Goal: Task Accomplishment & Management: Manage account settings

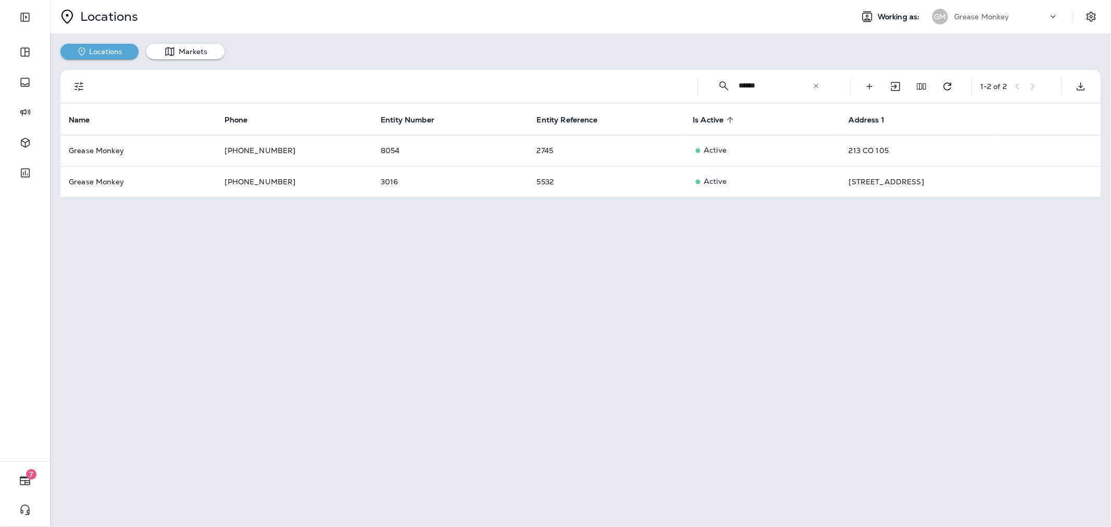
drag, startPoint x: 649, startPoint y: 242, endPoint x: 642, endPoint y: 242, distance: 6.8
click at [649, 242] on div "Locations Working as: GM Grease Monkey Locations Markets ​ ****** ​ ​ 1 - 2 of …" at bounding box center [580, 263] width 1061 height 527
click at [989, 11] on div "Grease Monkey" at bounding box center [1001, 17] width 94 height 16
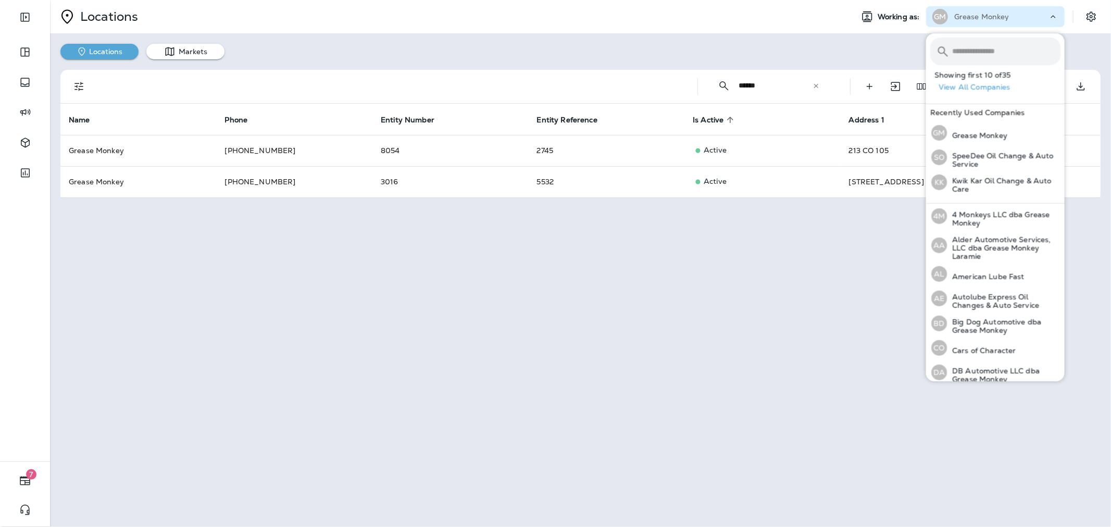
click at [995, 53] on input "text" at bounding box center [1006, 51] width 108 height 28
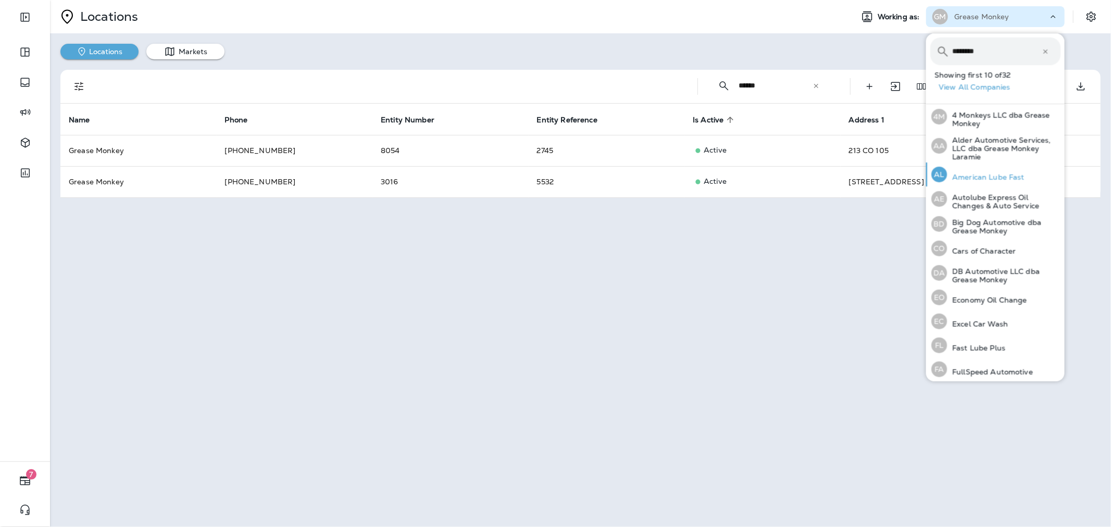
type input "********"
click at [998, 182] on div "AL American Lube Fast" at bounding box center [978, 174] width 102 height 24
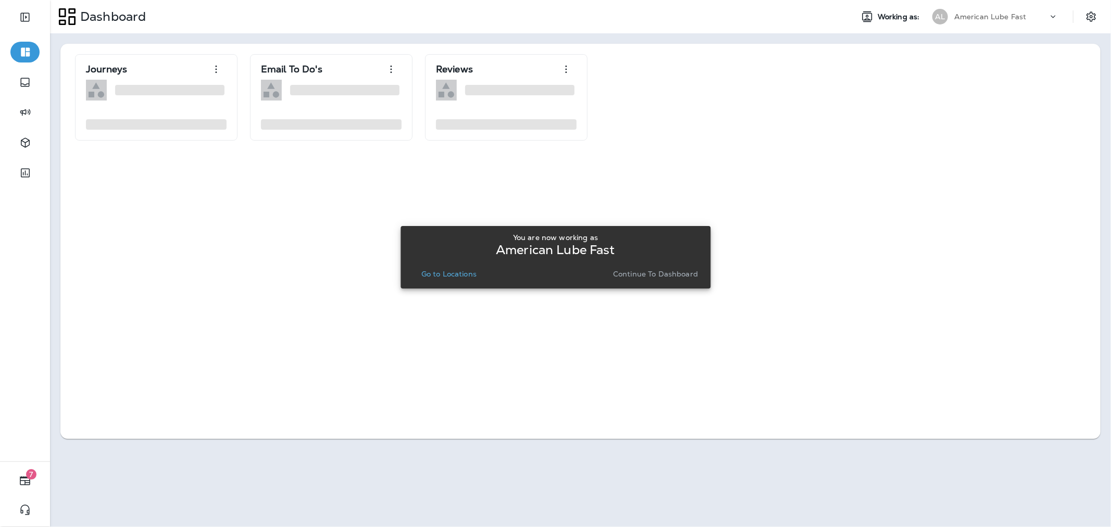
click at [646, 270] on p "Continue to Dashboard" at bounding box center [655, 274] width 85 height 8
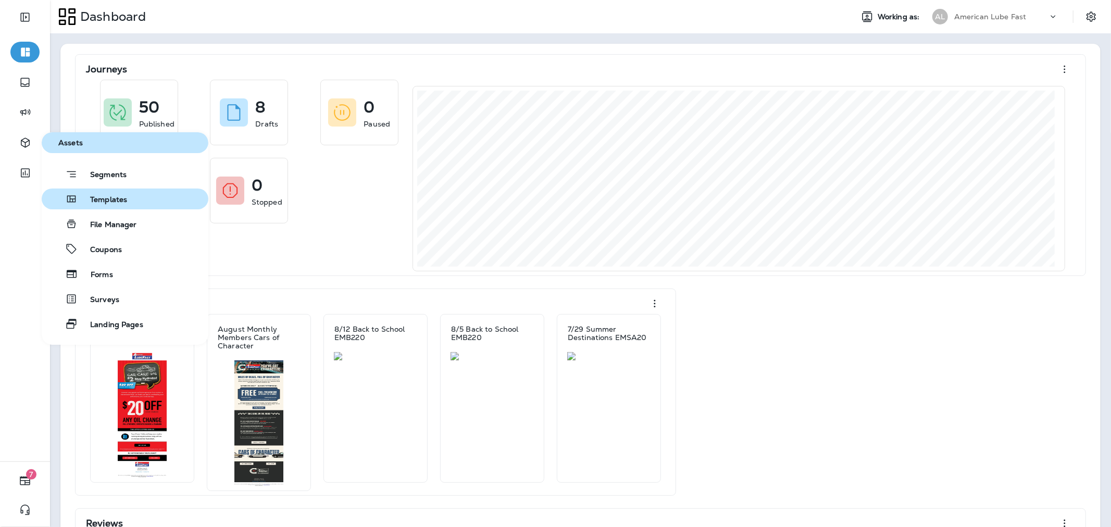
click at [91, 191] on button "Templates" at bounding box center [125, 199] width 167 height 21
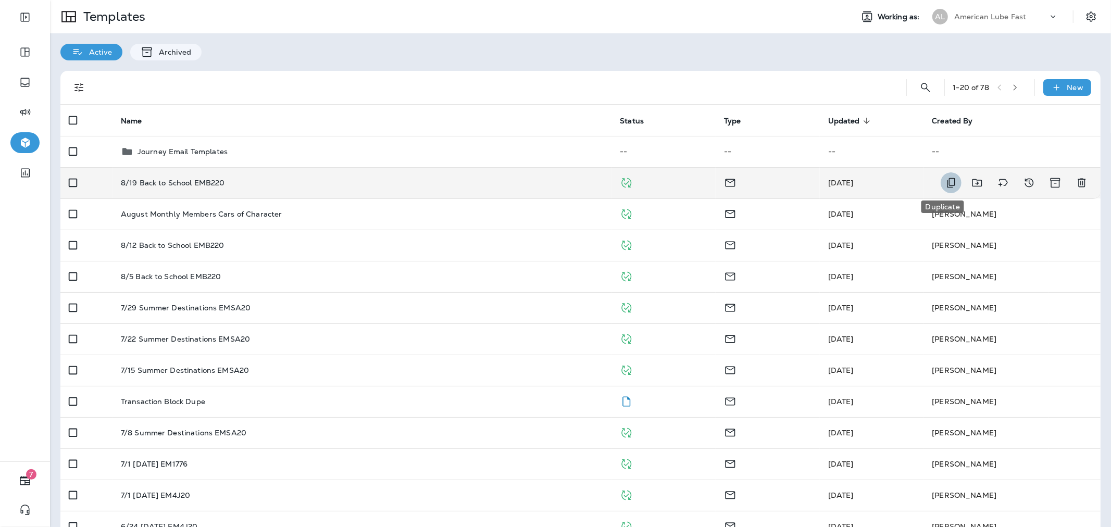
click at [945, 179] on icon "Duplicate" at bounding box center [951, 183] width 12 height 12
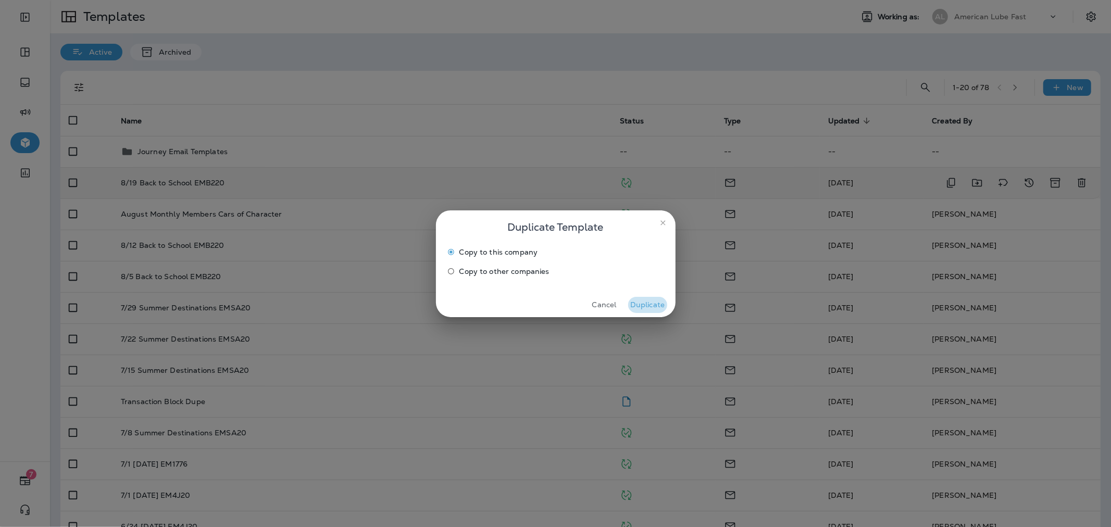
click at [644, 300] on button "Duplicate" at bounding box center [647, 305] width 39 height 16
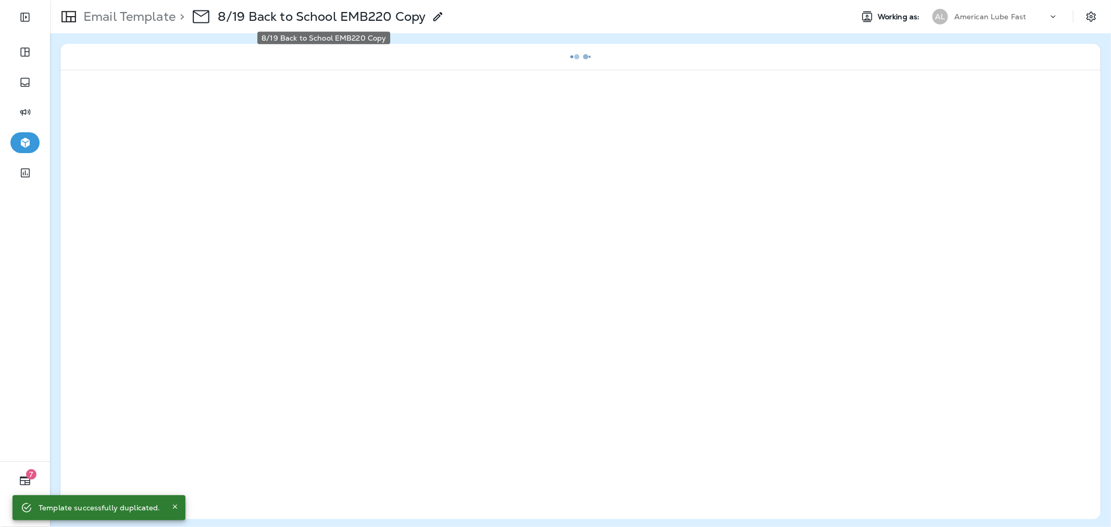
click at [414, 14] on p "8/19 Back to School EMB220 Copy" at bounding box center [322, 17] width 208 height 16
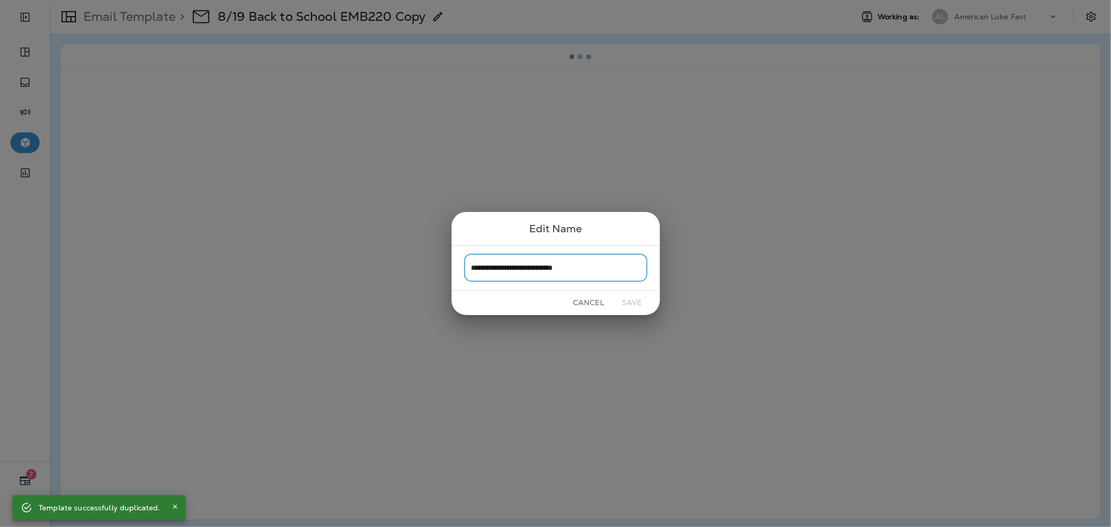
click at [585, 272] on input "**********" at bounding box center [555, 268] width 183 height 28
click at [602, 271] on input "**********" at bounding box center [555, 268] width 183 height 28
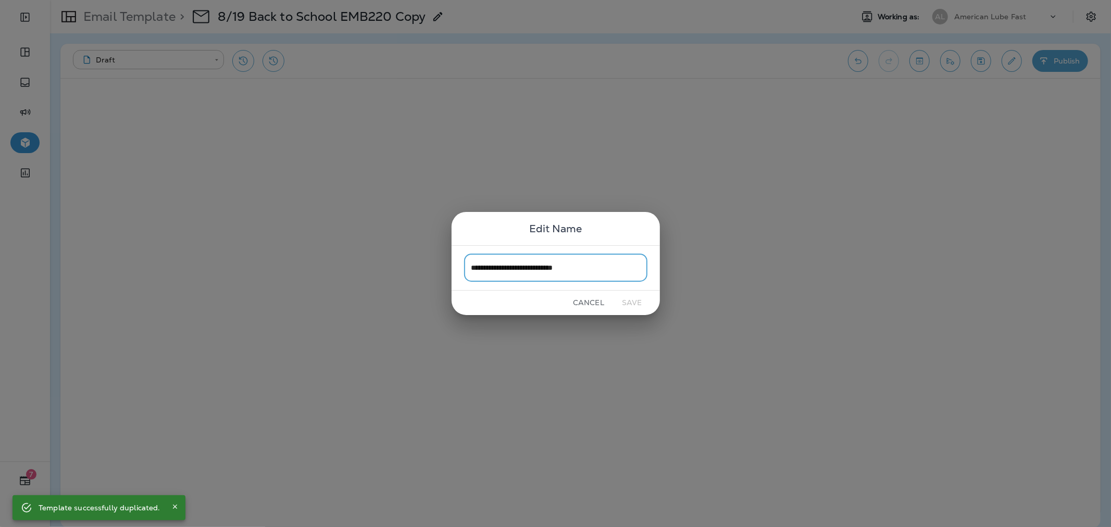
drag, startPoint x: 613, startPoint y: 267, endPoint x: 467, endPoint y: 268, distance: 145.8
click at [467, 268] on input "**********" at bounding box center [555, 268] width 183 height 28
type input "**********"
click at [634, 299] on button "Save" at bounding box center [631, 303] width 39 height 16
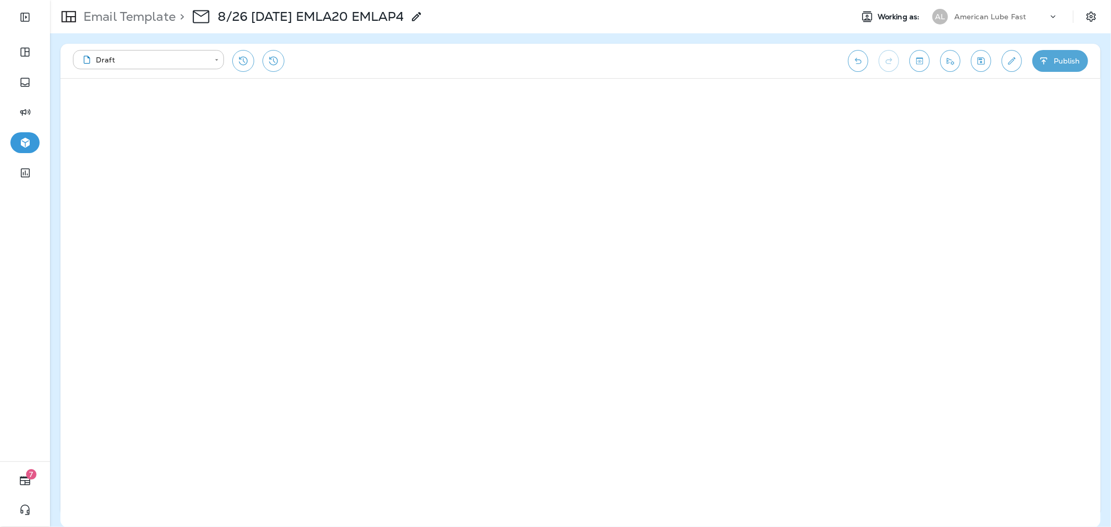
click at [912, 59] on button "Toggle preview" at bounding box center [919, 61] width 20 height 22
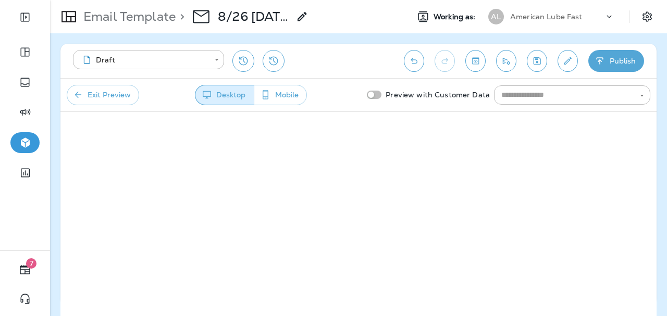
click at [106, 94] on button "Exit Preview" at bounding box center [103, 95] width 72 height 20
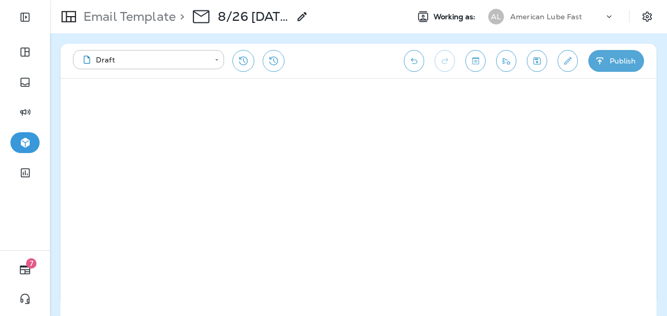
click at [485, 55] on div "**********" at bounding box center [358, 61] width 596 height 34
click at [478, 56] on icon "Toggle preview" at bounding box center [475, 61] width 11 height 10
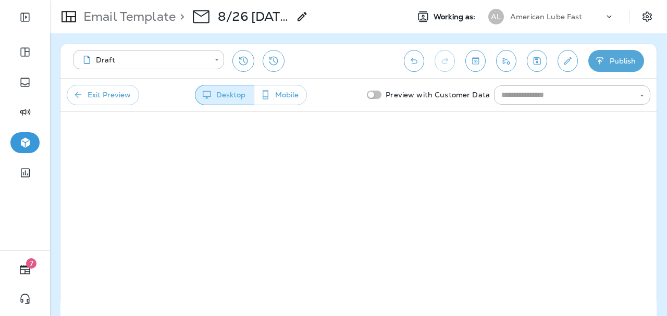
click at [509, 61] on icon "Send test email" at bounding box center [506, 61] width 7 height 7
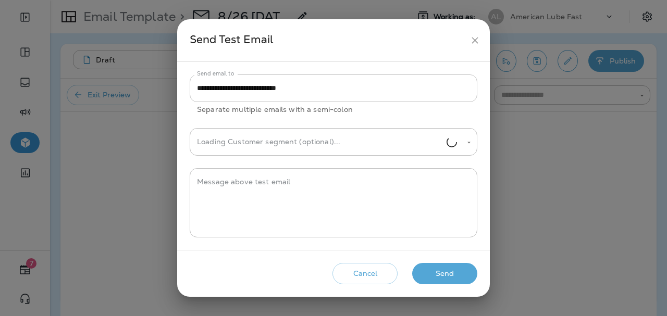
click at [318, 87] on input "**********" at bounding box center [333, 88] width 287 height 28
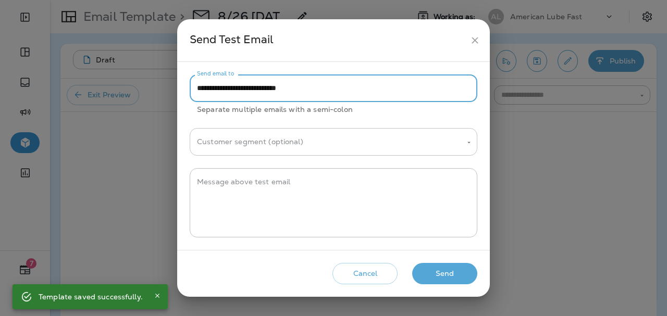
click at [312, 137] on input "Customer segment (optional)" at bounding box center [325, 142] width 262 height 18
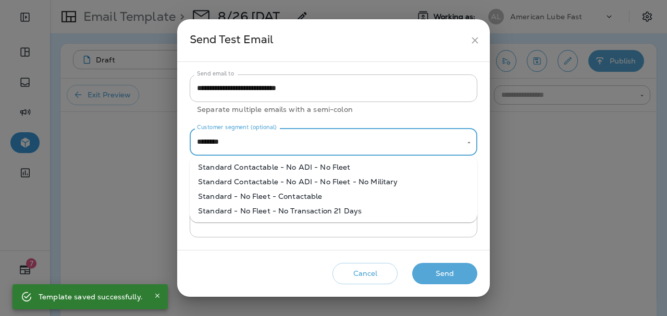
click at [299, 193] on li "Standard - No Fleet - Contactable" at bounding box center [333, 196] width 287 height 15
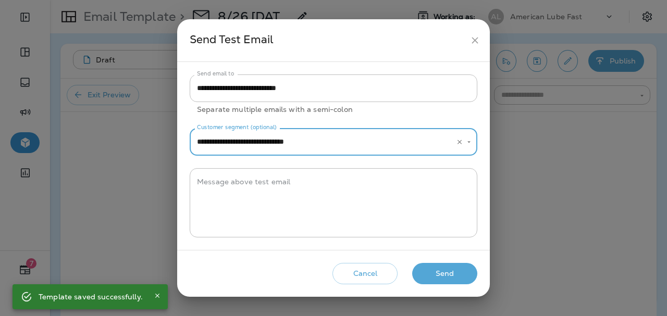
type input "**********"
click at [444, 271] on button "Send" at bounding box center [444, 273] width 65 height 21
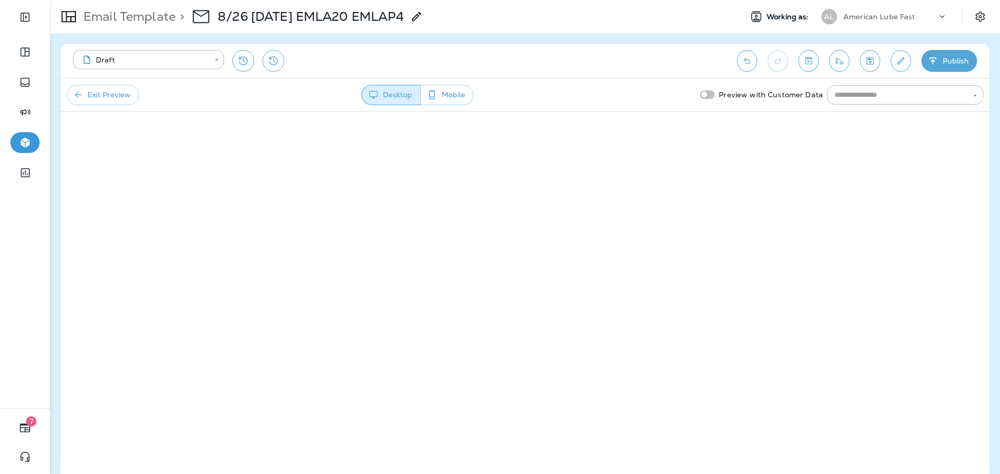
click at [91, 85] on button "Exit Preview" at bounding box center [103, 95] width 72 height 20
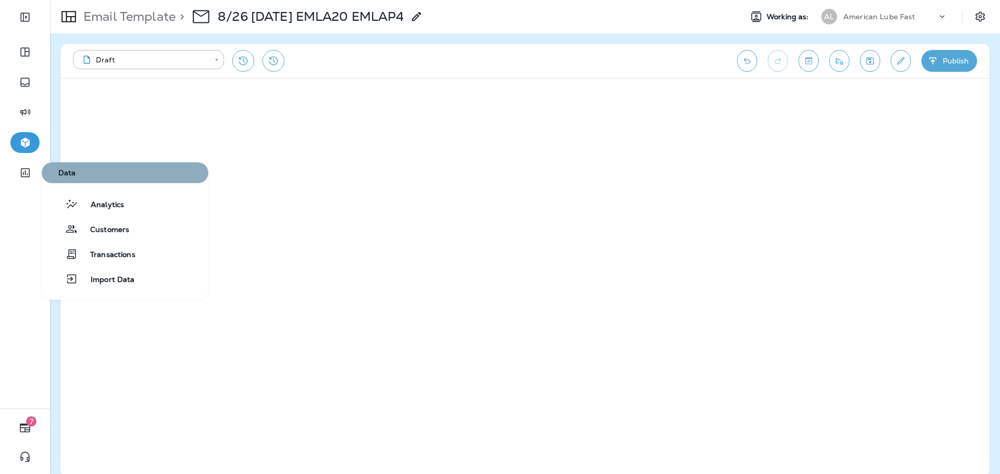
drag, startPoint x: 83, startPoint y: 167, endPoint x: 96, endPoint y: 170, distance: 13.9
click at [83, 166] on button "Data" at bounding box center [125, 172] width 167 height 21
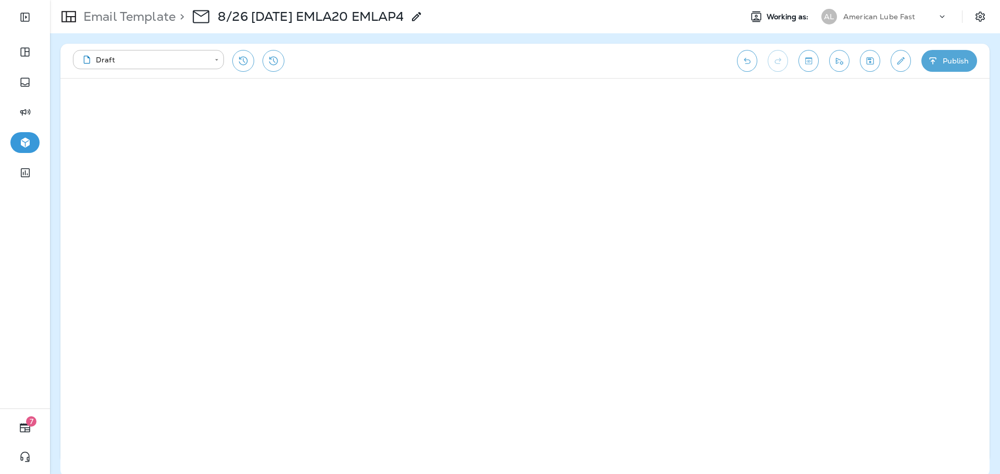
click at [811, 55] on button "Toggle preview" at bounding box center [808, 61] width 20 height 22
click at [119, 89] on button "Exit Preview" at bounding box center [103, 95] width 72 height 20
click at [815, 60] on button "Toggle preview" at bounding box center [808, 61] width 20 height 22
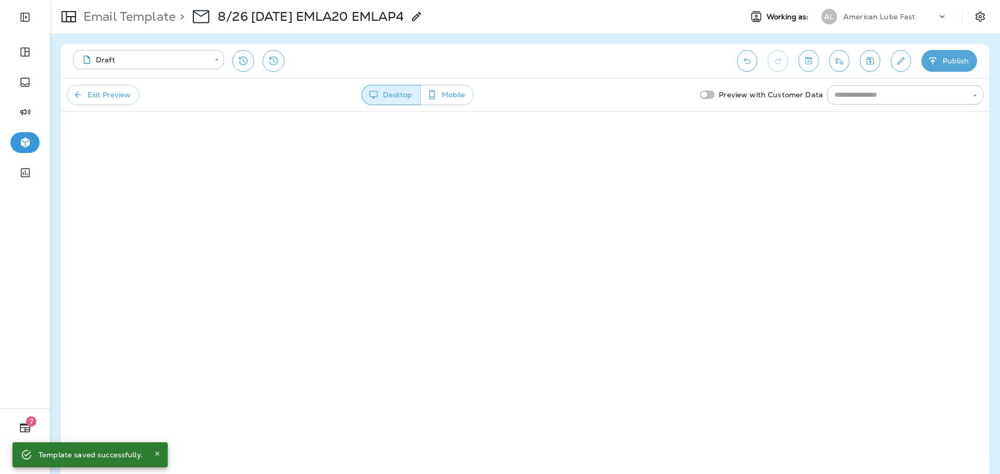
click at [85, 95] on button "Exit Preview" at bounding box center [103, 95] width 72 height 20
click at [812, 57] on icon "Toggle preview" at bounding box center [808, 61] width 11 height 10
click at [110, 80] on div "Exit Preview Desktop Mobile Preview with Customer Data ​" at bounding box center [524, 94] width 929 height 33
click at [110, 90] on button "Exit Preview" at bounding box center [103, 95] width 72 height 20
click at [900, 62] on icon "Edit details" at bounding box center [900, 61] width 11 height 10
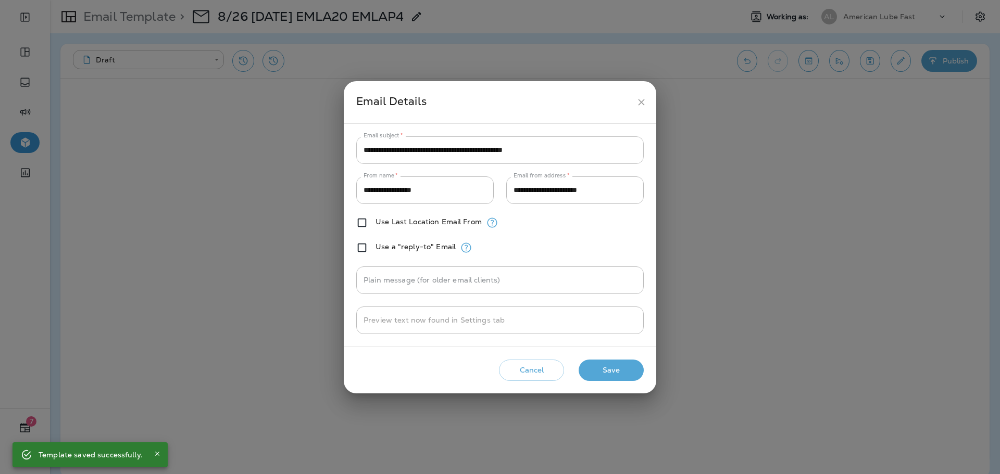
click at [573, 154] on input "**********" at bounding box center [499, 150] width 287 height 28
paste input "text"
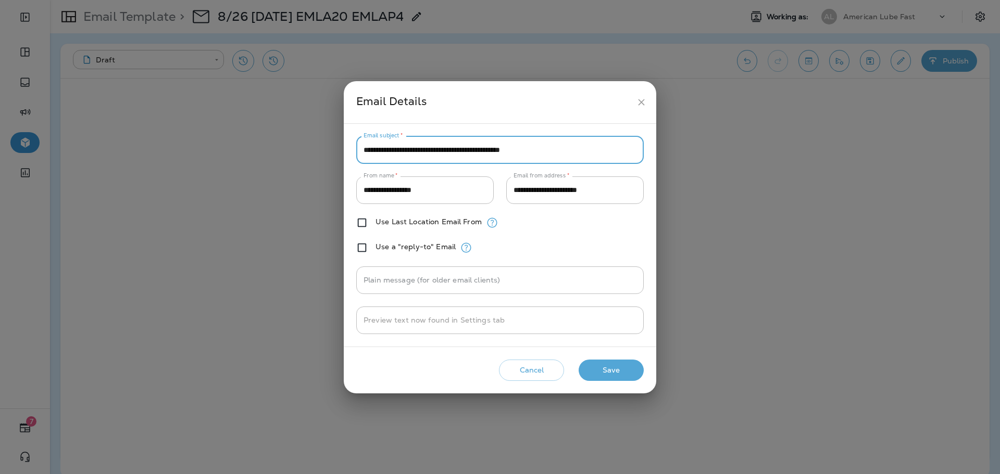
type input "**********"
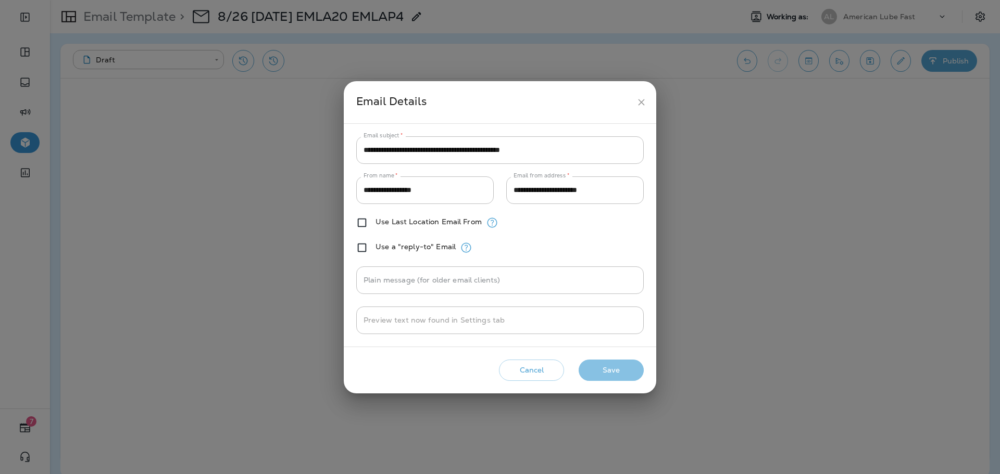
click at [622, 370] on button "Save" at bounding box center [611, 370] width 65 height 21
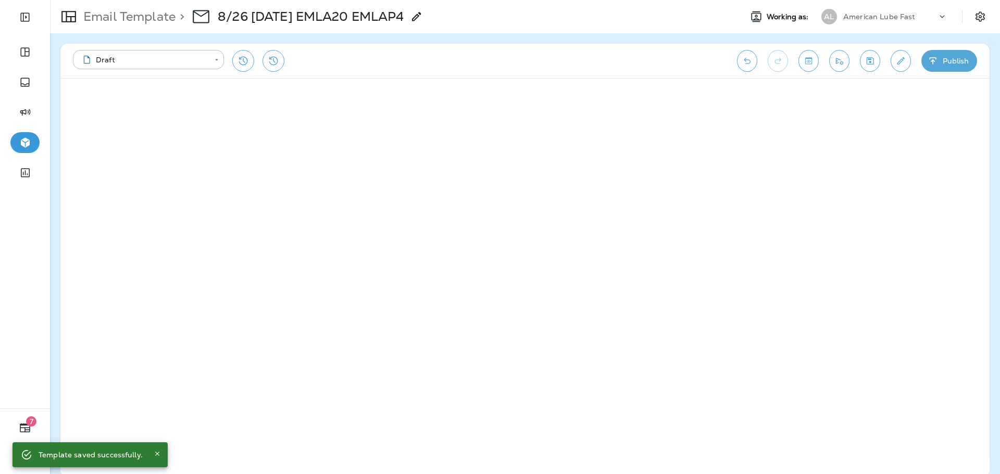
click at [901, 56] on icon "Edit details" at bounding box center [900, 61] width 11 height 10
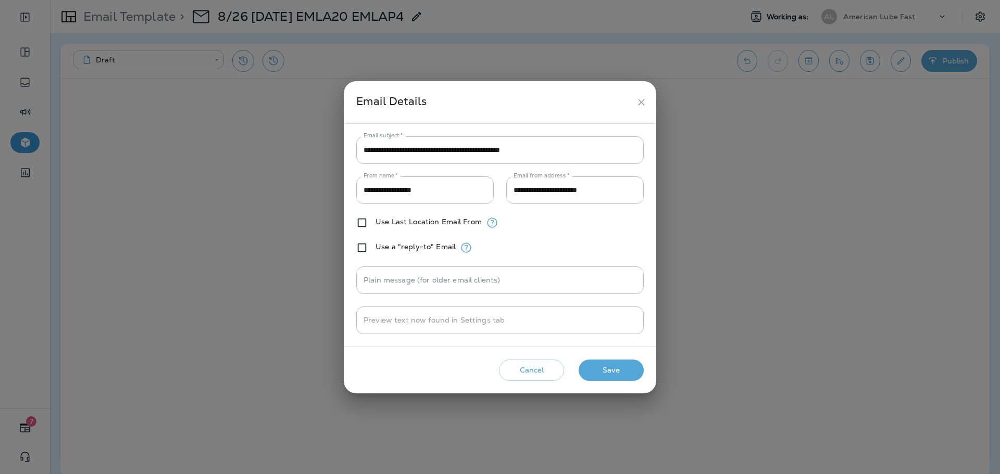
click at [645, 99] on icon "close" at bounding box center [641, 102] width 11 height 11
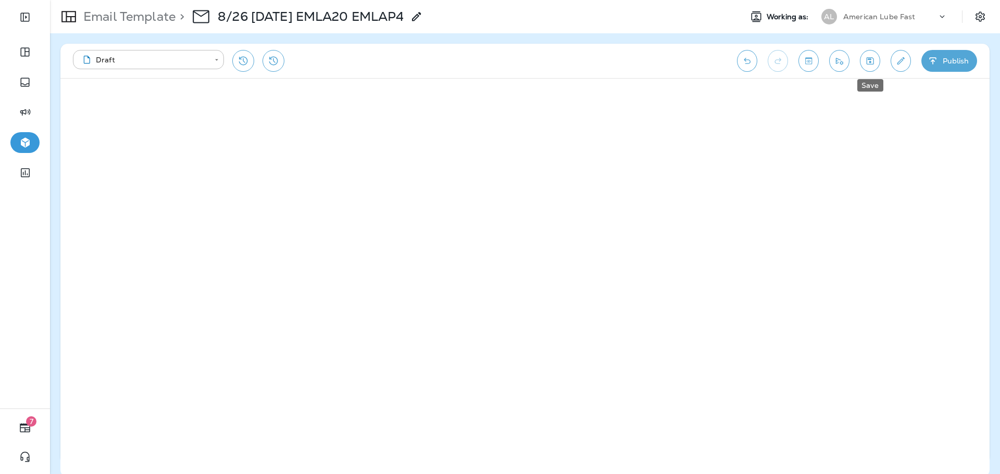
click at [871, 61] on icon "Save" at bounding box center [870, 61] width 11 height 10
click at [802, 57] on button "Toggle preview" at bounding box center [808, 61] width 20 height 22
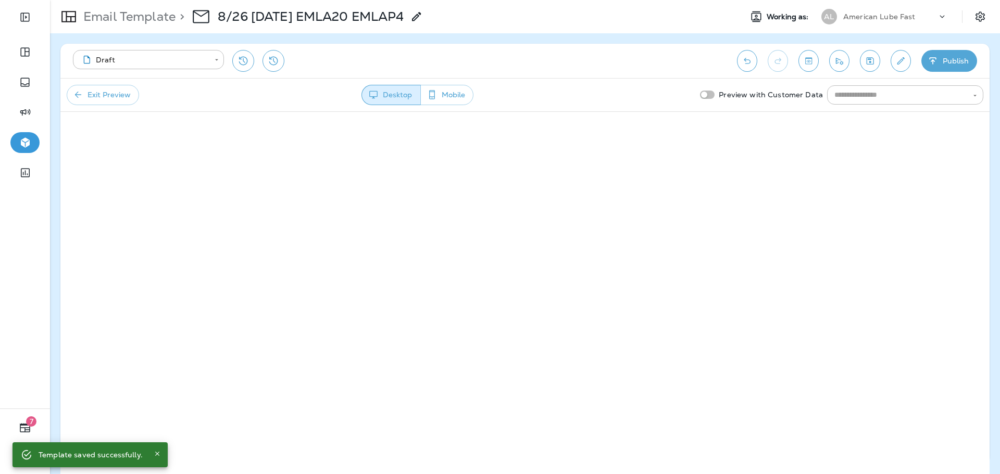
click at [112, 92] on button "Exit Preview" at bounding box center [103, 95] width 72 height 20
click at [901, 56] on icon "Edit details" at bounding box center [900, 61] width 11 height 10
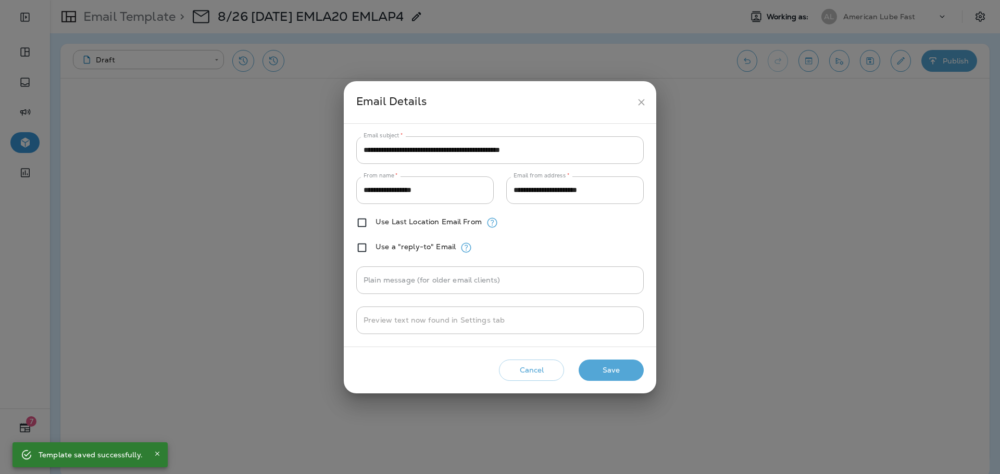
click at [606, 375] on button "Save" at bounding box center [611, 370] width 65 height 21
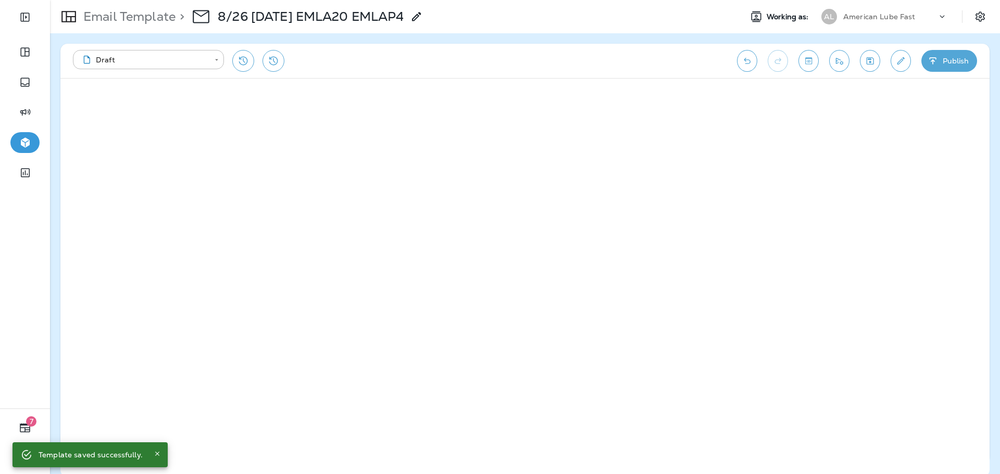
click at [936, 62] on icon "button" at bounding box center [933, 61] width 11 height 10
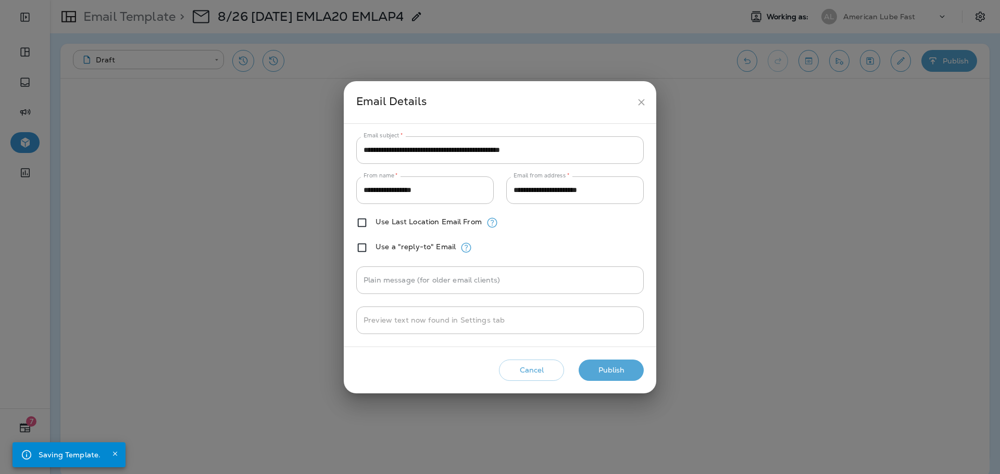
click at [621, 369] on button "Publish" at bounding box center [611, 370] width 65 height 21
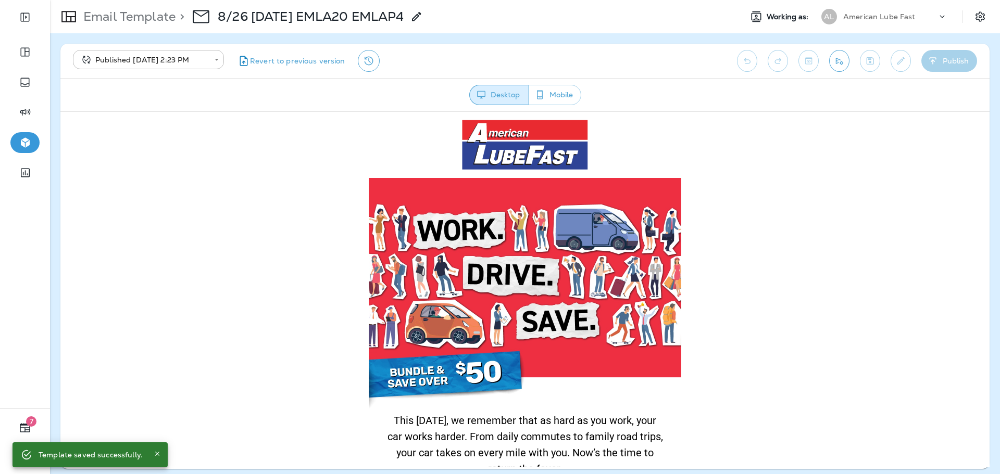
click at [117, 11] on p "Email Template" at bounding box center [127, 17] width 96 height 16
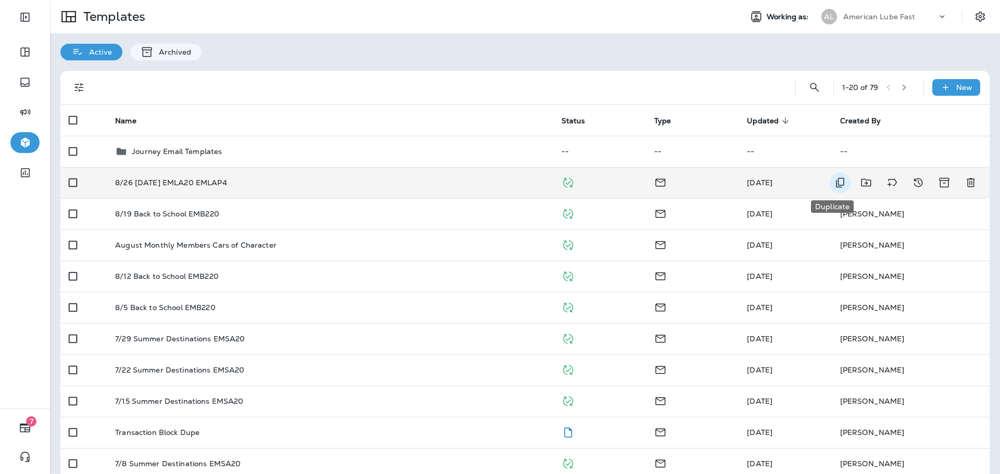
click at [835, 181] on icon "Duplicate" at bounding box center [840, 183] width 12 height 12
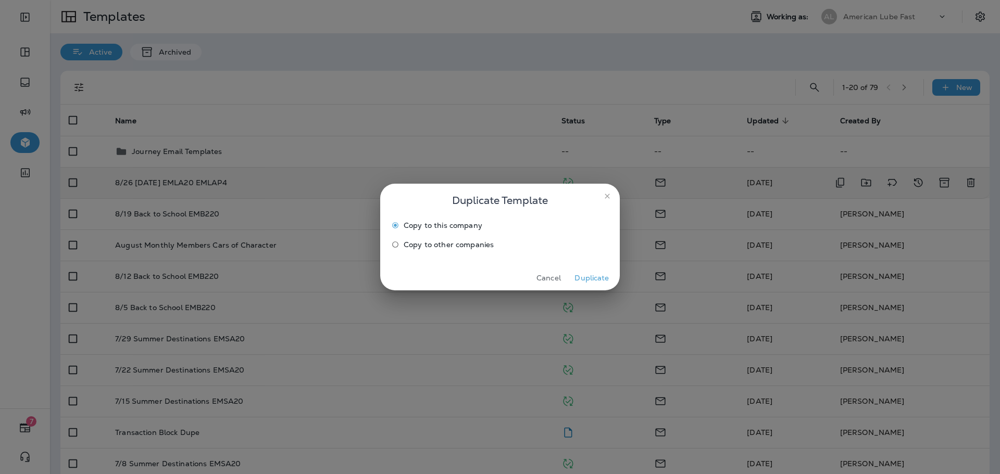
click at [581, 279] on button "Duplicate" at bounding box center [591, 278] width 39 height 16
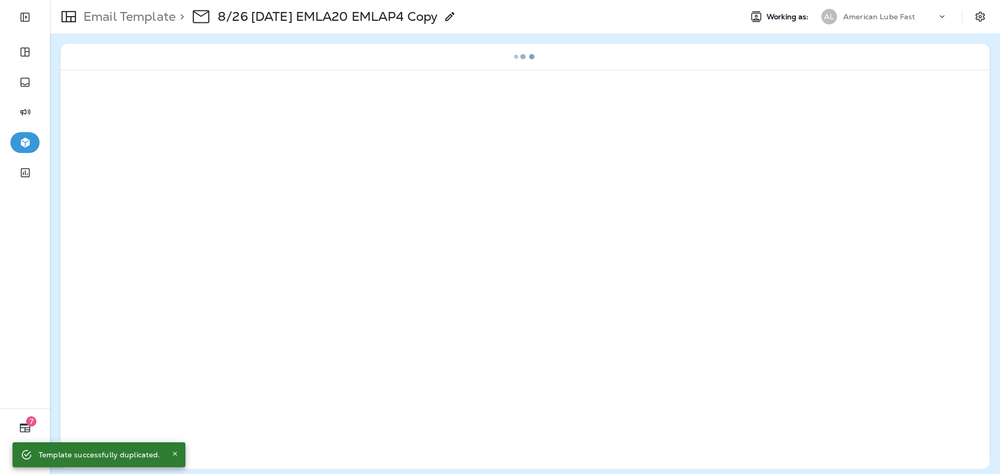
click at [456, 11] on icon at bounding box center [450, 16] width 12 height 12
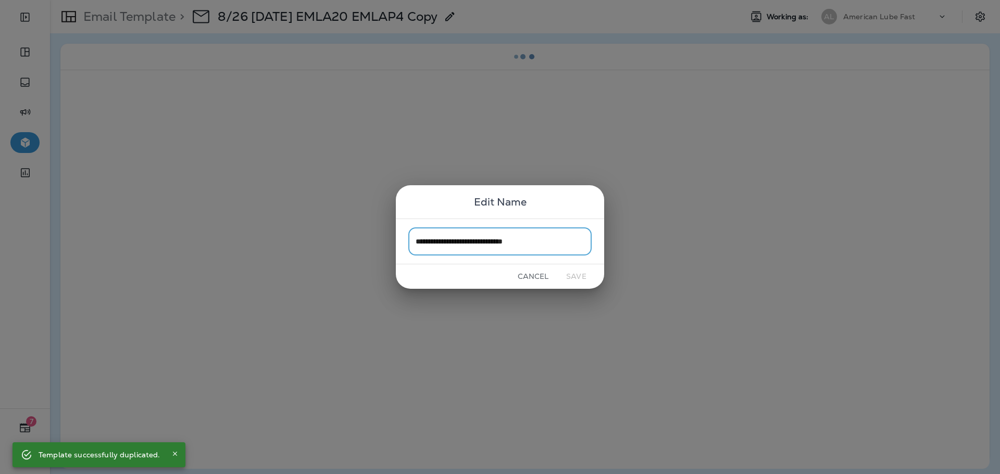
click at [431, 244] on input "**********" at bounding box center [499, 242] width 183 height 28
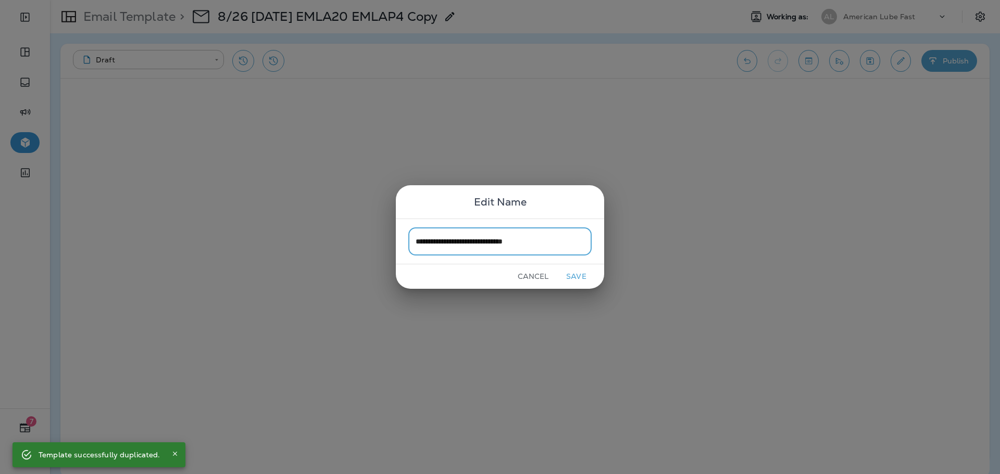
drag, startPoint x: 571, startPoint y: 239, endPoint x: 537, endPoint y: 246, distance: 35.0
click at [537, 246] on input "**********" at bounding box center [499, 242] width 183 height 28
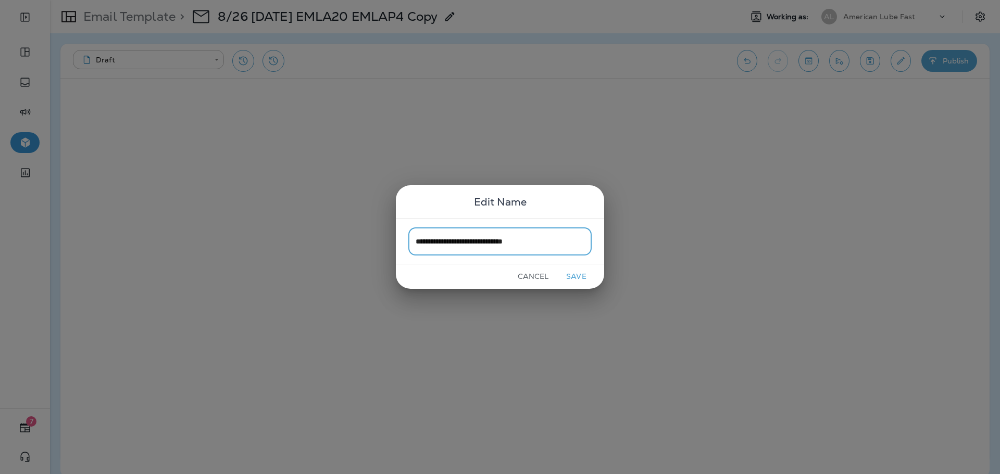
type input "**********"
click at [573, 277] on button "Save" at bounding box center [576, 277] width 39 height 16
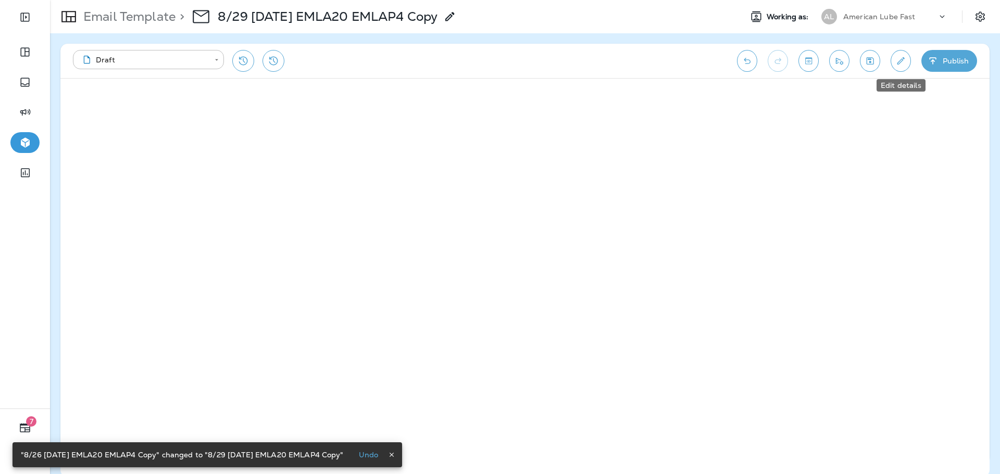
click at [896, 55] on button "Edit details" at bounding box center [901, 61] width 20 height 22
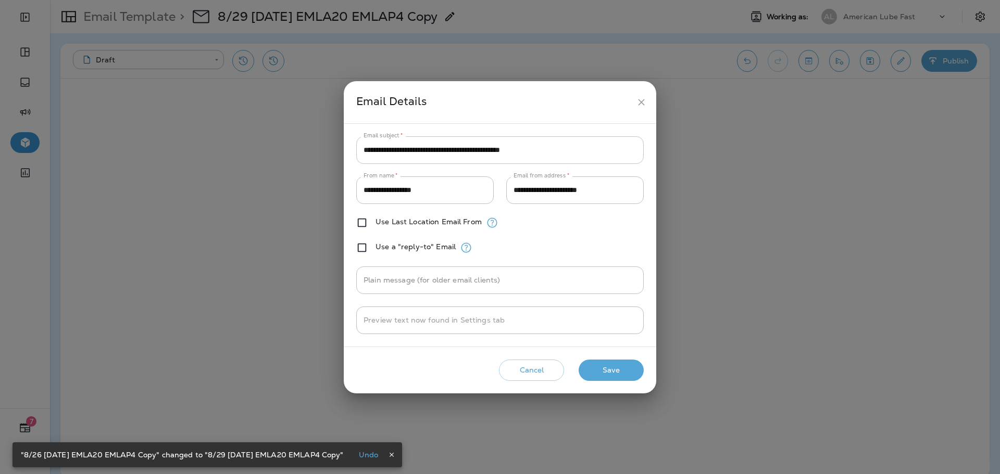
click at [532, 152] on input "**********" at bounding box center [499, 150] width 287 height 28
paste input "text"
type input "**********"
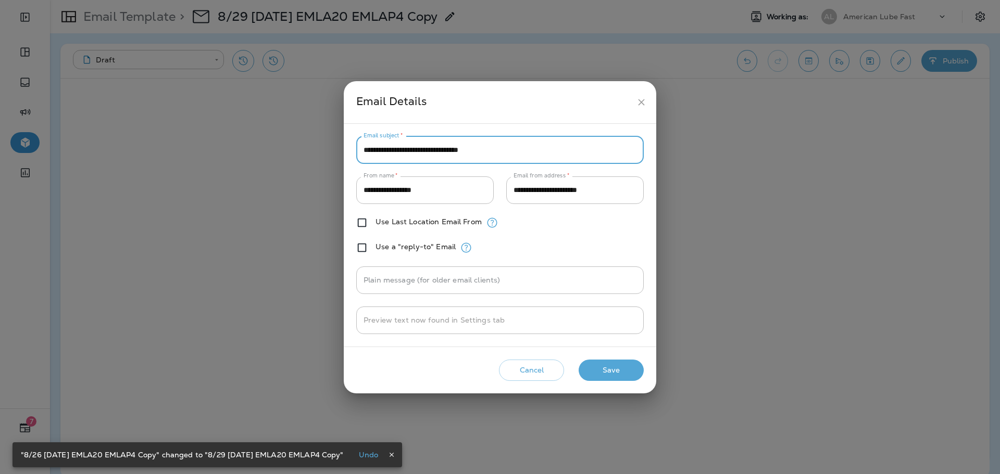
click at [632, 372] on button "Save" at bounding box center [611, 370] width 65 height 21
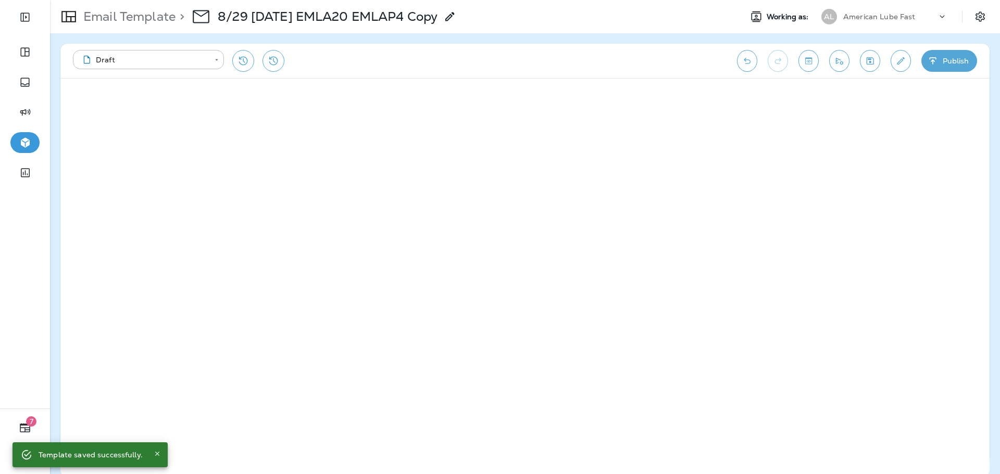
click at [939, 61] on button "Publish" at bounding box center [949, 61] width 56 height 22
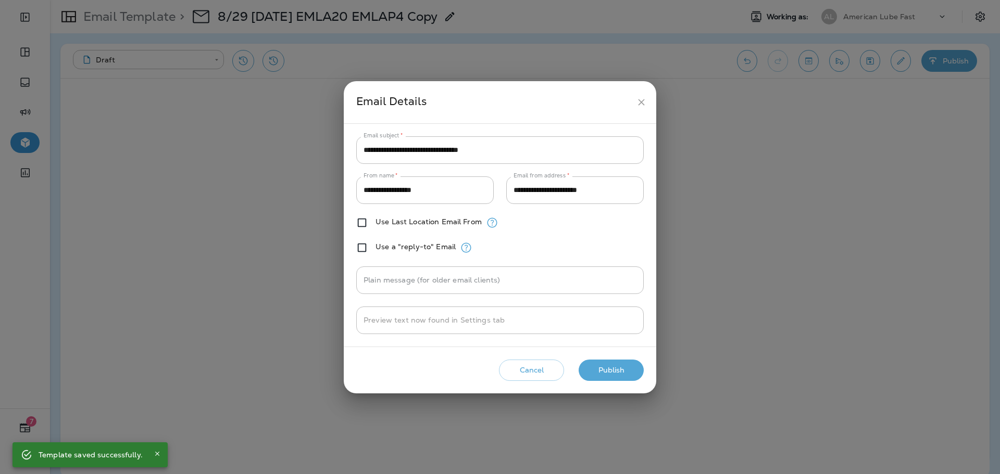
click at [620, 371] on button "Publish" at bounding box center [611, 370] width 65 height 21
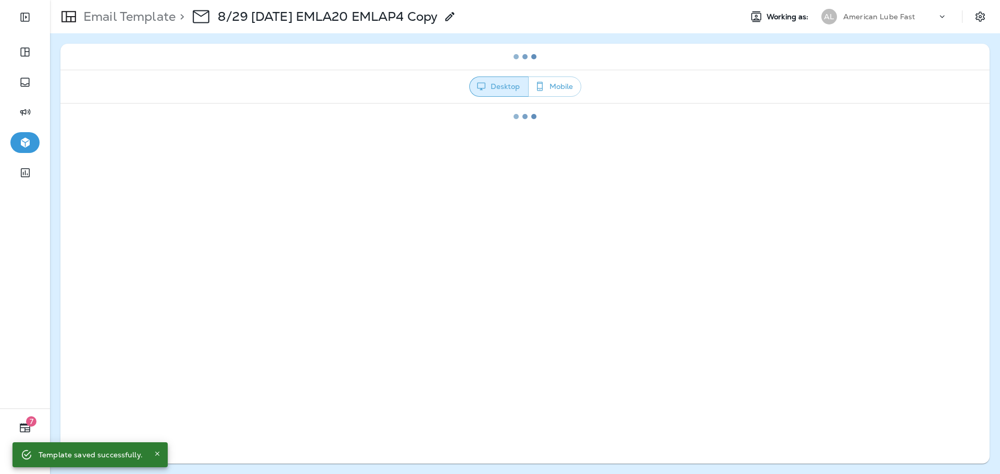
click at [456, 17] on icon at bounding box center [450, 16] width 12 height 12
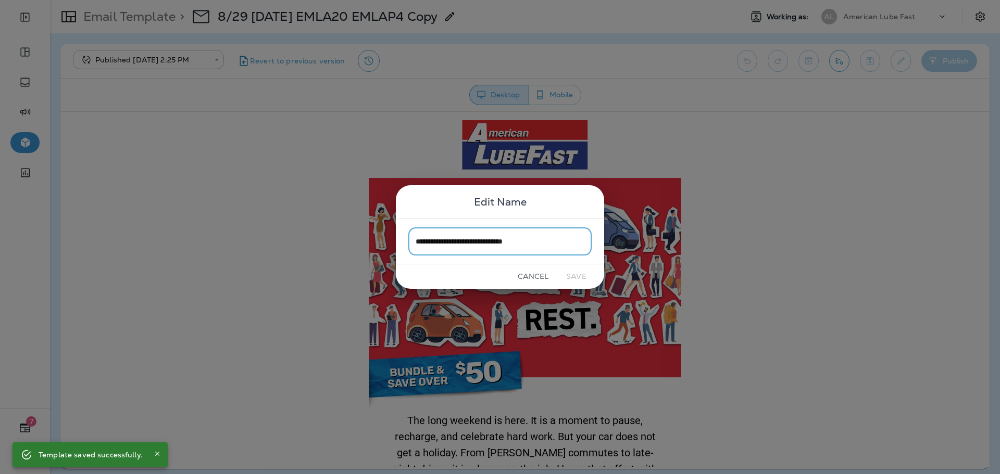
click at [556, 246] on input "**********" at bounding box center [499, 242] width 183 height 28
type input "**********"
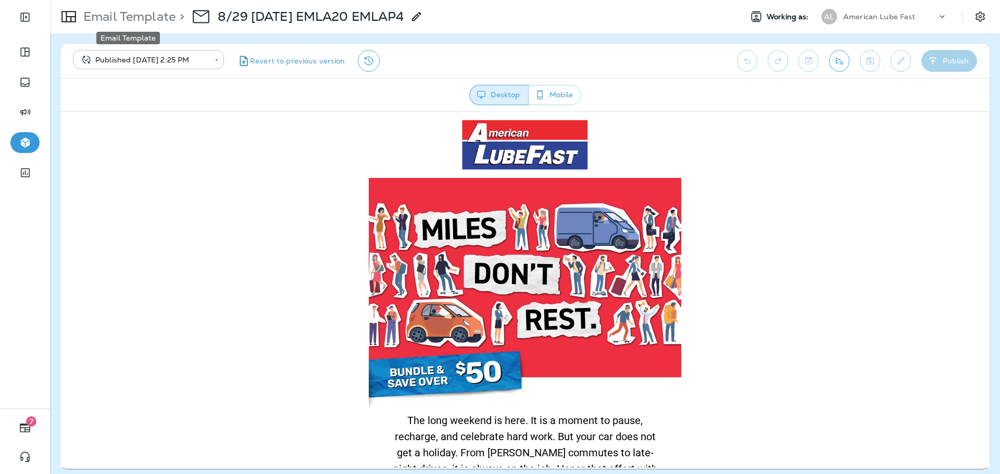
click at [164, 16] on p "Email Template" at bounding box center [127, 17] width 96 height 16
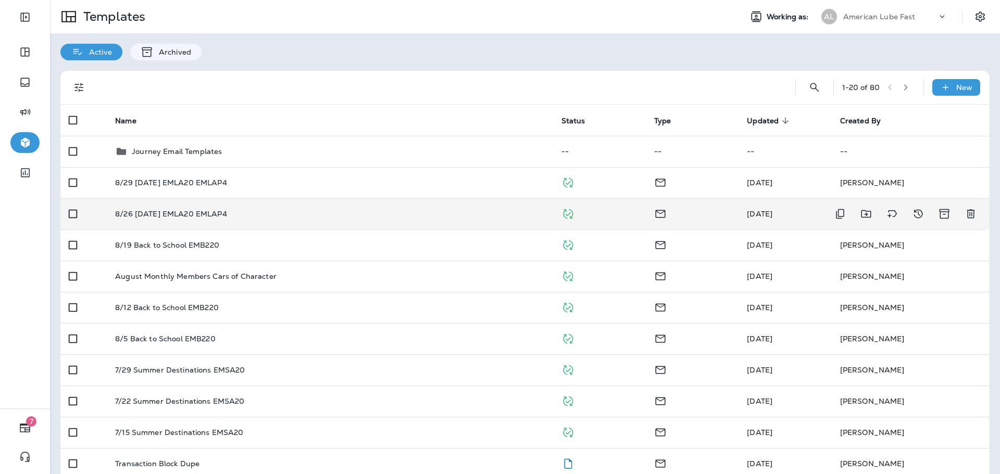
click at [354, 208] on td "8/26 [DATE] EMLA20 EMLAP4" at bounding box center [330, 213] width 446 height 31
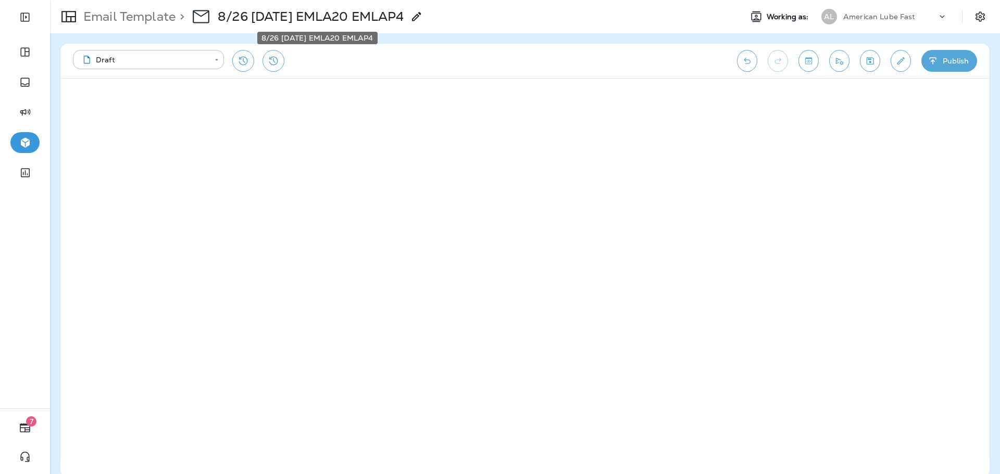
click at [404, 15] on p "8/26 [DATE] EMLA20 EMLAP4" at bounding box center [311, 17] width 186 height 16
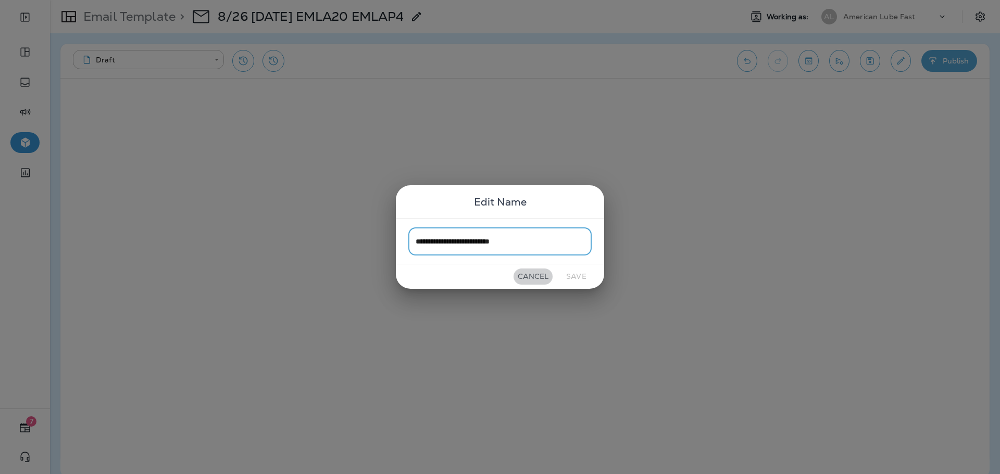
click at [539, 274] on button "Cancel" at bounding box center [532, 277] width 39 height 16
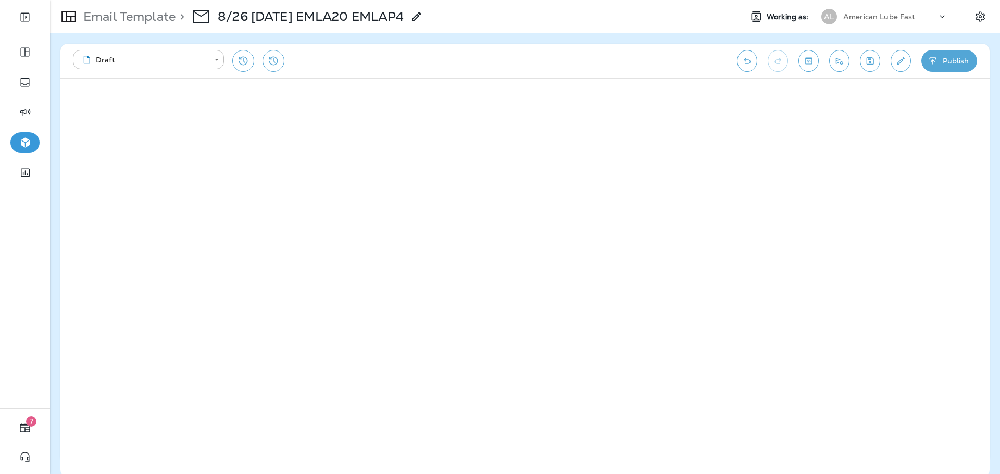
click at [372, 27] on div "> 8/26 [DATE] EMLA20 EMLAP4" at bounding box center [299, 16] width 247 height 29
click at [373, 14] on p "8/26 [DATE] EMLA20 EMLAP4" at bounding box center [311, 17] width 186 height 16
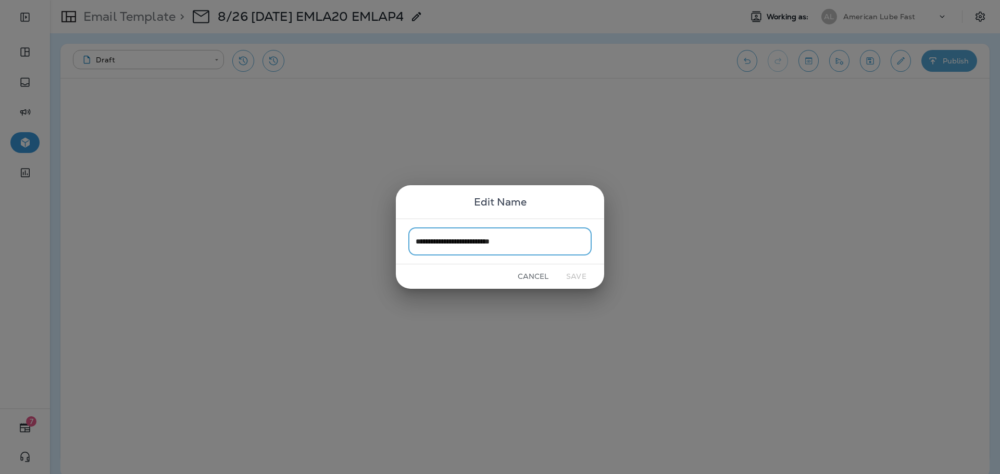
click at [503, 236] on input "**********" at bounding box center [499, 242] width 183 height 28
click at [504, 242] on input "**********" at bounding box center [499, 242] width 183 height 28
click at [506, 248] on input "**********" at bounding box center [499, 242] width 183 height 28
click at [503, 242] on input "**********" at bounding box center [499, 242] width 183 height 28
type input "**********"
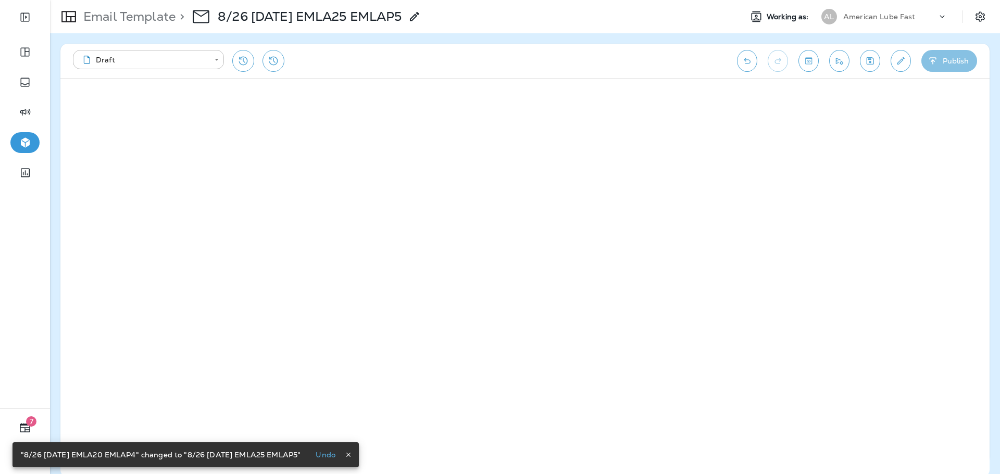
click at [953, 53] on button "Publish" at bounding box center [949, 61] width 56 height 22
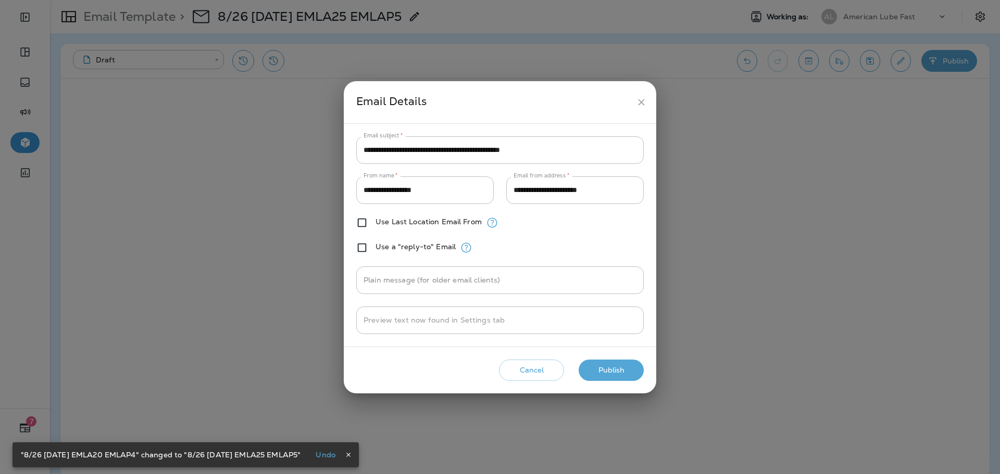
click at [626, 364] on button "Publish" at bounding box center [611, 370] width 65 height 21
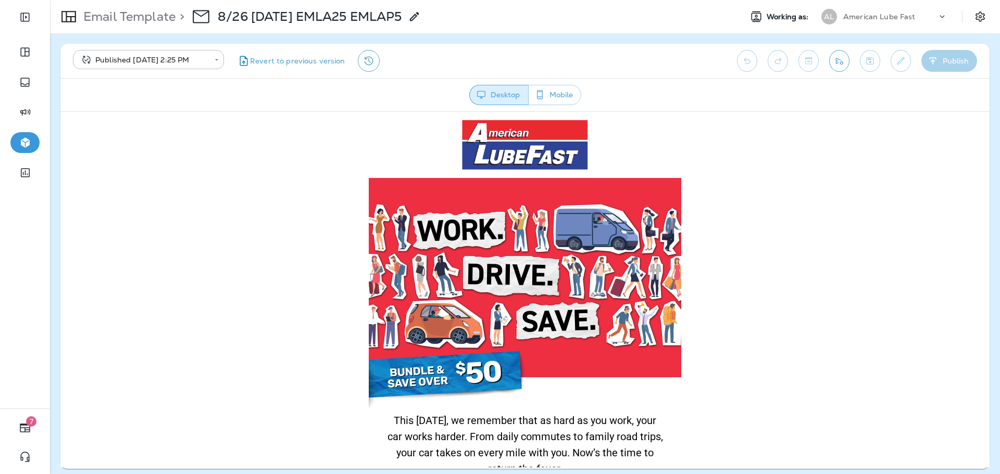
click at [152, 19] on p "Email Template" at bounding box center [127, 17] width 96 height 16
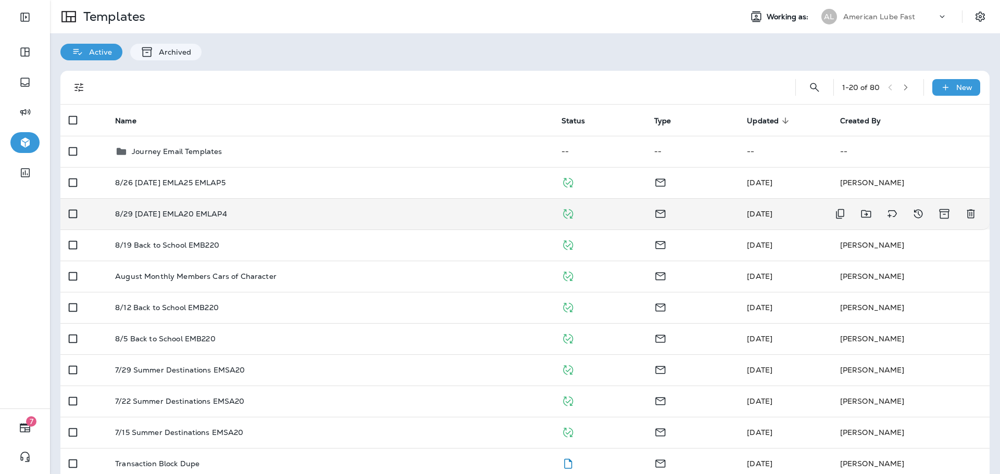
click at [283, 211] on div "8/29 [DATE] EMLA20 EMLAP4" at bounding box center [329, 214] width 429 height 8
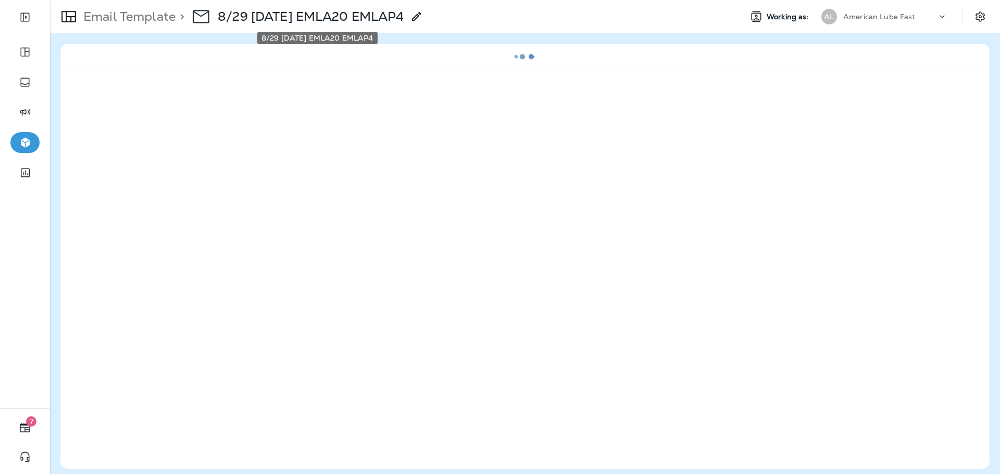
click at [404, 9] on p "8/29 [DATE] EMLA20 EMLAP4" at bounding box center [311, 17] width 186 height 16
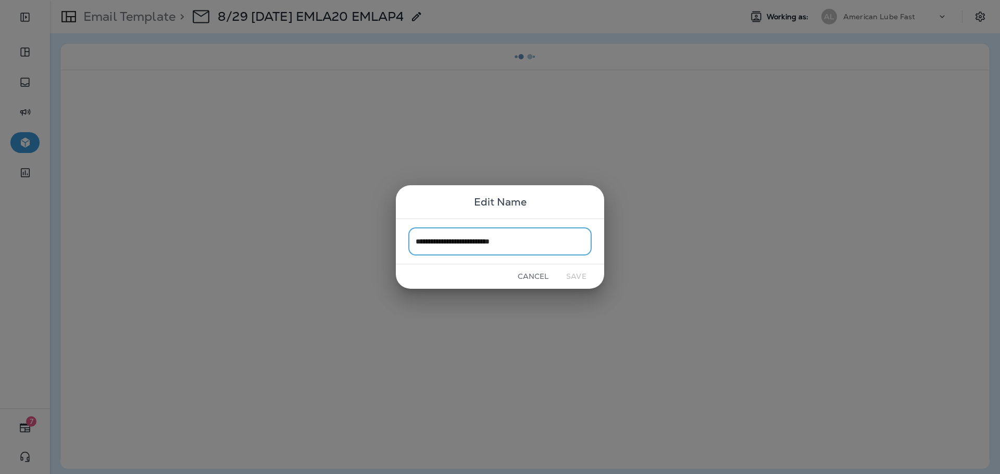
click at [496, 232] on input "**********" at bounding box center [499, 242] width 183 height 28
click at [503, 240] on input "**********" at bounding box center [499, 242] width 183 height 28
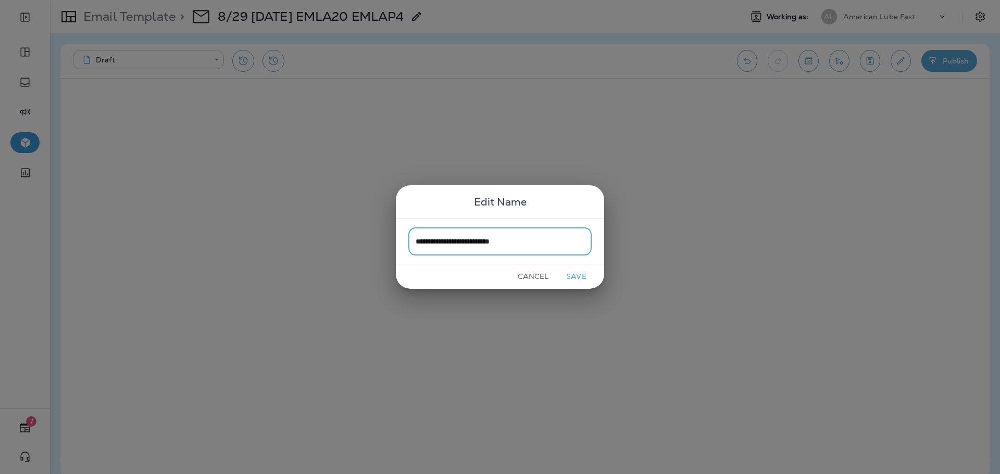
type input "**********"
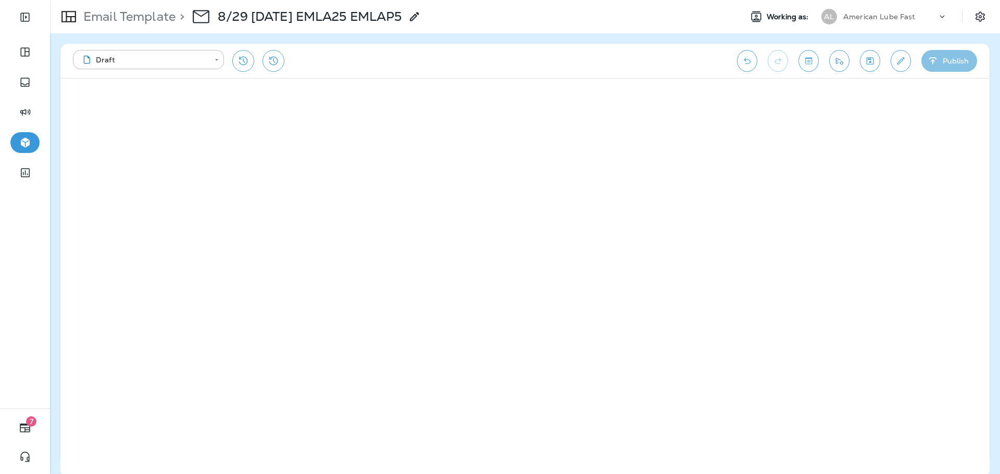
click at [931, 62] on icon "button" at bounding box center [933, 61] width 11 height 10
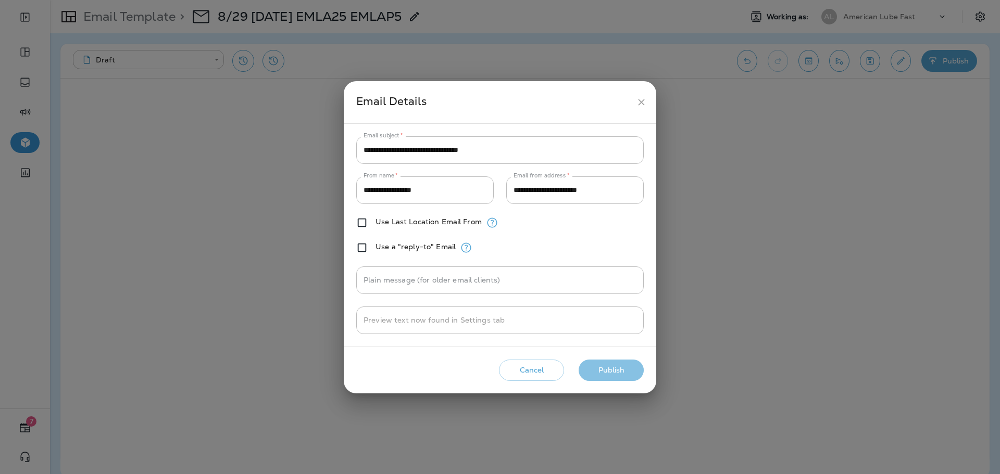
click at [624, 368] on button "Publish" at bounding box center [611, 370] width 65 height 21
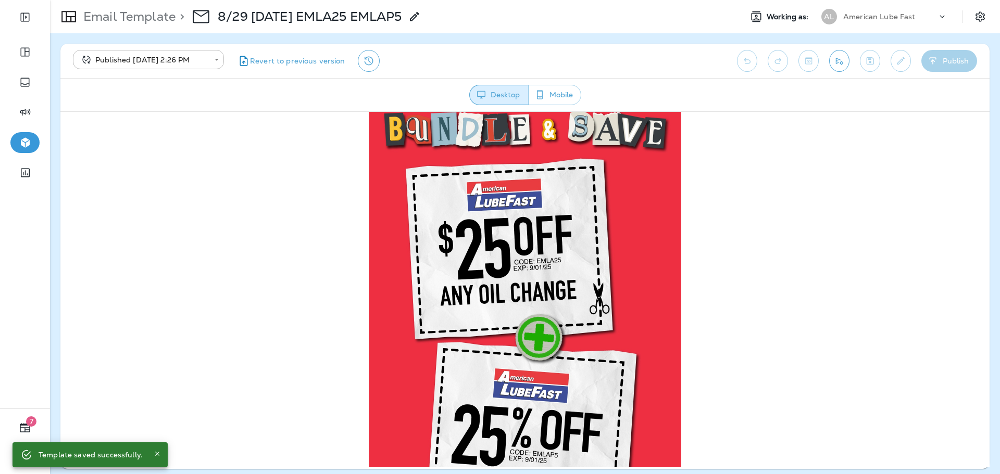
scroll to position [417, 0]
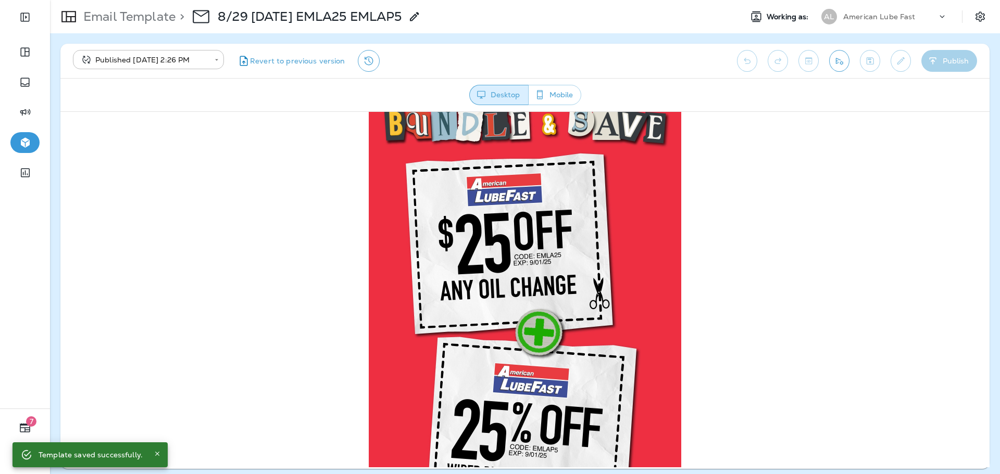
click at [607, 239] on img at bounding box center [525, 313] width 312 height 448
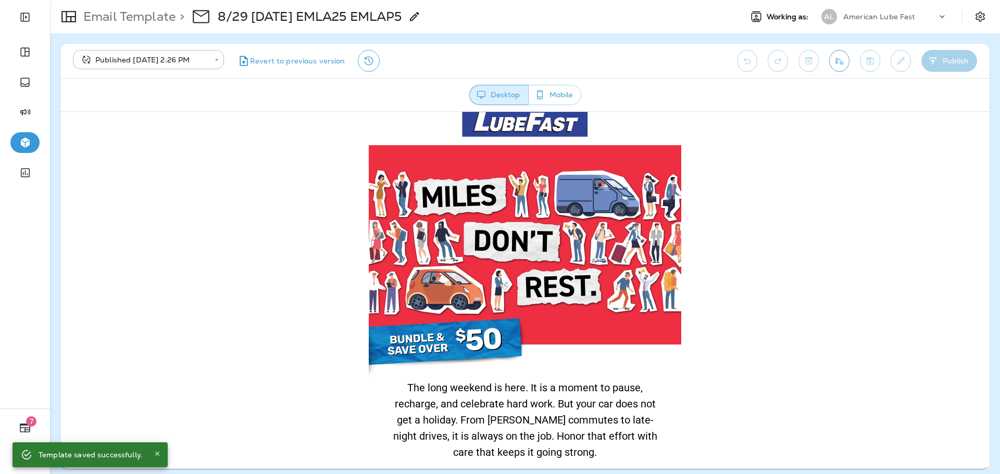
scroll to position [0, 0]
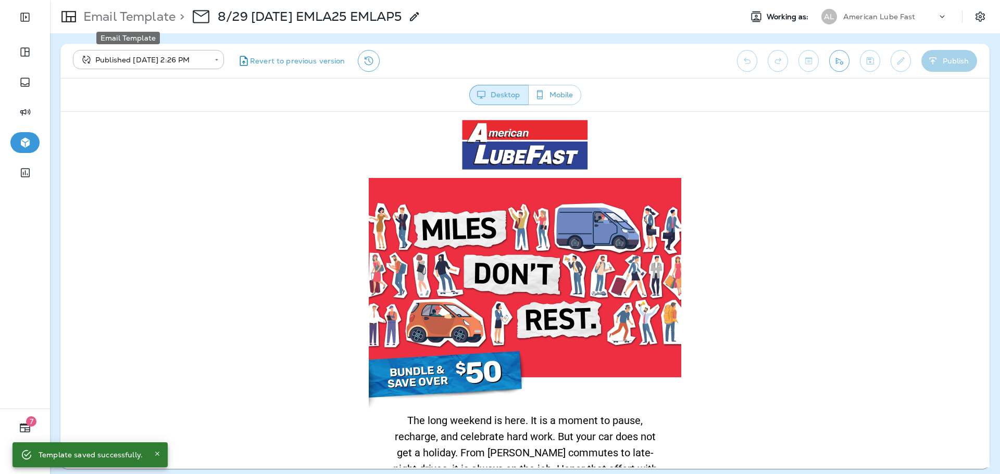
click at [149, 16] on p "Email Template" at bounding box center [127, 17] width 96 height 16
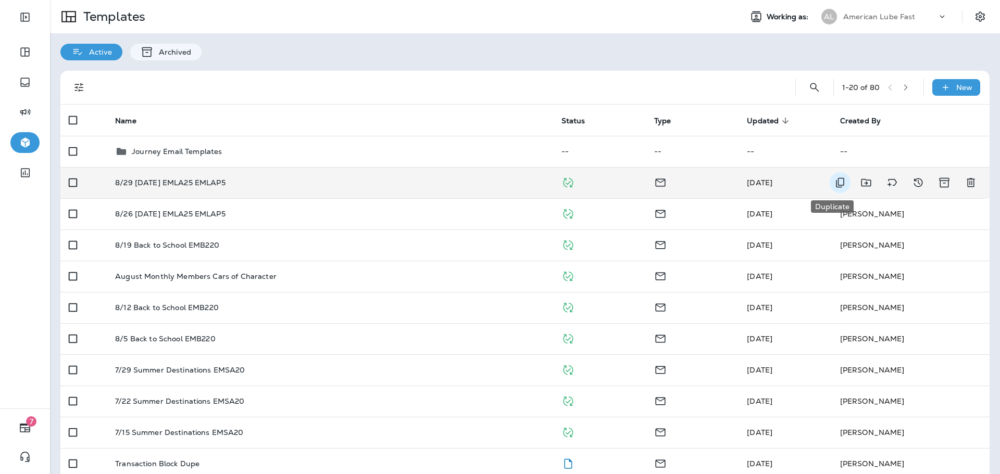
click at [836, 182] on icon "Duplicate" at bounding box center [840, 183] width 8 height 10
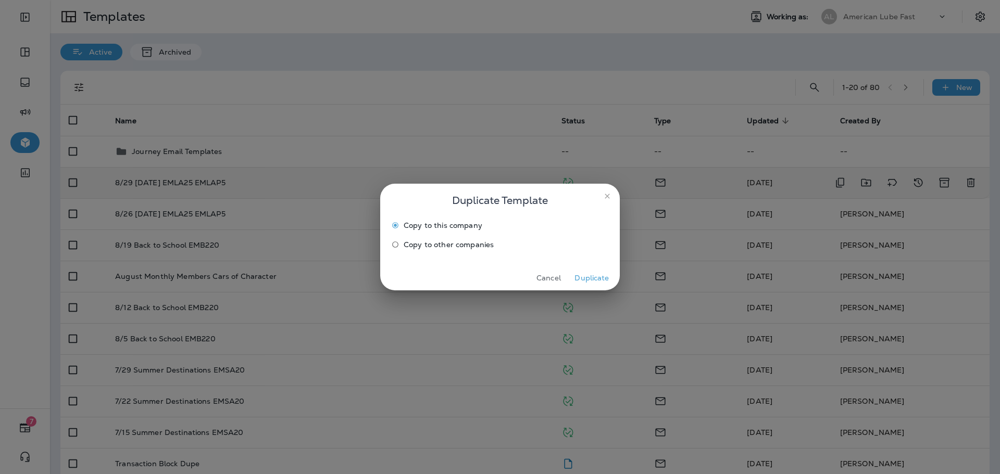
click at [577, 275] on button "Duplicate" at bounding box center [591, 278] width 39 height 16
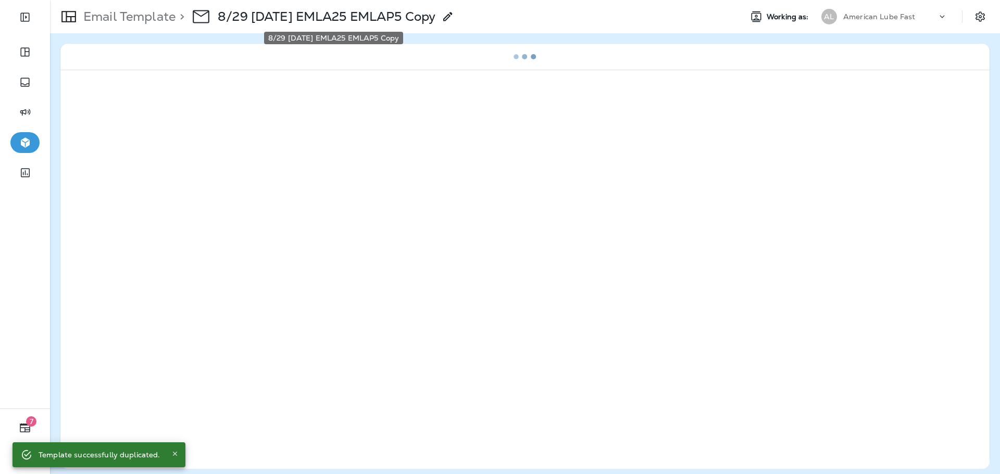
click at [335, 16] on p "8/29 [DATE] EMLA25 EMLAP5 Copy" at bounding box center [327, 17] width 218 height 16
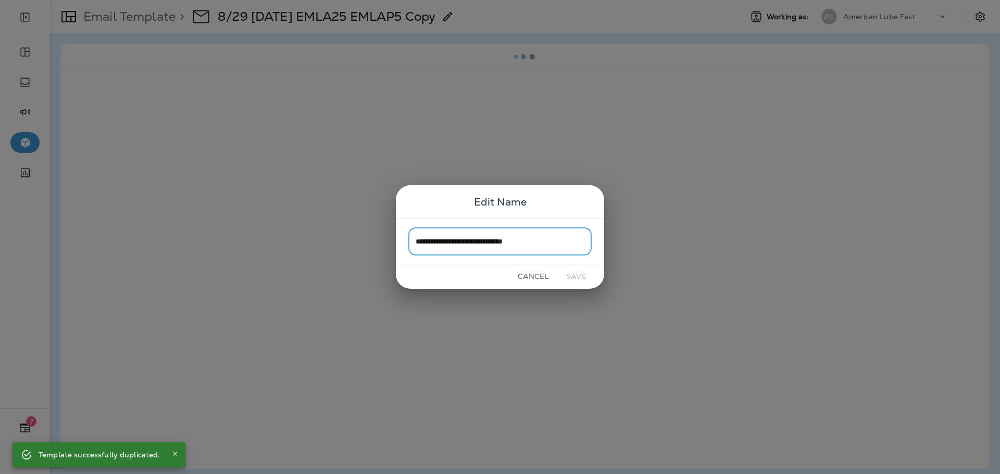
click at [457, 245] on input "**********" at bounding box center [499, 242] width 183 height 28
click at [432, 244] on input "**********" at bounding box center [499, 242] width 183 height 28
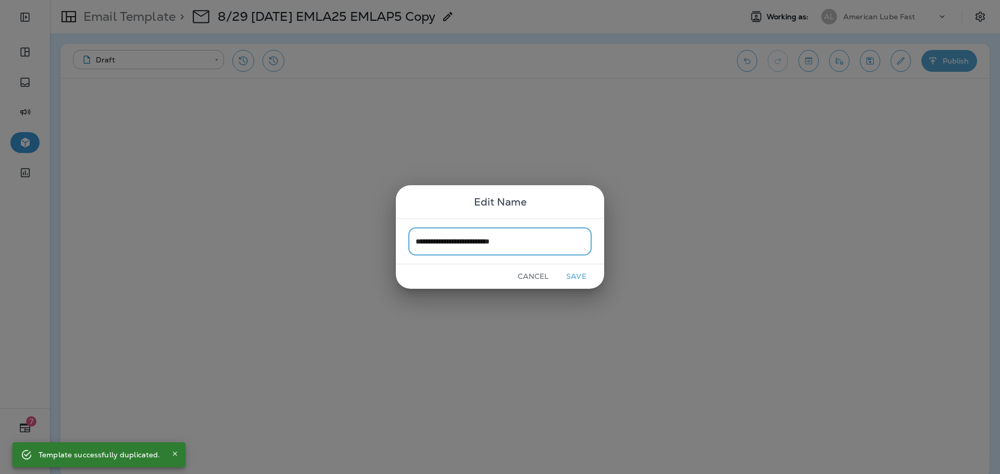
type input "**********"
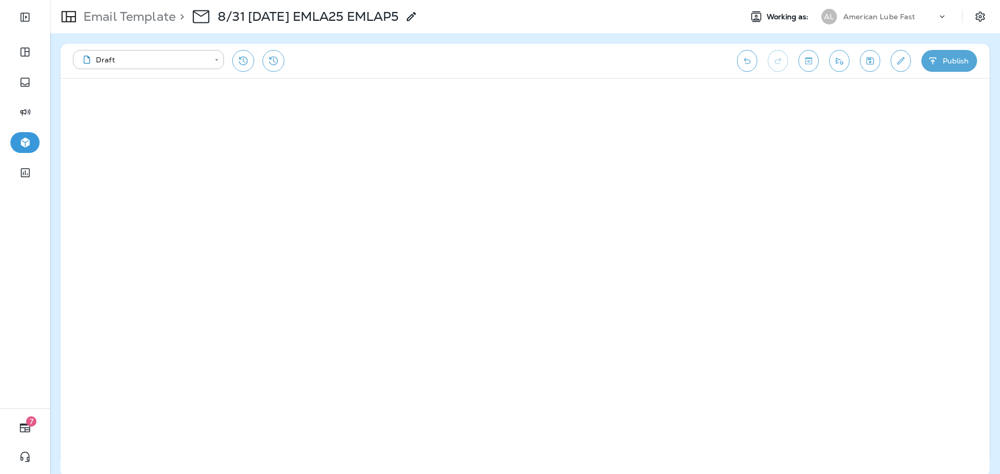
click at [906, 62] on icon "Edit details" at bounding box center [900, 61] width 11 height 10
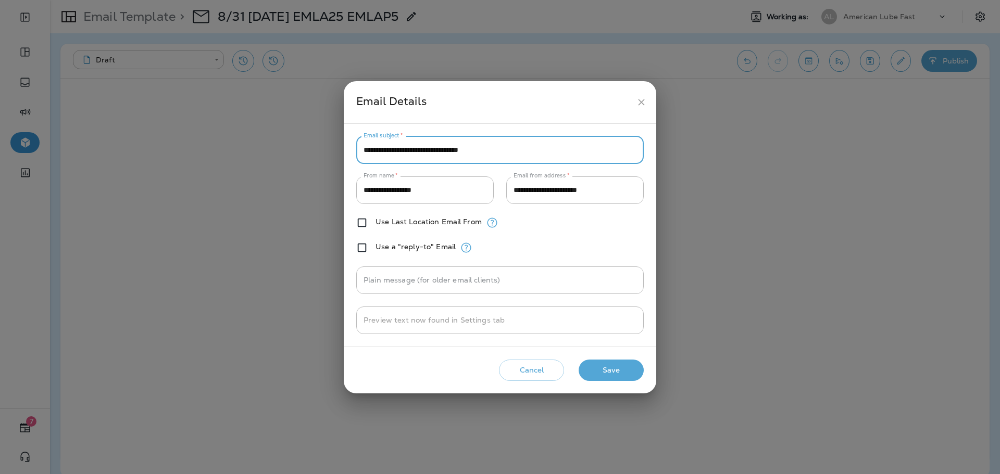
click at [511, 148] on input "**********" at bounding box center [499, 150] width 287 height 28
paste input "******"
type input "**********"
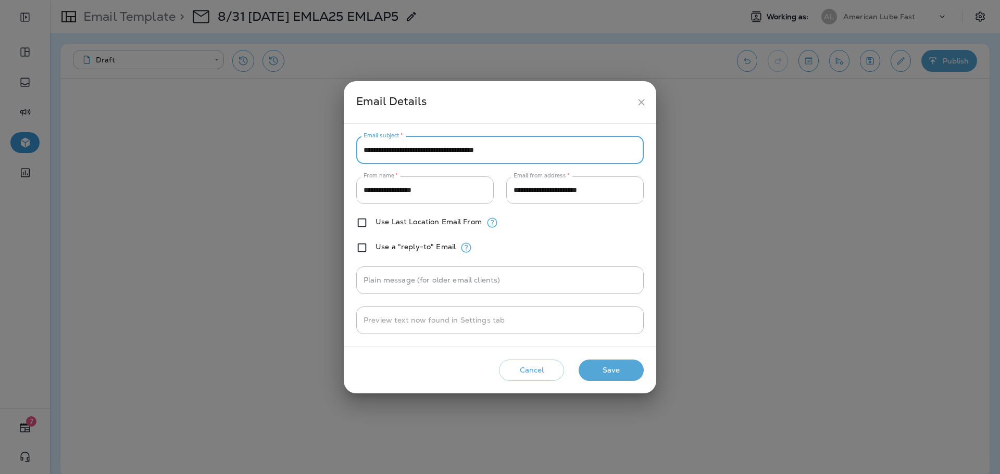
click at [613, 375] on button "Save" at bounding box center [611, 370] width 65 height 21
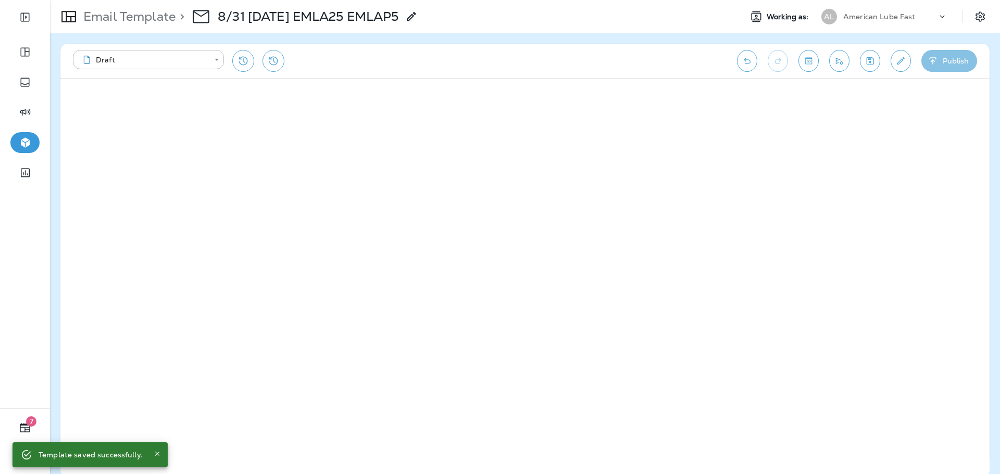
click at [950, 60] on button "Publish" at bounding box center [949, 61] width 56 height 22
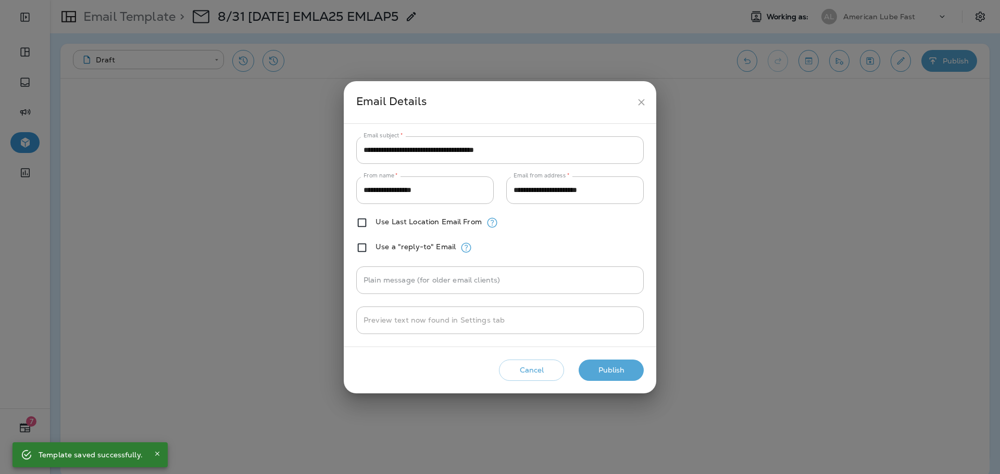
click at [633, 357] on div "**********" at bounding box center [500, 237] width 312 height 312
click at [630, 365] on button "Publish" at bounding box center [611, 370] width 65 height 21
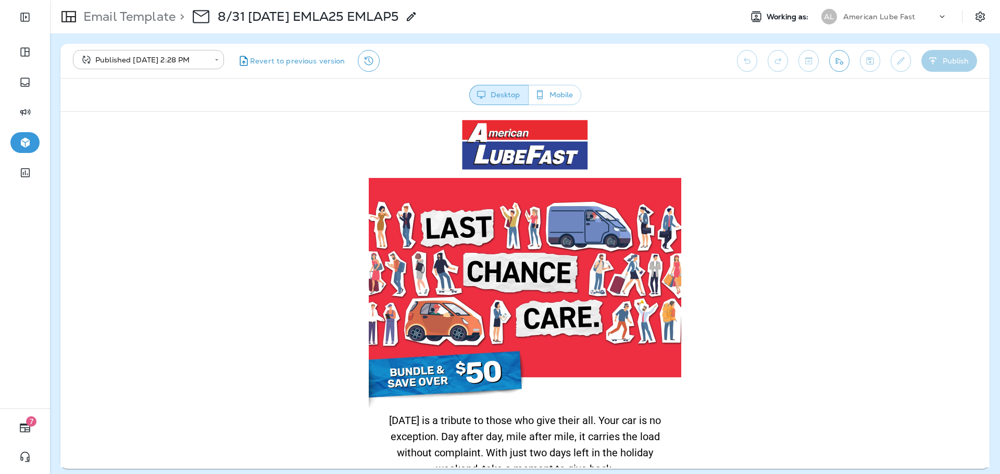
click at [165, 19] on p "Email Template" at bounding box center [127, 17] width 96 height 16
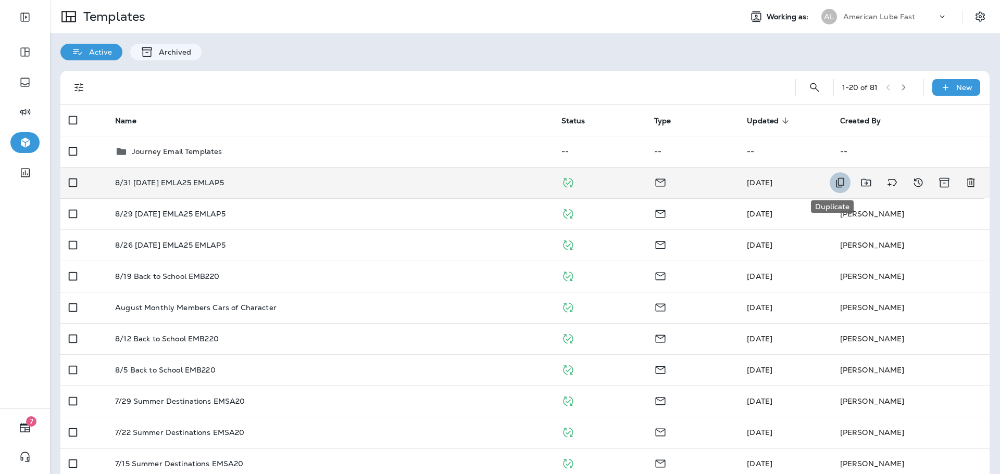
click at [834, 179] on icon "Duplicate" at bounding box center [840, 183] width 12 height 12
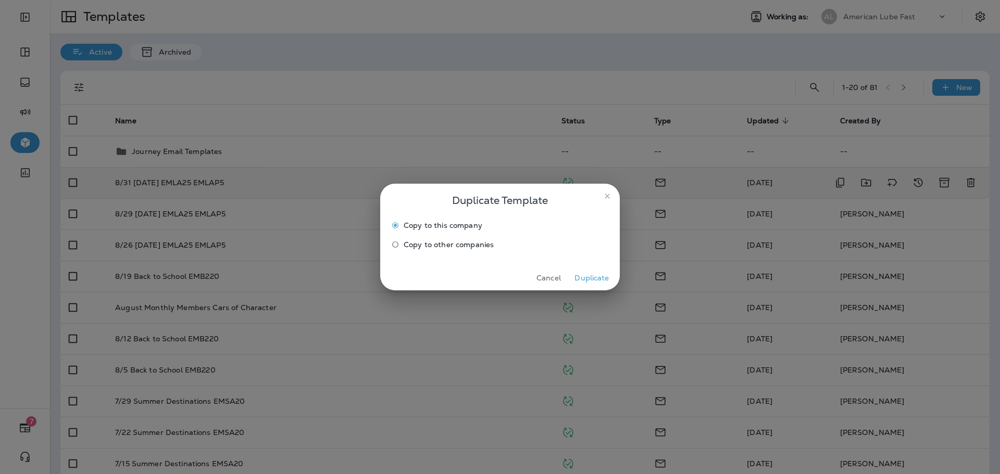
click at [591, 272] on button "Duplicate" at bounding box center [591, 278] width 39 height 16
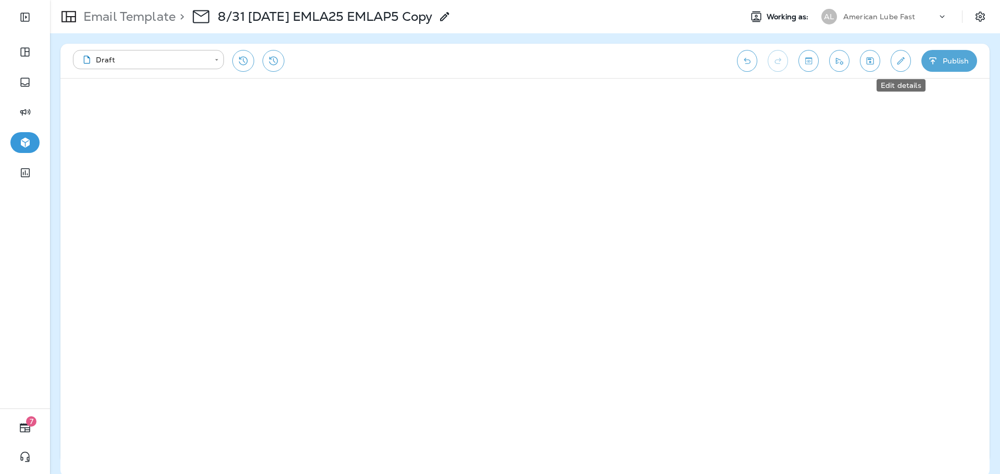
click at [898, 64] on icon "Edit details" at bounding box center [900, 60] width 7 height 7
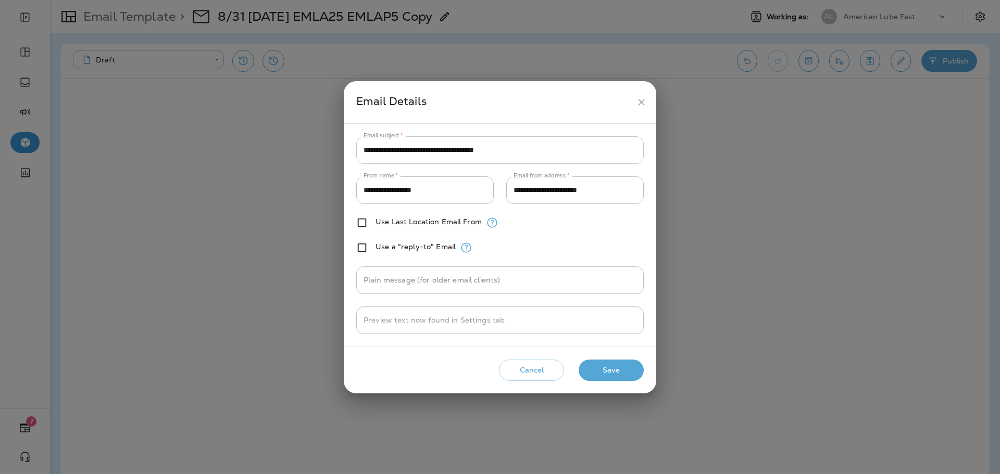
click at [436, 151] on input "**********" at bounding box center [499, 150] width 287 height 28
paste input "**********"
type input "**********"
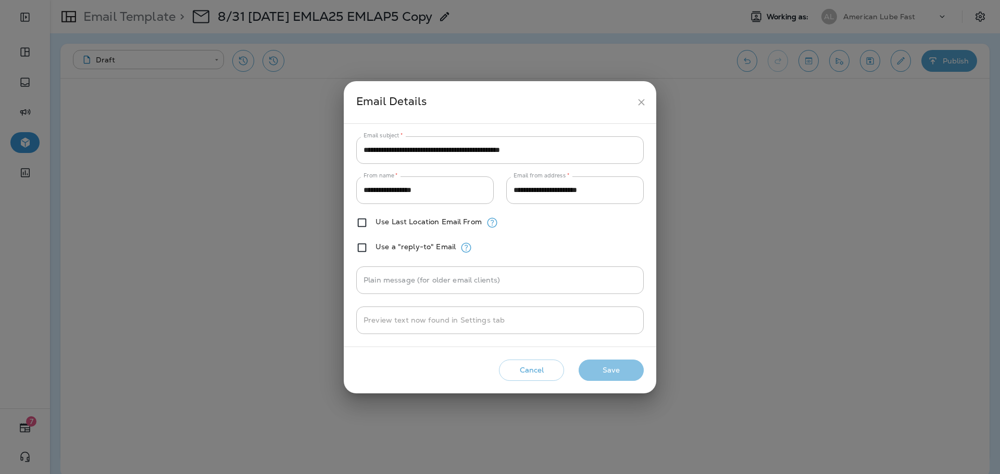
click at [616, 367] on button "Save" at bounding box center [611, 370] width 65 height 21
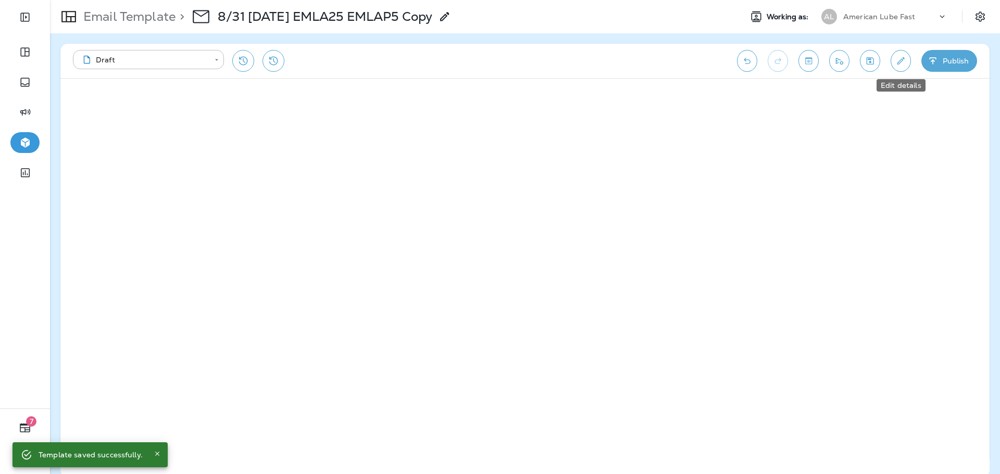
click at [898, 52] on button "Edit details" at bounding box center [901, 61] width 20 height 22
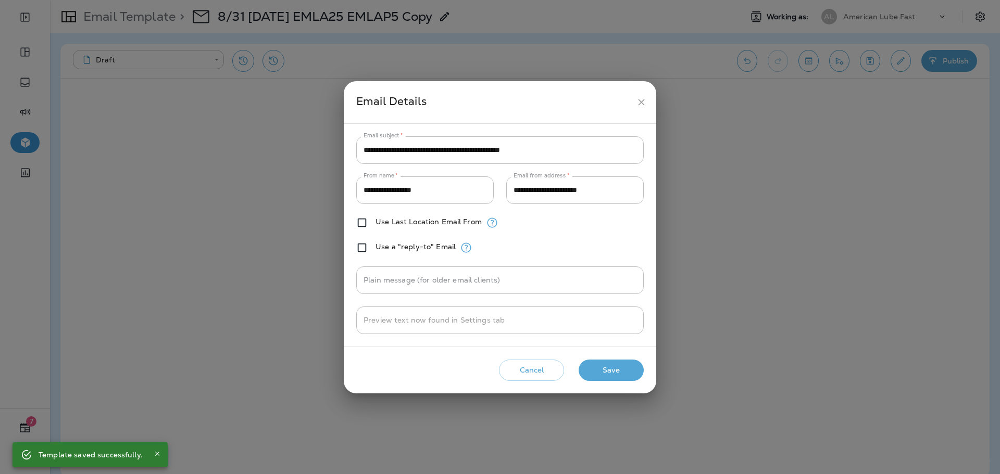
click at [638, 99] on icon "close" at bounding box center [641, 102] width 11 height 11
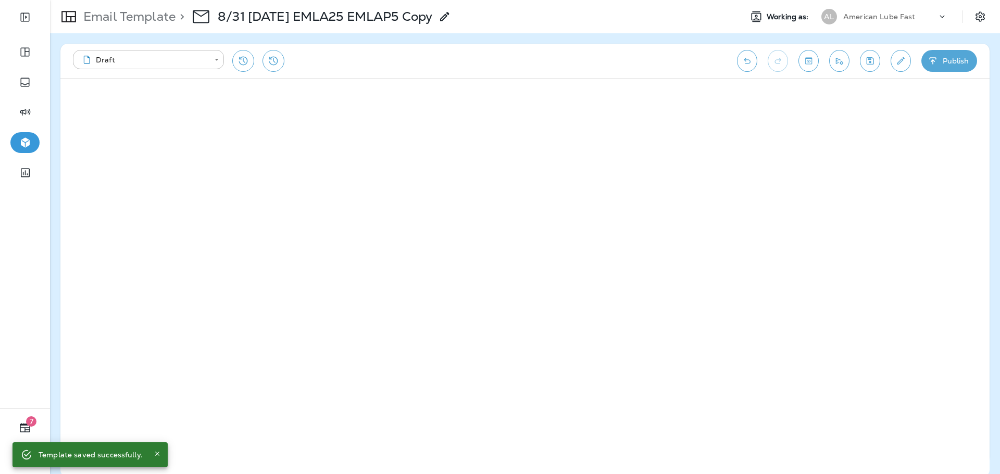
click at [940, 56] on button "Publish" at bounding box center [949, 61] width 56 height 22
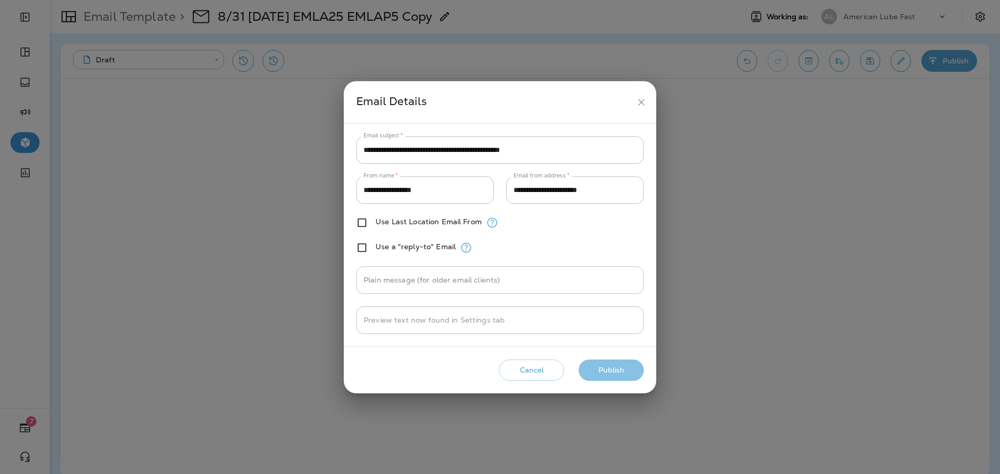
click at [627, 368] on button "Publish" at bounding box center [611, 370] width 65 height 21
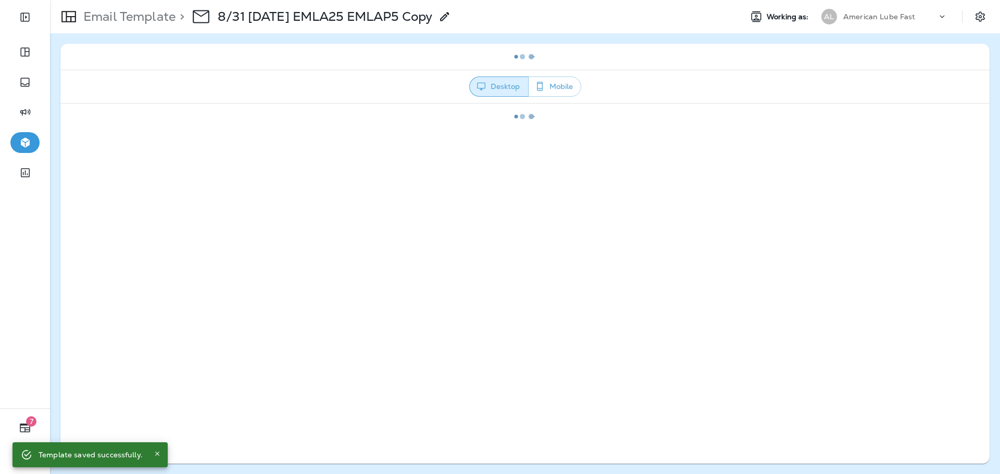
click at [451, 11] on div "> 8/31 [DATE] EMLA25 EMLAP5 Copy" at bounding box center [313, 16] width 275 height 29
click at [449, 18] on use at bounding box center [444, 16] width 9 height 9
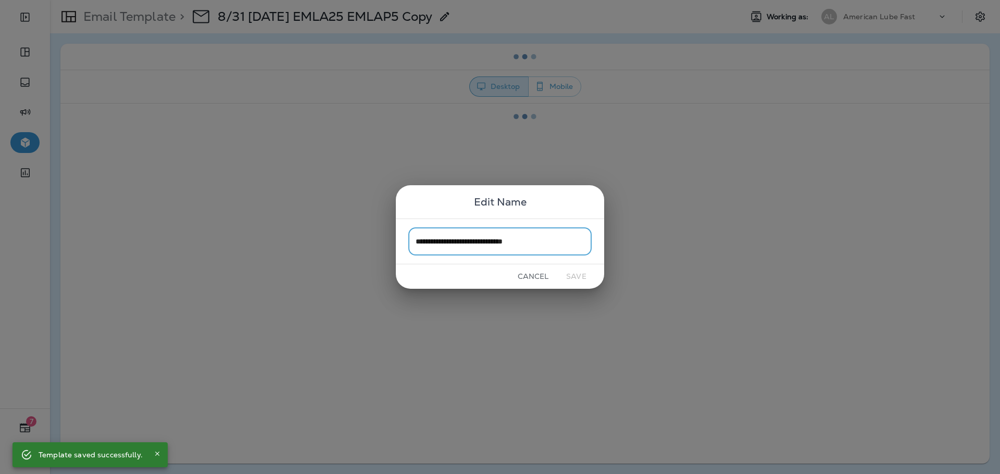
click at [430, 246] on input "**********" at bounding box center [499, 242] width 183 height 28
click at [421, 241] on input "**********" at bounding box center [499, 242] width 183 height 28
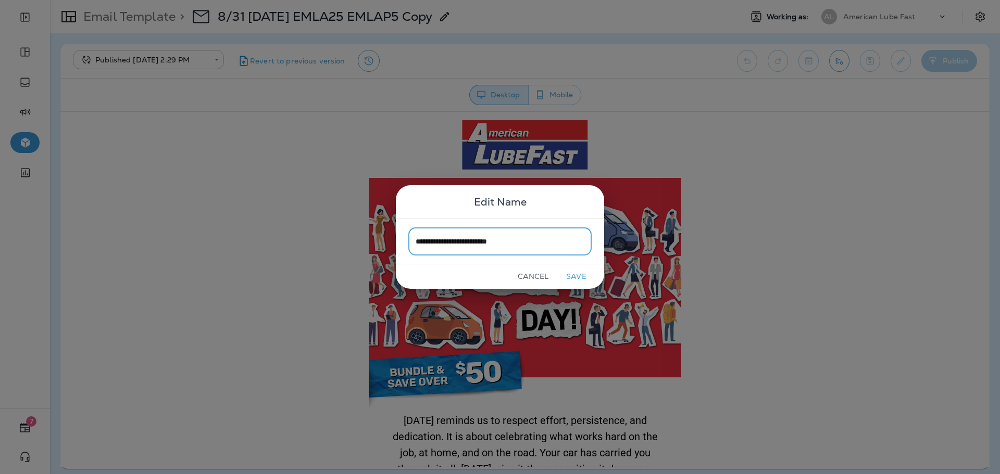
type input "**********"
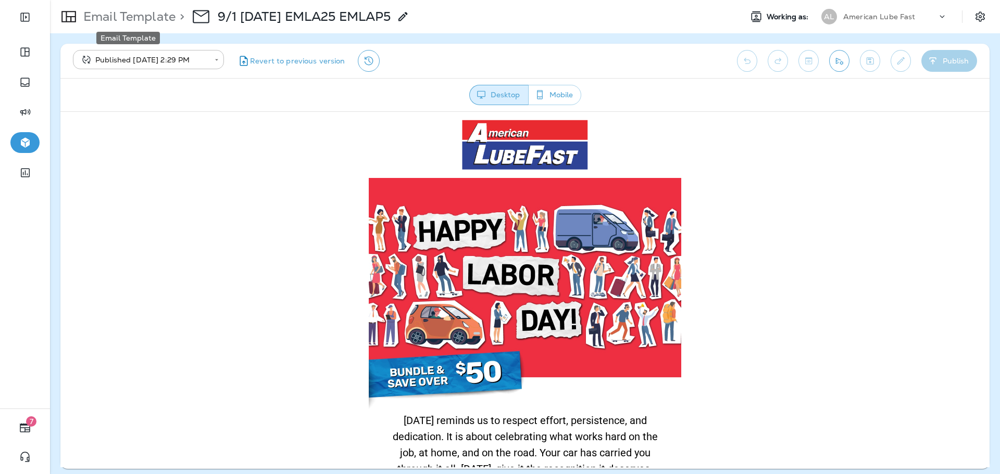
click at [148, 14] on p "Email Template" at bounding box center [127, 17] width 96 height 16
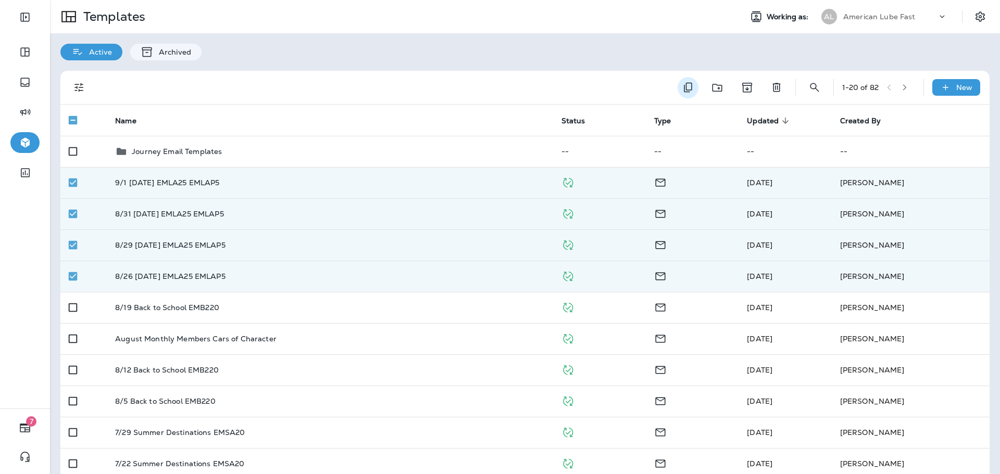
click at [682, 87] on icon "Duplicate" at bounding box center [688, 87] width 12 height 12
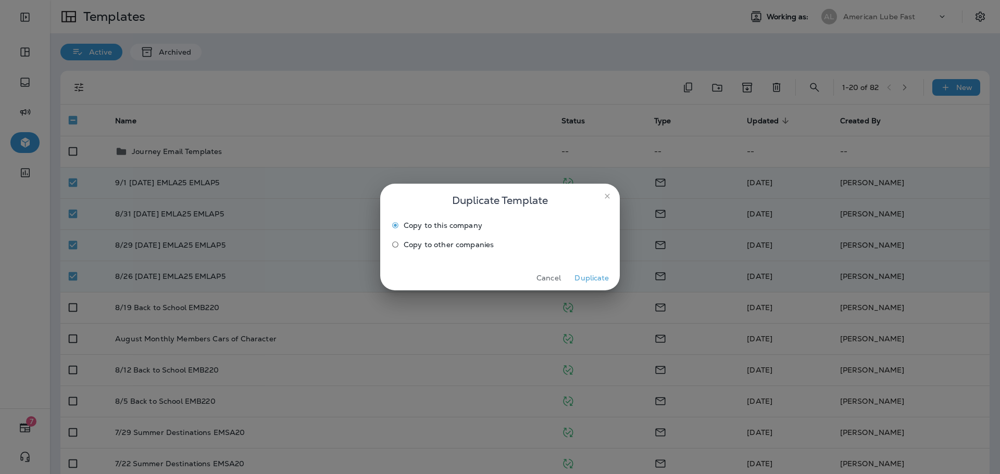
click at [454, 246] on span "Copy to other companies" at bounding box center [449, 245] width 90 height 8
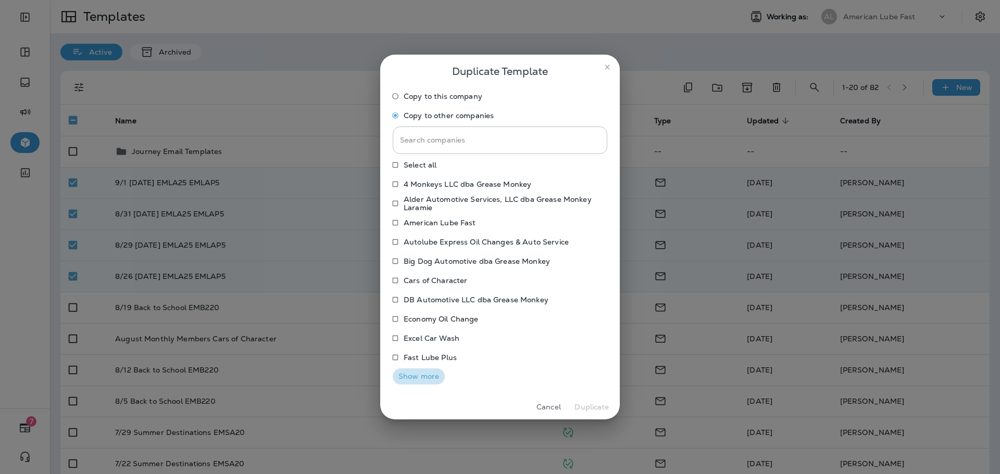
click at [419, 373] on button "Show more" at bounding box center [419, 377] width 52 height 16
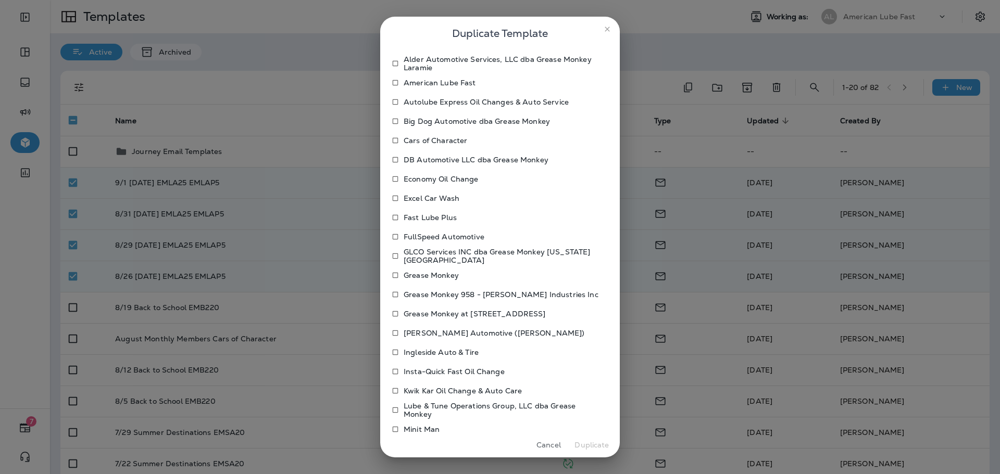
scroll to position [104, 0]
click at [433, 272] on p "Grease Monkey" at bounding box center [431, 273] width 55 height 8
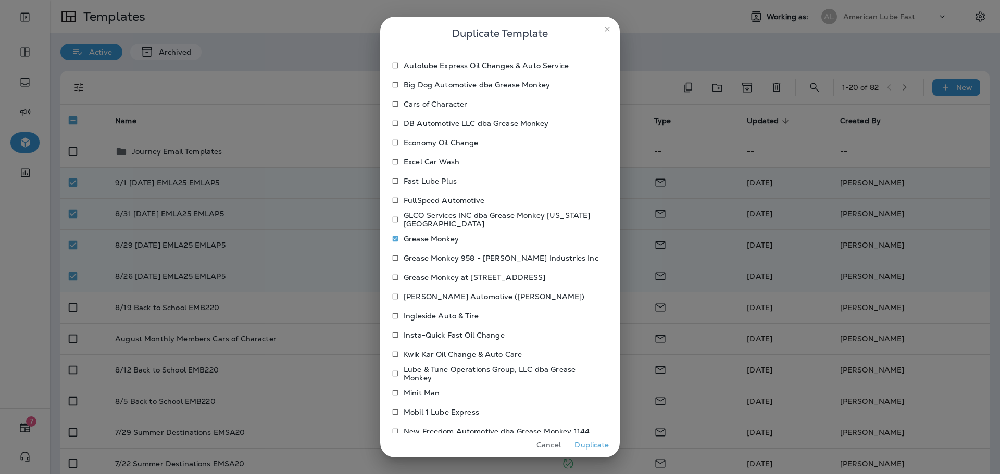
scroll to position [156, 0]
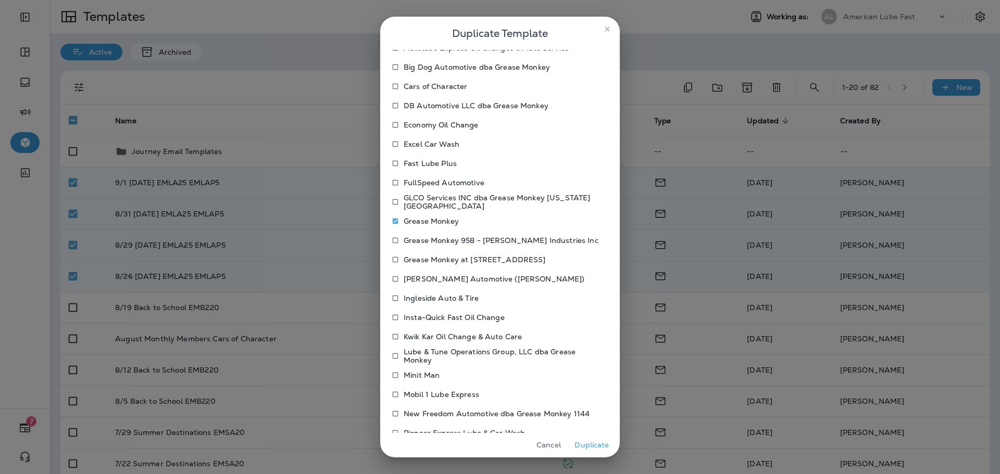
click at [416, 333] on p "Kwik Kar Oil Change & Auto Care" at bounding box center [463, 337] width 118 height 8
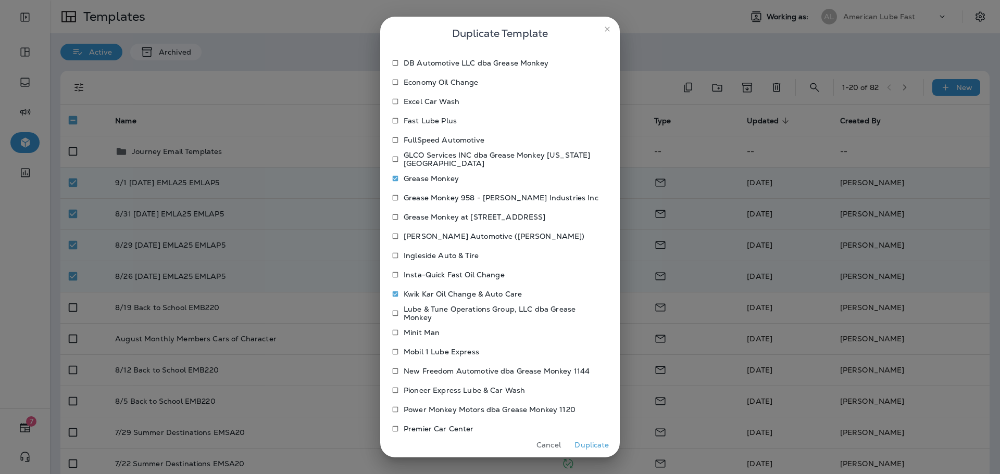
scroll to position [309, 0]
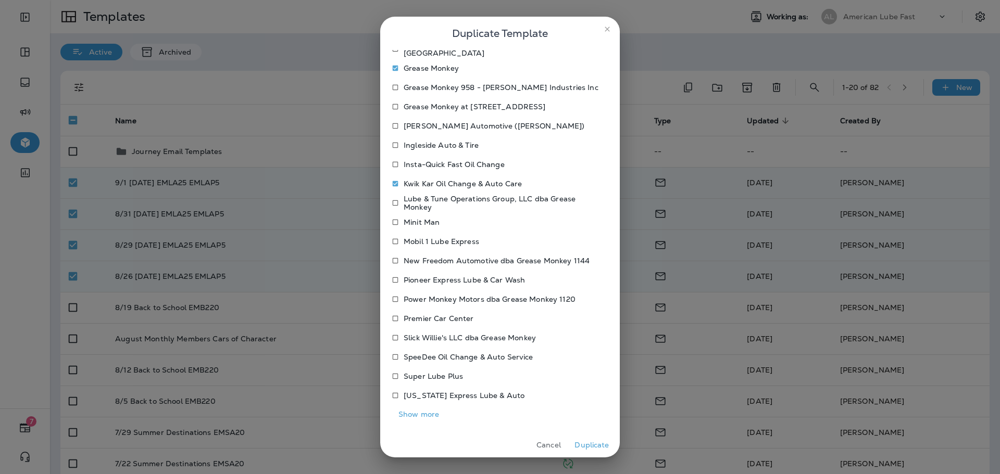
click at [427, 356] on p "SpeeDee Oil Change & Auto Service" at bounding box center [469, 357] width 130 height 8
click at [580, 441] on button "Duplicate" at bounding box center [591, 445] width 39 height 16
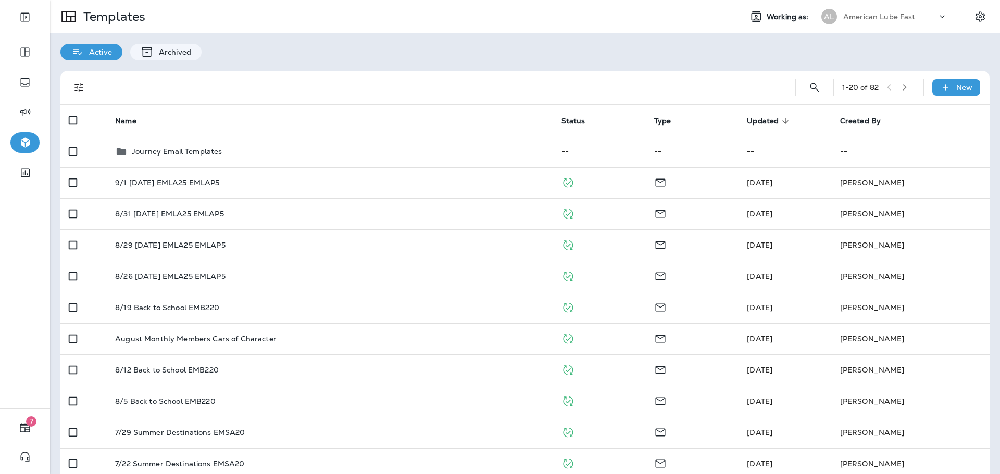
click at [872, 26] on div "AL American Lube Fast" at bounding box center [884, 16] width 139 height 21
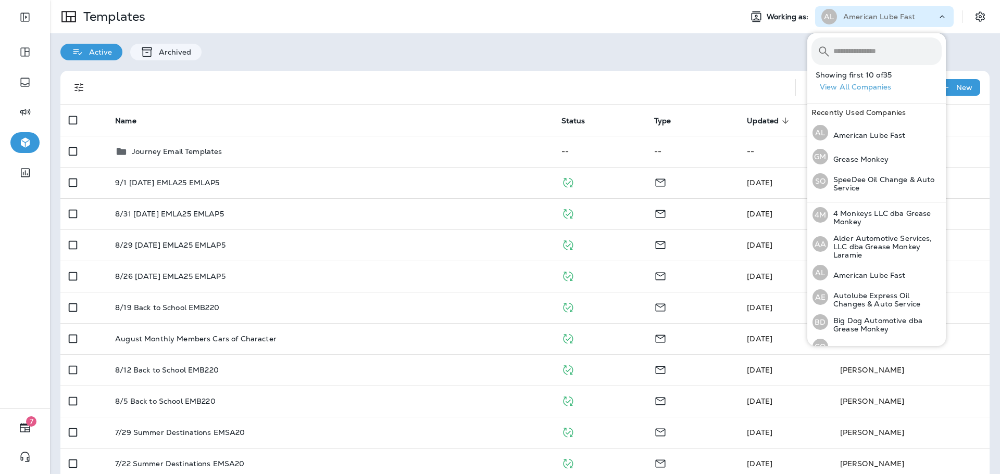
click at [879, 44] on input "text" at bounding box center [887, 51] width 108 height 28
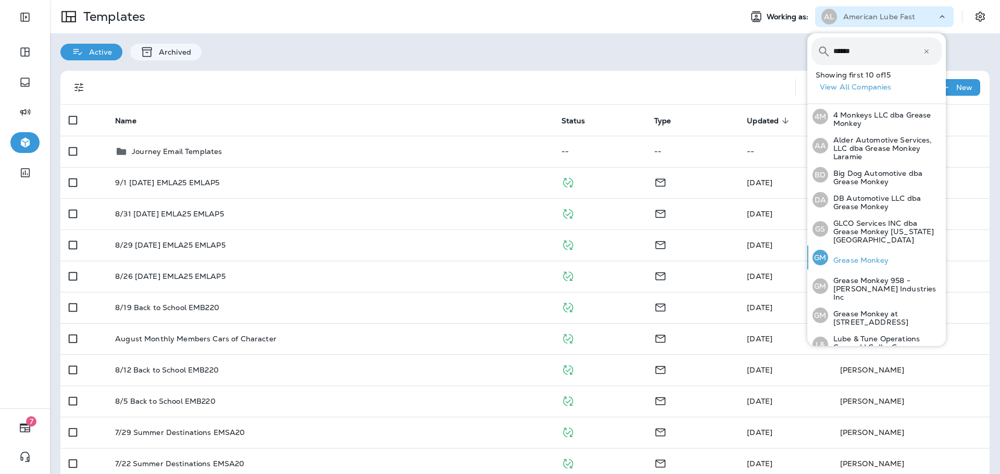
type input "******"
click at [863, 256] on p "Grease Monkey" at bounding box center [858, 260] width 60 height 8
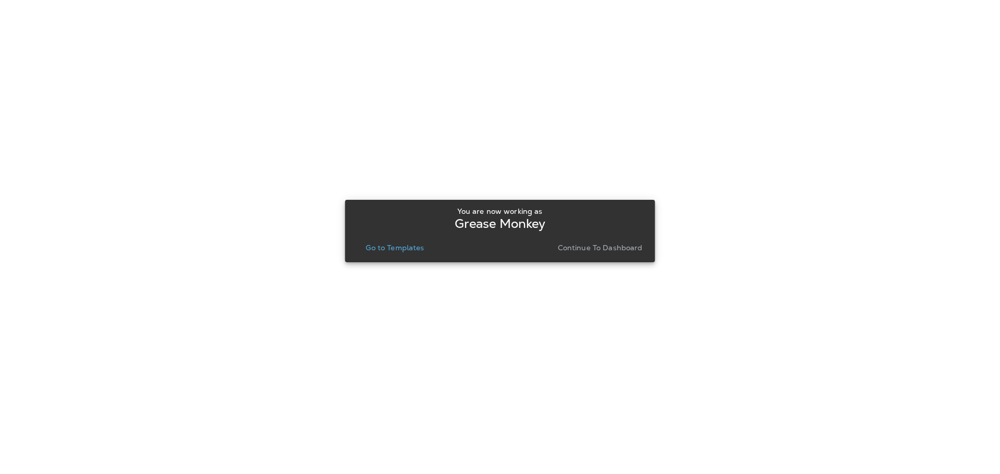
click at [414, 249] on p "Go to Templates" at bounding box center [395, 248] width 58 height 8
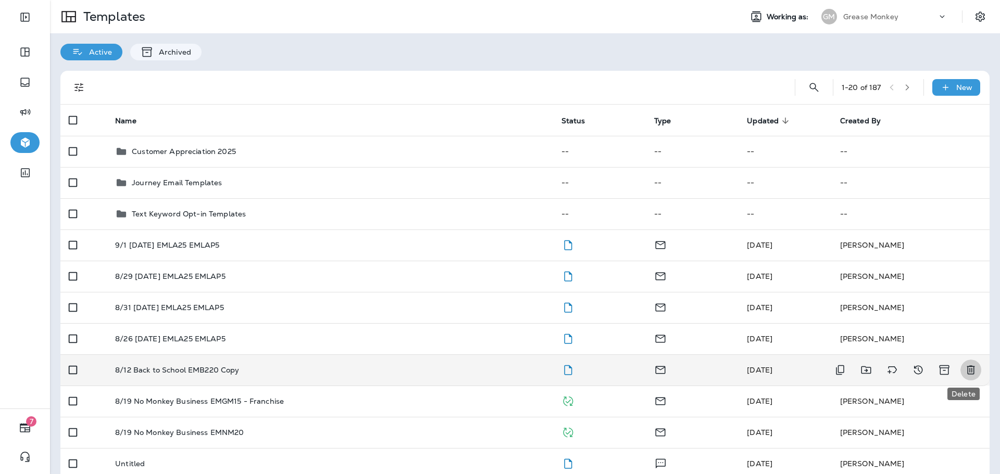
click at [967, 372] on icon "Delete" at bounding box center [971, 370] width 8 height 9
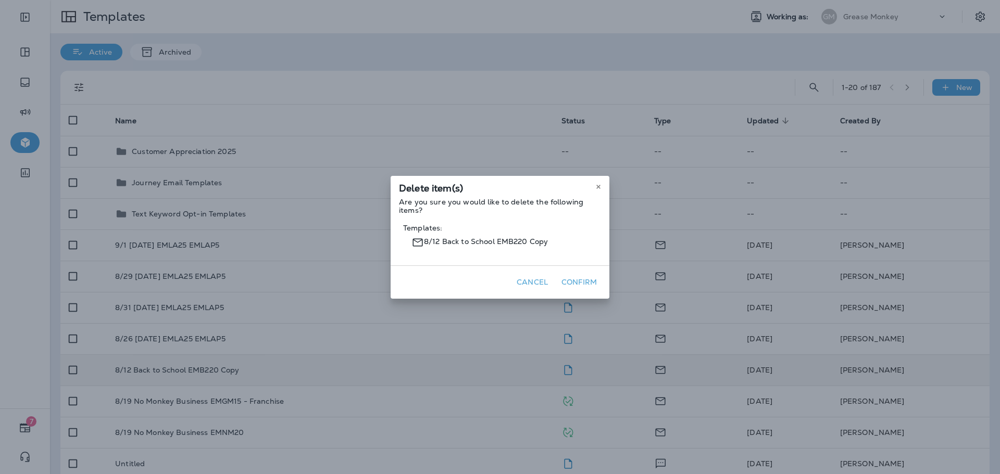
click at [578, 281] on button "Confirm" at bounding box center [579, 282] width 44 height 16
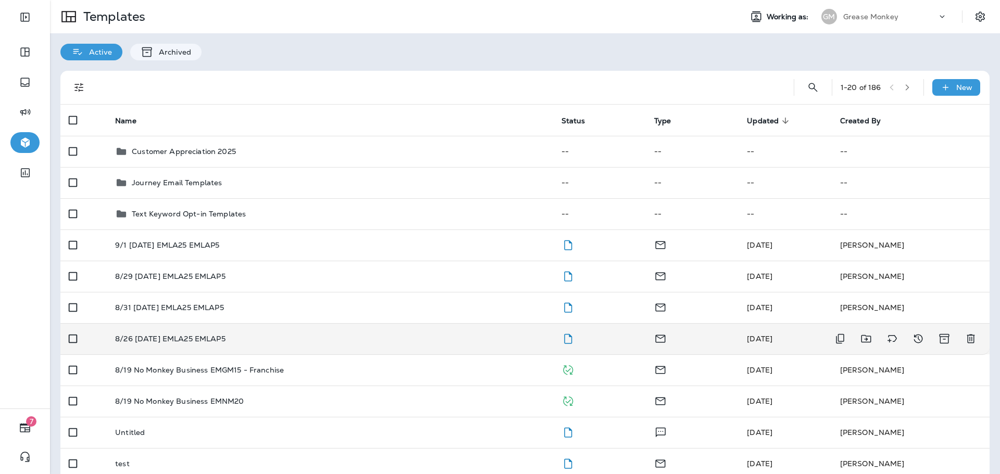
click at [323, 337] on div "8/26 [DATE] EMLA25 EMLAP5" at bounding box center [329, 339] width 429 height 8
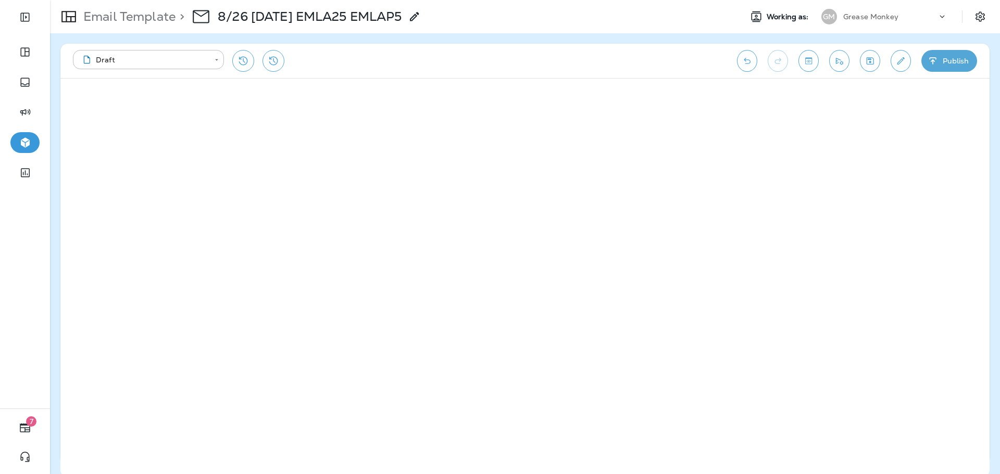
click at [928, 64] on icon "button" at bounding box center [933, 61] width 11 height 10
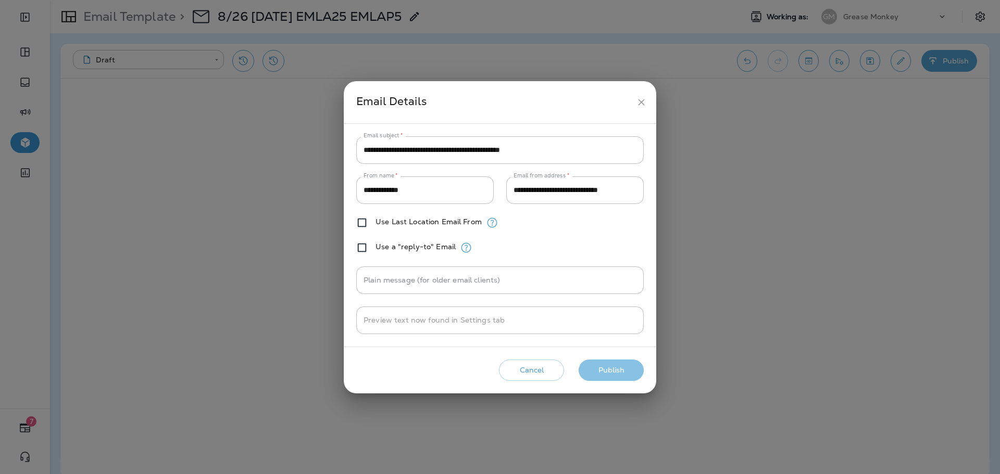
click at [624, 368] on button "Publish" at bounding box center [611, 370] width 65 height 21
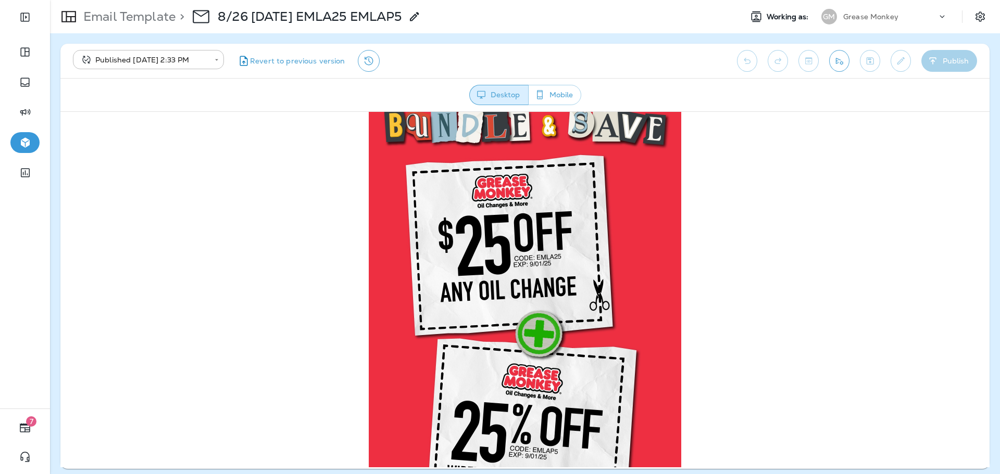
scroll to position [521, 0]
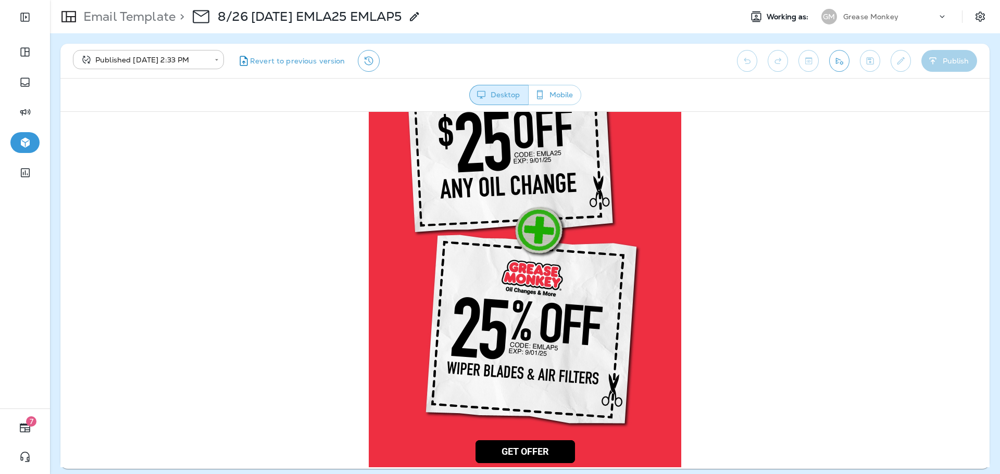
click at [560, 272] on img at bounding box center [525, 211] width 312 height 448
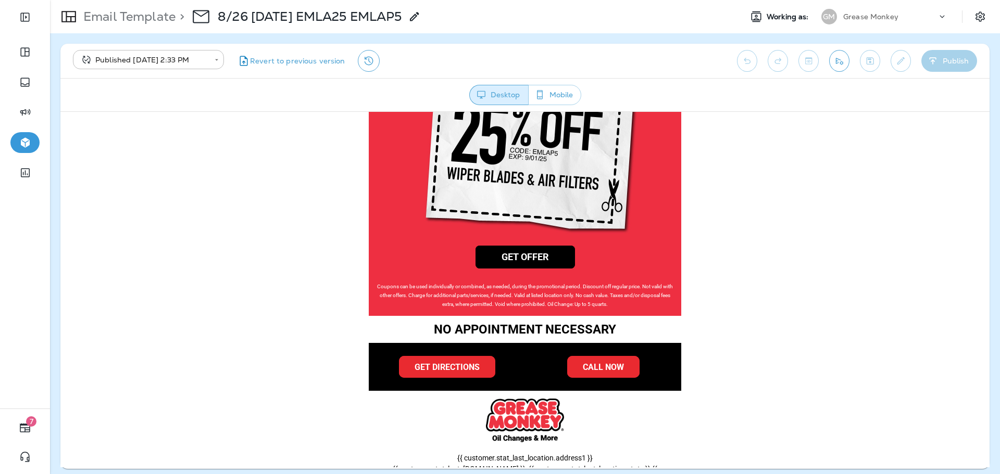
scroll to position [749, 0]
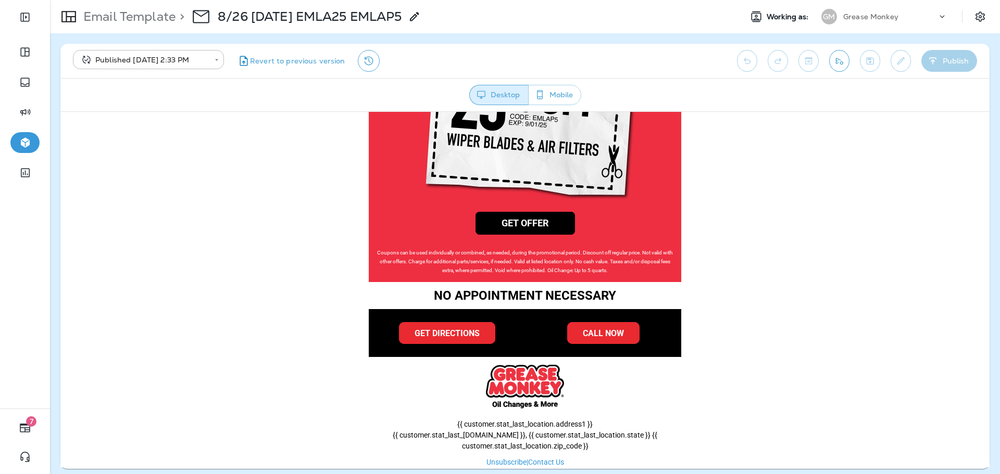
click at [157, 21] on p "Email Template" at bounding box center [127, 17] width 96 height 16
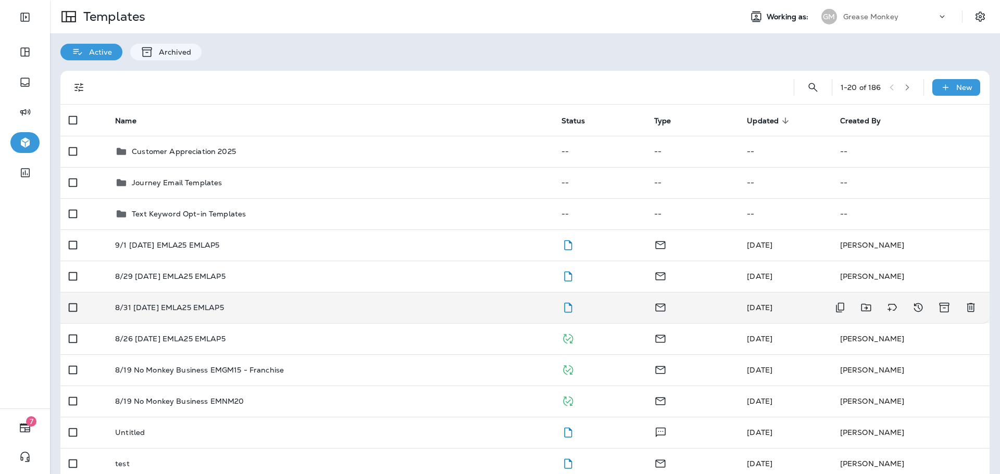
click at [459, 307] on div "8/31 [DATE] EMLA25 EMLAP5" at bounding box center [329, 308] width 429 height 8
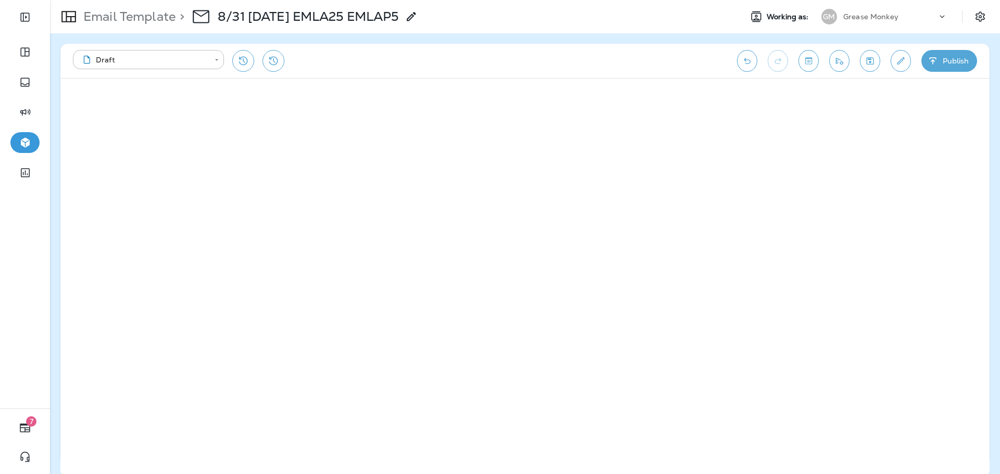
click at [963, 57] on button "Publish" at bounding box center [949, 61] width 56 height 22
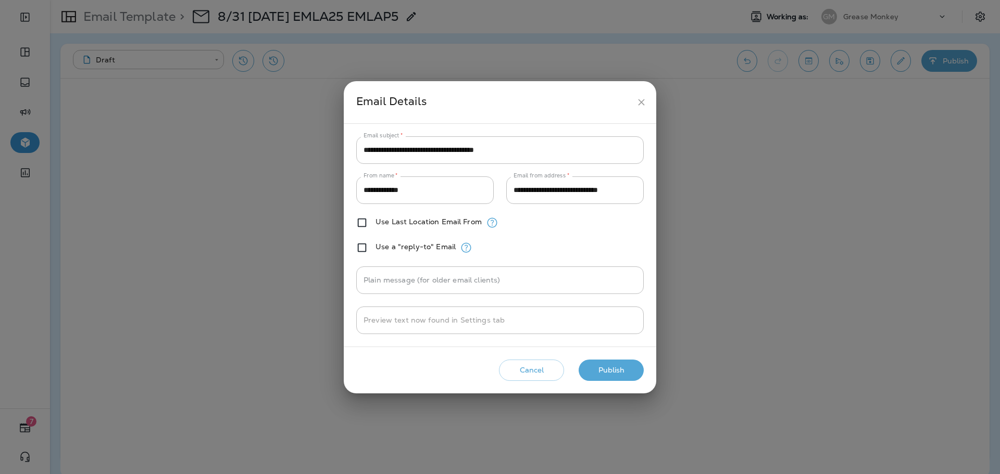
click at [614, 370] on button "Publish" at bounding box center [611, 370] width 65 height 21
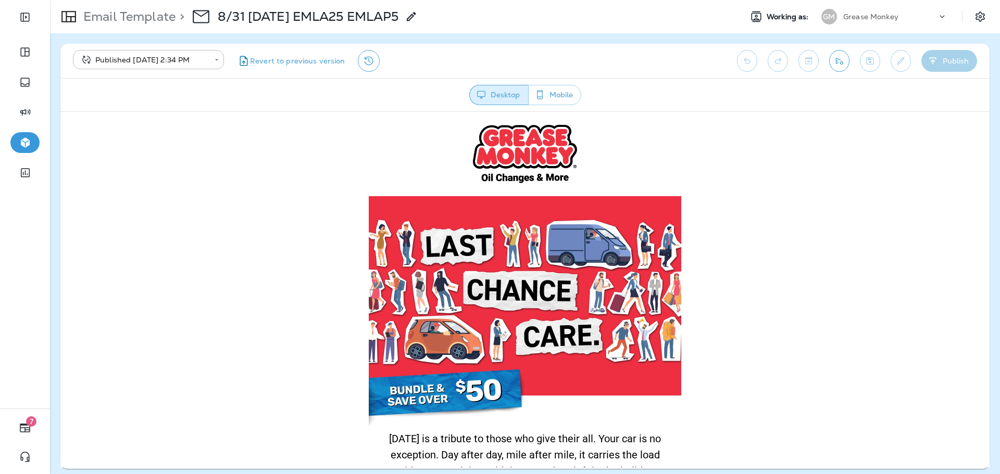
click at [117, 14] on p "Email Template" at bounding box center [127, 17] width 96 height 16
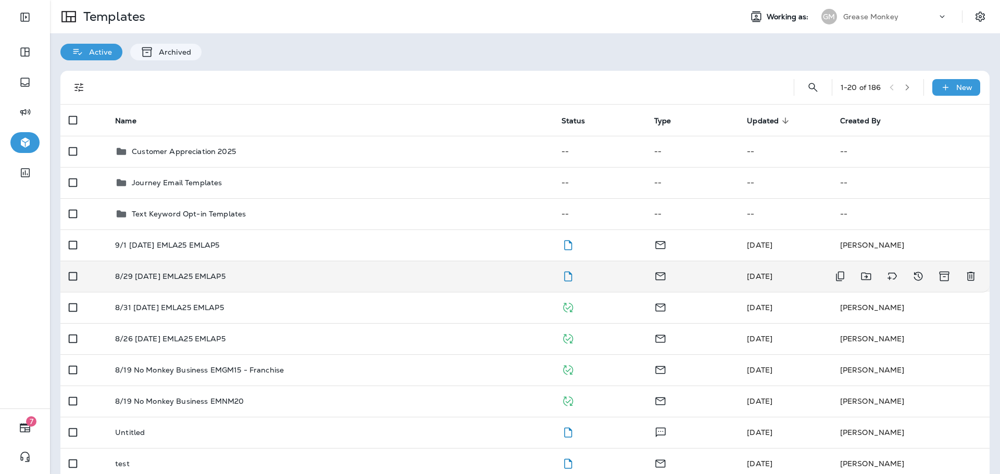
click at [512, 283] on td "8/29 [DATE] EMLA25 EMLAP5" at bounding box center [330, 276] width 446 height 31
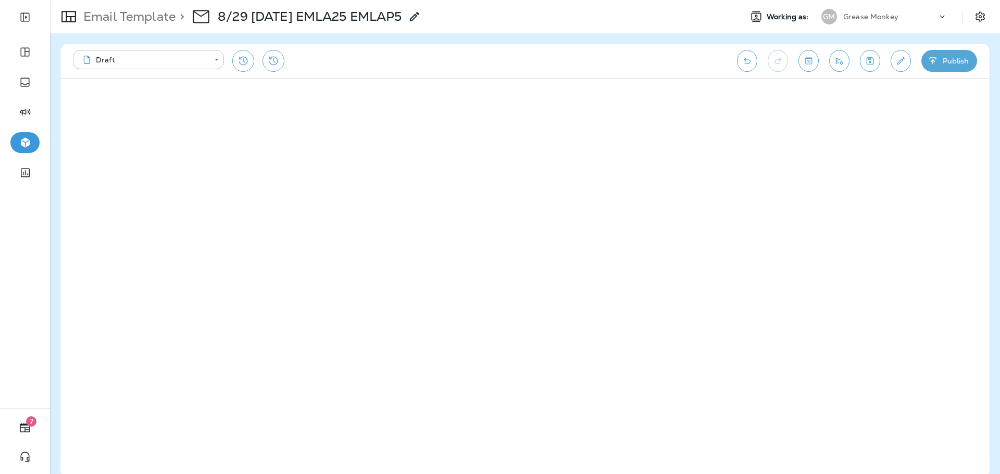
click at [947, 60] on button "Publish" at bounding box center [949, 61] width 56 height 22
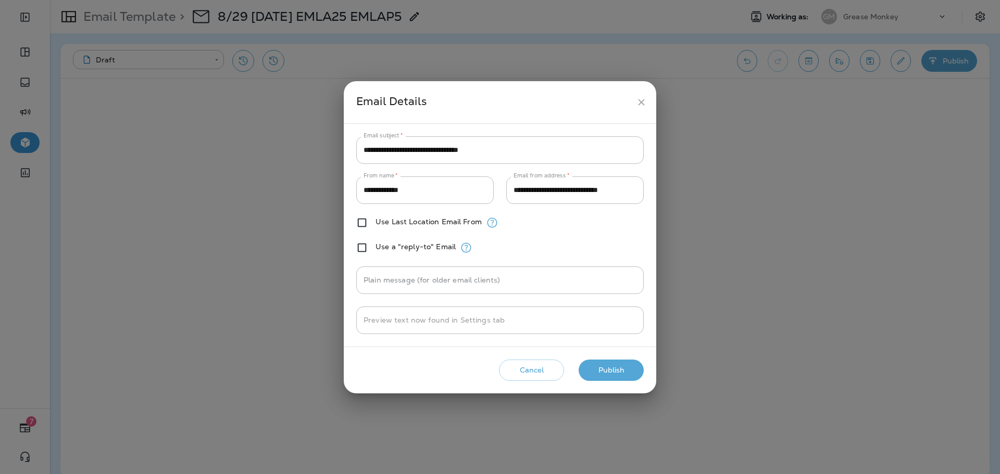
click at [618, 375] on button "Publish" at bounding box center [611, 370] width 65 height 21
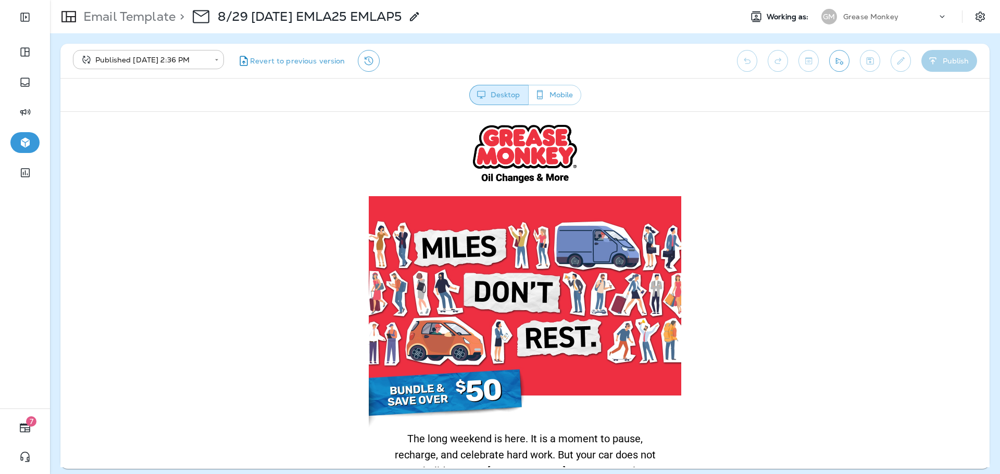
click at [138, 21] on p "Email Template" at bounding box center [127, 17] width 96 height 16
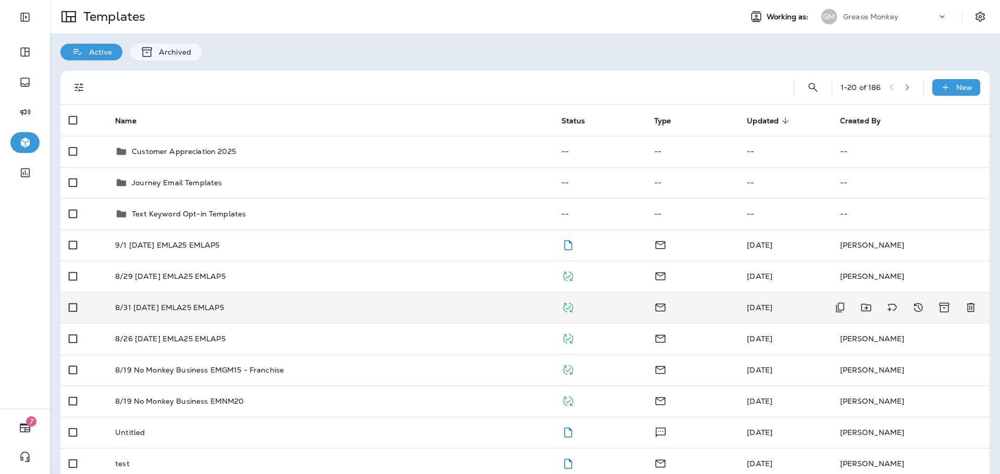
click at [281, 306] on div "8/31 [DATE] EMLA25 EMLAP5" at bounding box center [329, 308] width 429 height 8
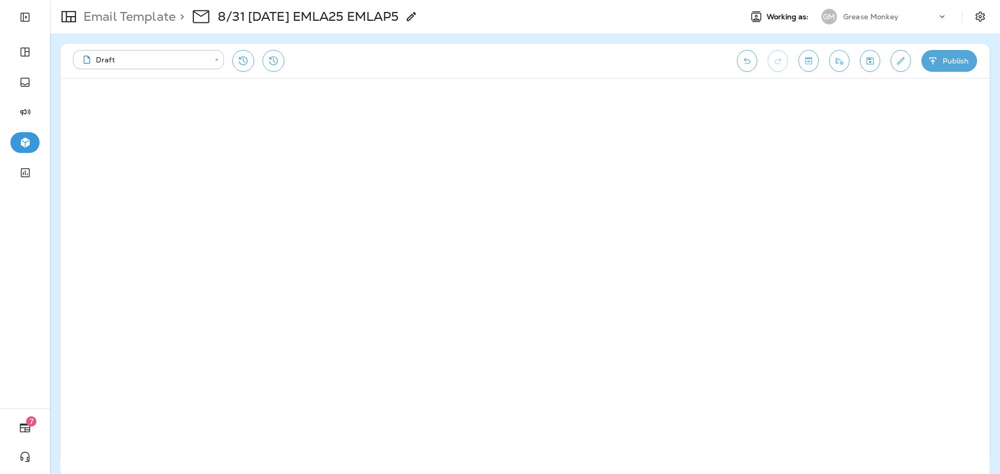
click at [129, 18] on p "Email Template" at bounding box center [127, 17] width 96 height 16
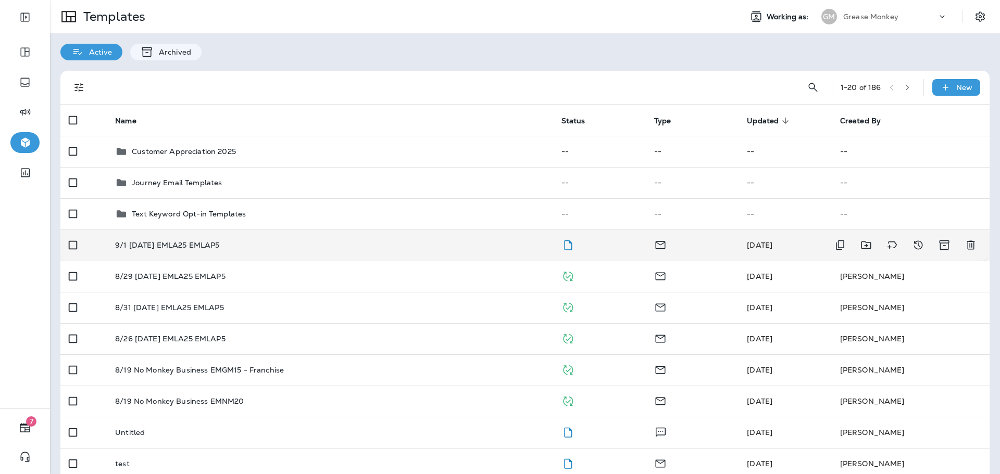
click at [280, 237] on td "9/1 [DATE] EMLA25 EMLAP5" at bounding box center [330, 245] width 446 height 31
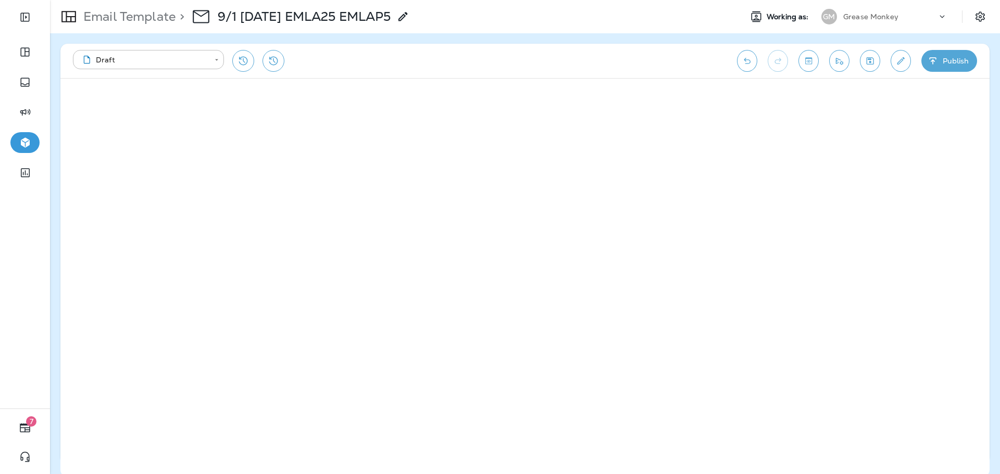
click at [961, 54] on button "Publish" at bounding box center [949, 61] width 56 height 22
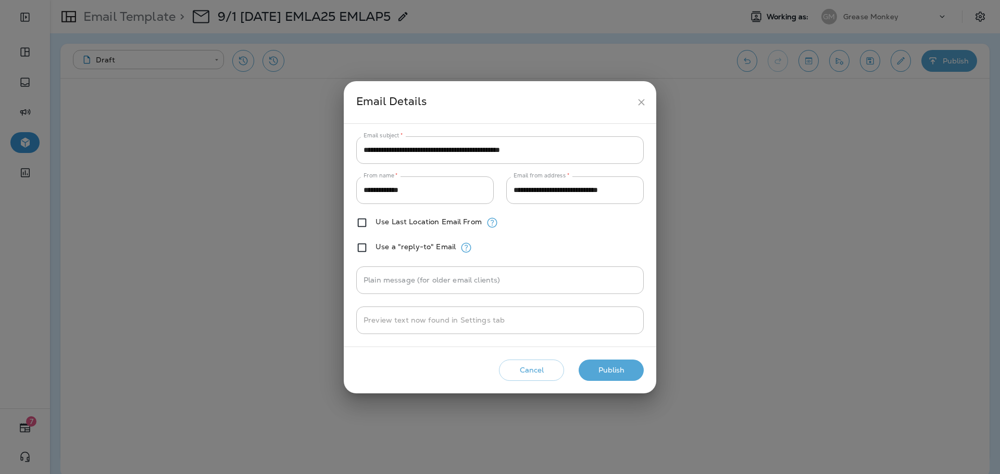
click at [611, 369] on button "Publish" at bounding box center [611, 370] width 65 height 21
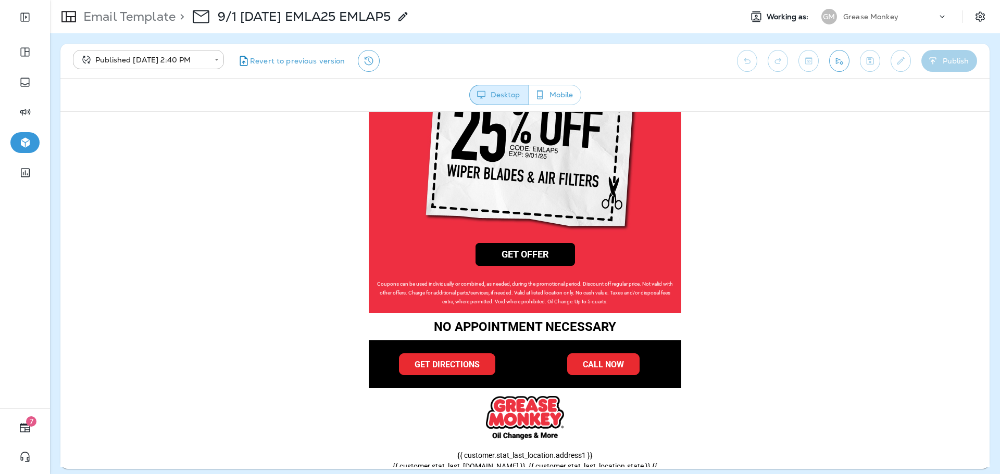
scroll to position [749, 0]
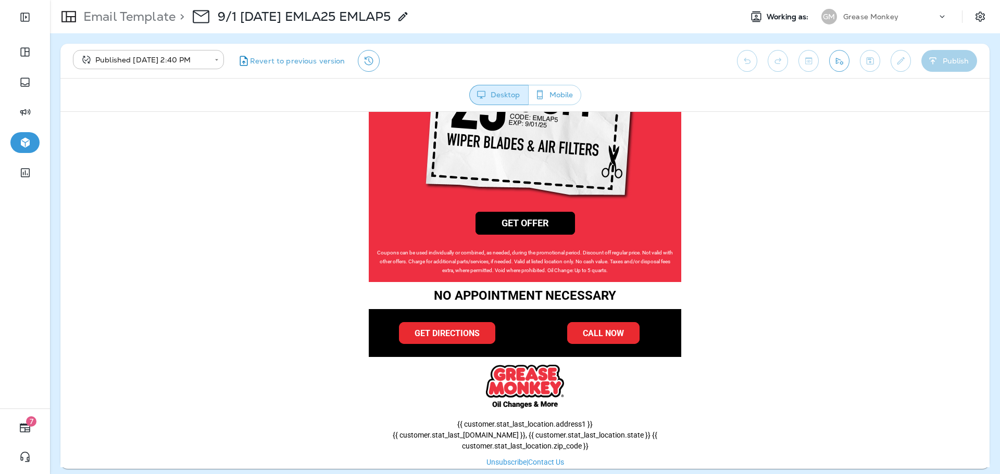
click at [909, 11] on div "Grease Monkey" at bounding box center [890, 17] width 94 height 16
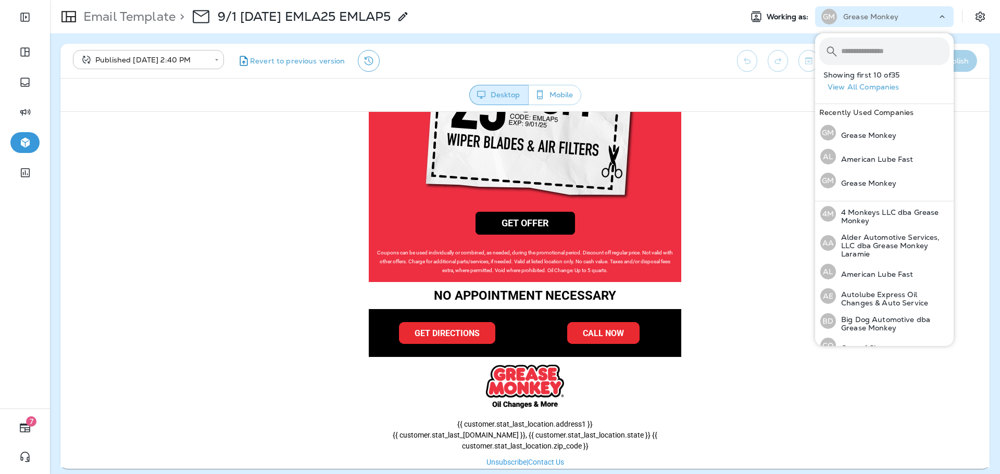
click at [891, 51] on input "text" at bounding box center [895, 51] width 108 height 28
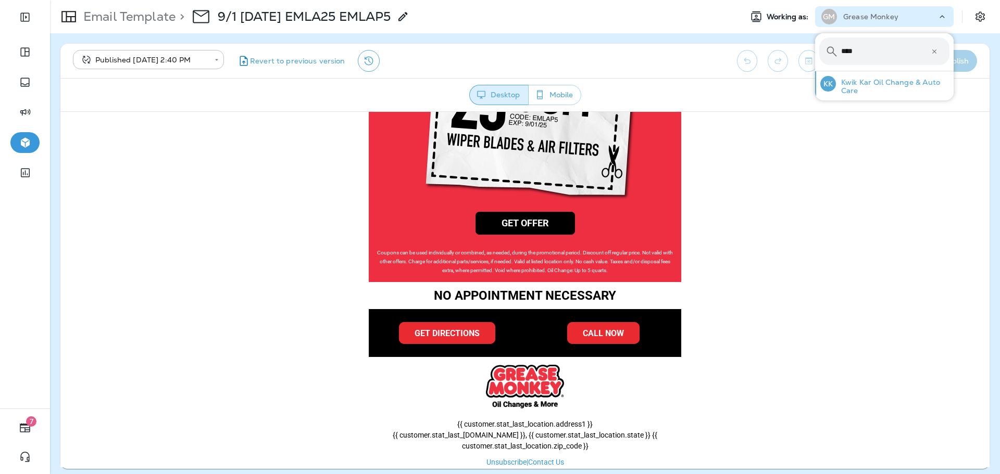
type input "****"
click at [889, 83] on p "Kwik Kar Oil Change & Auto Care" at bounding box center [893, 86] width 114 height 17
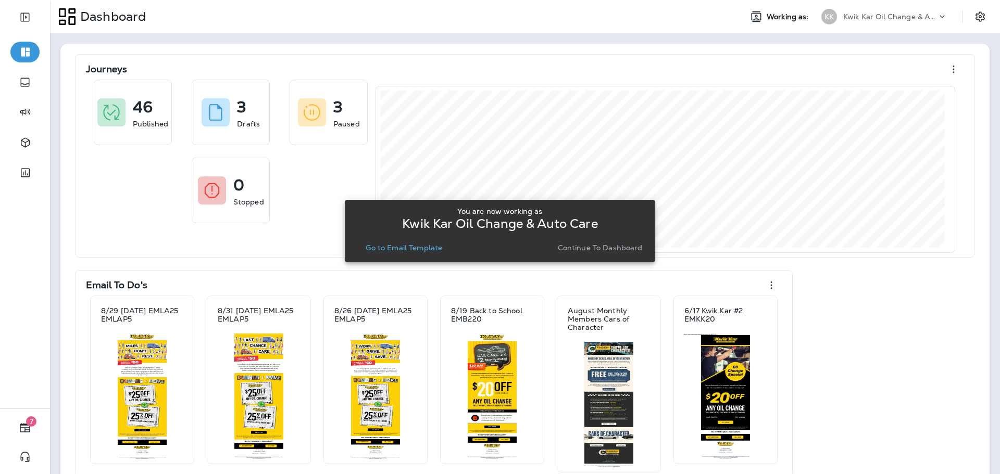
click at [416, 244] on p "Go to Email Template" at bounding box center [404, 248] width 77 height 8
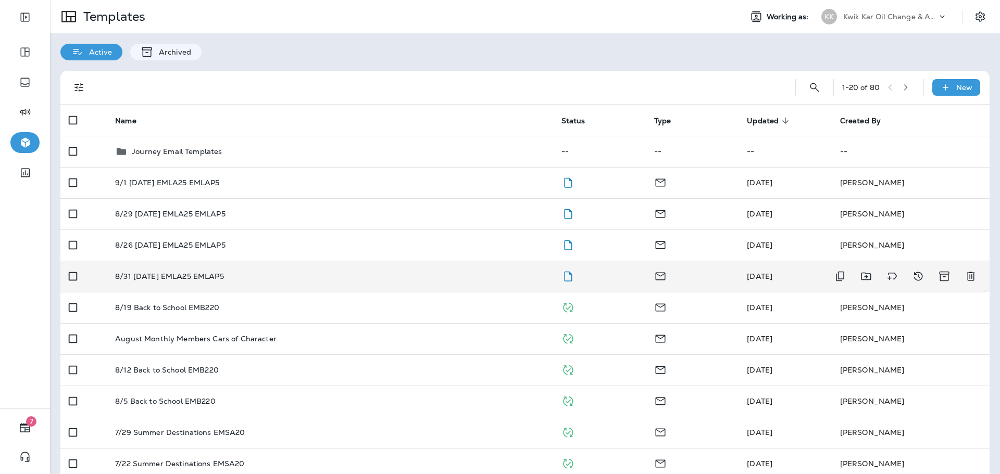
click at [469, 289] on td "8/31 [DATE] EMLA25 EMLAP5" at bounding box center [330, 276] width 446 height 31
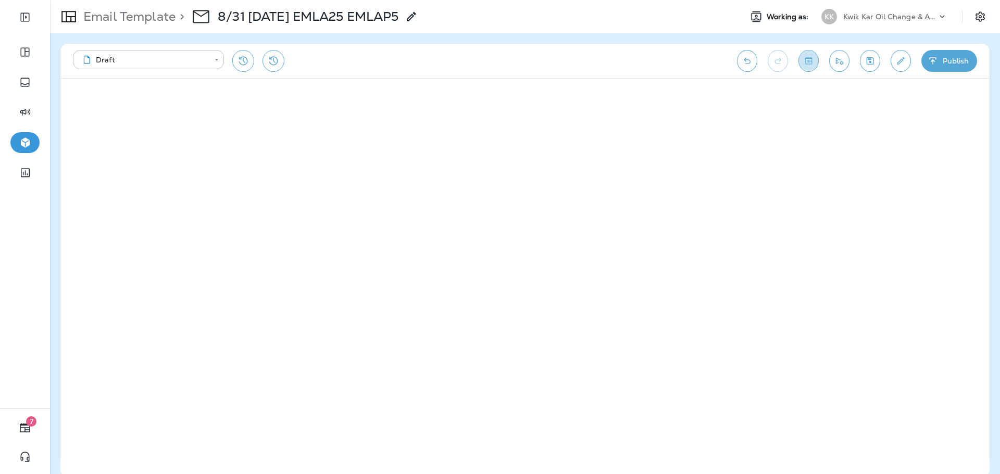
click at [815, 61] on button "Toggle preview" at bounding box center [808, 61] width 20 height 22
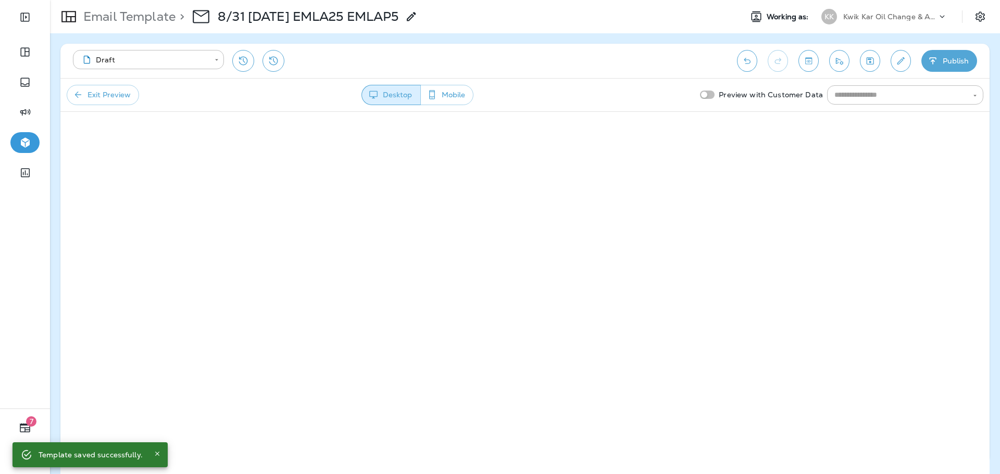
click at [938, 68] on button "Publish" at bounding box center [949, 61] width 56 height 22
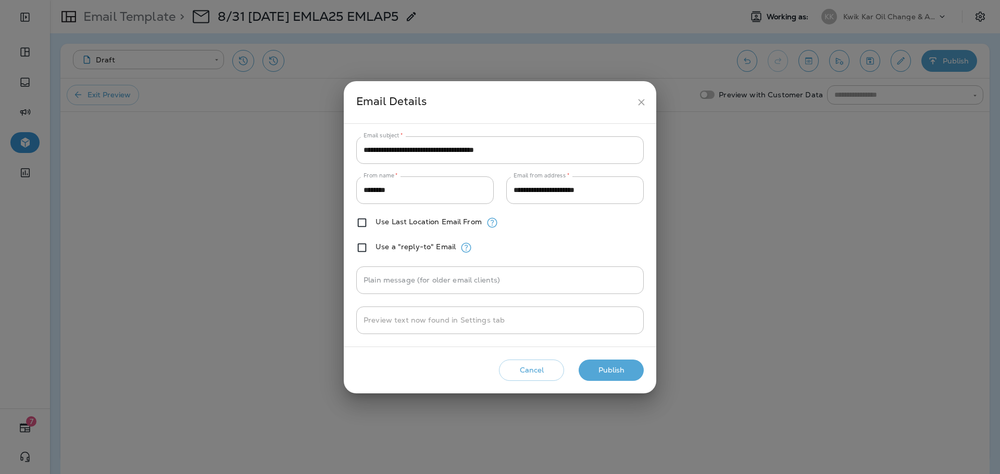
click at [629, 371] on button "Publish" at bounding box center [611, 370] width 65 height 21
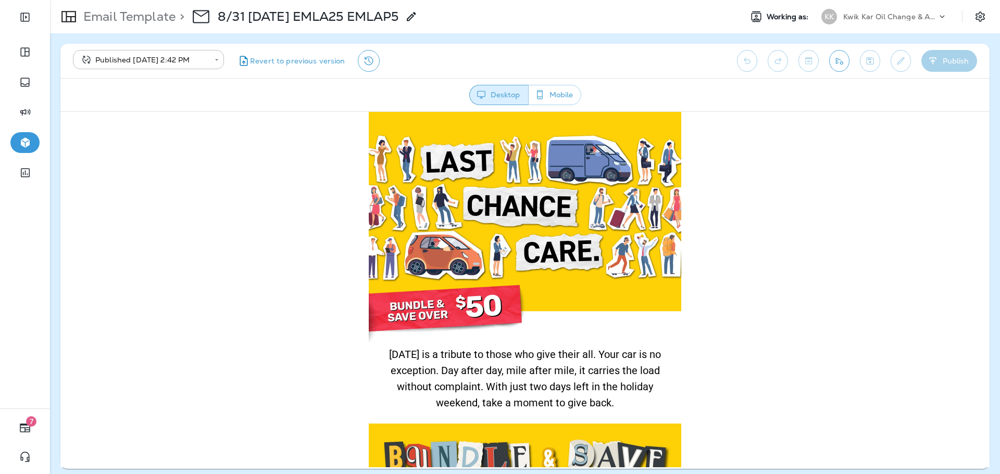
click at [106, 13] on p "Email Template" at bounding box center [127, 17] width 96 height 16
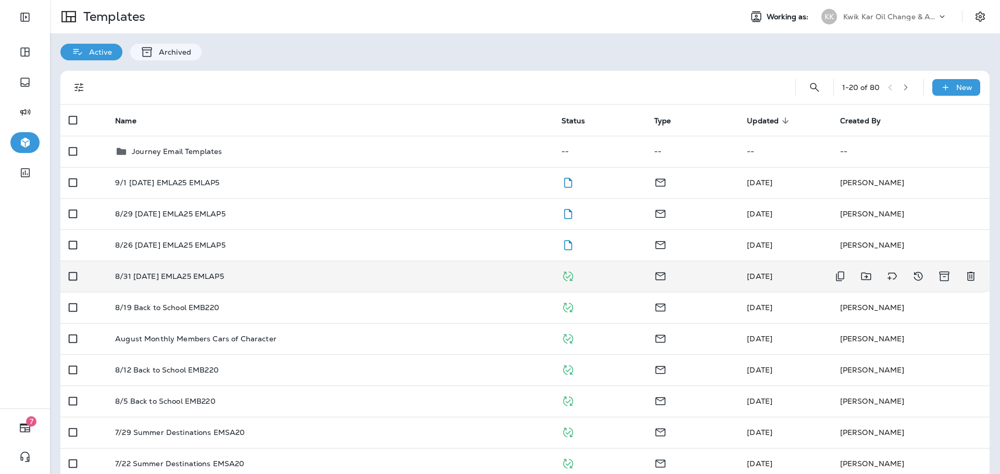
click at [371, 269] on td "8/31 [DATE] EMLA25 EMLAP5" at bounding box center [330, 276] width 446 height 31
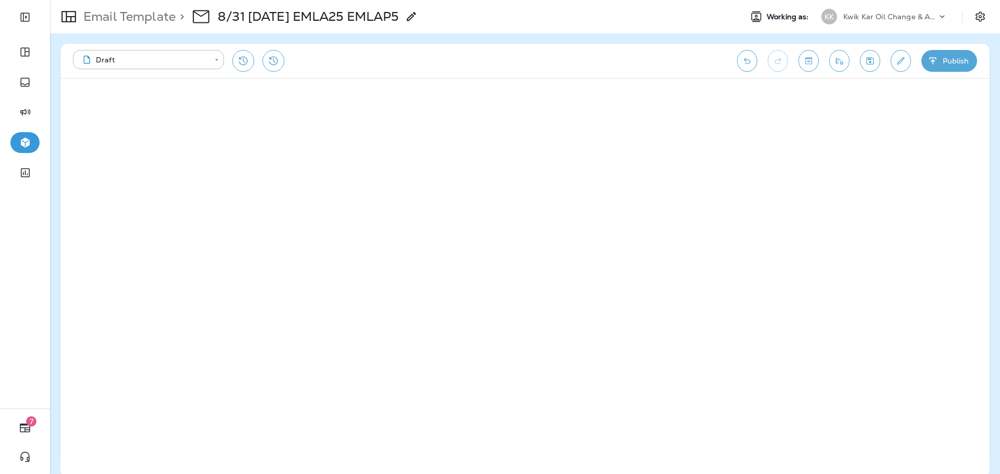
click at [953, 67] on button "Publish" at bounding box center [949, 61] width 56 height 22
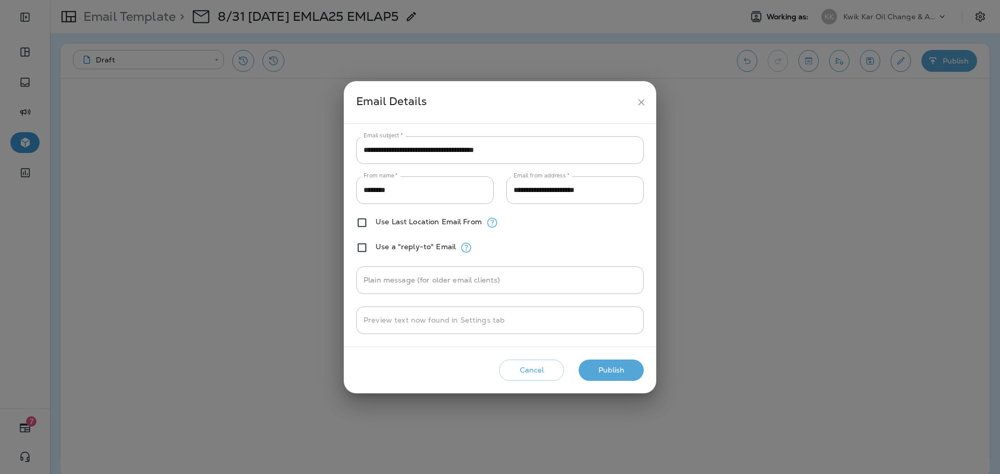
click at [615, 366] on button "Publish" at bounding box center [611, 370] width 65 height 21
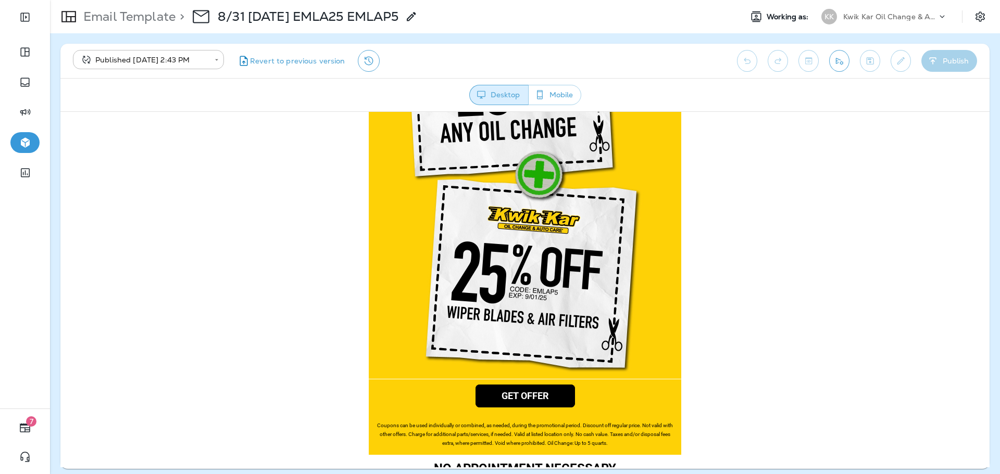
scroll to position [710, 0]
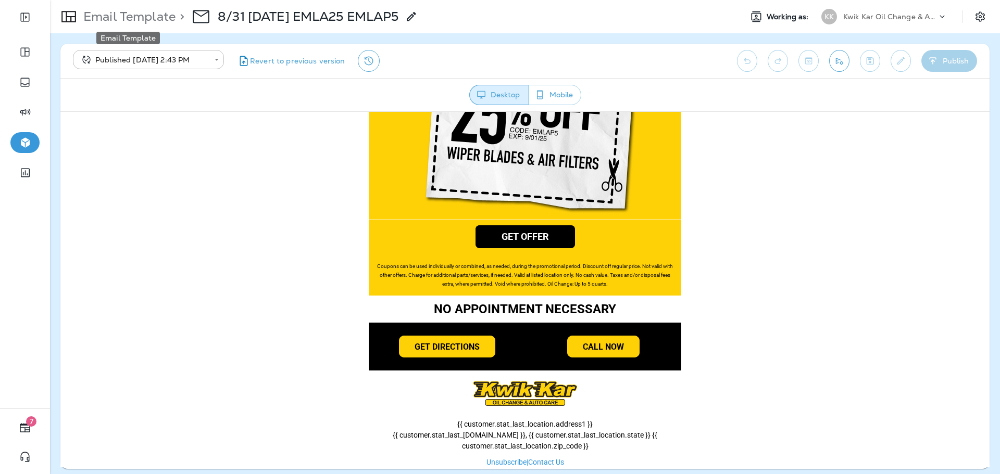
click at [147, 20] on p "Email Template" at bounding box center [127, 17] width 96 height 16
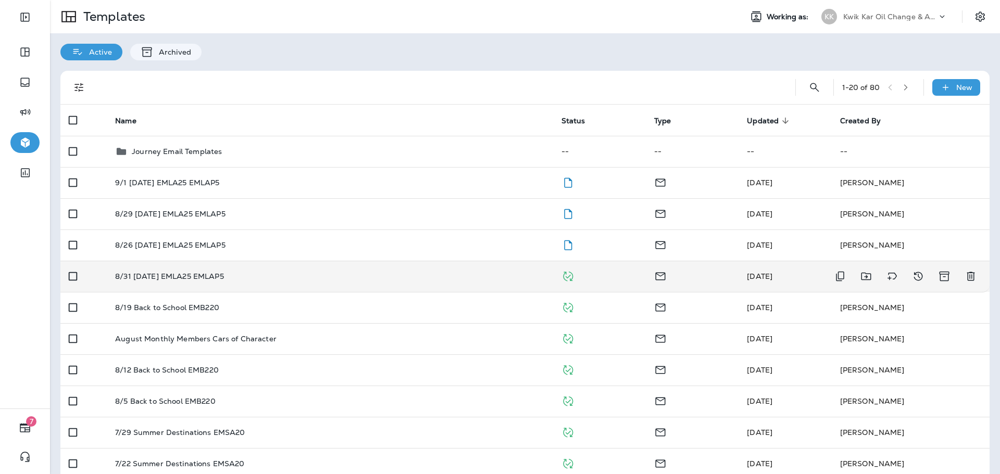
click at [284, 279] on div "8/31 [DATE] EMLA25 EMLAP5" at bounding box center [329, 276] width 429 height 8
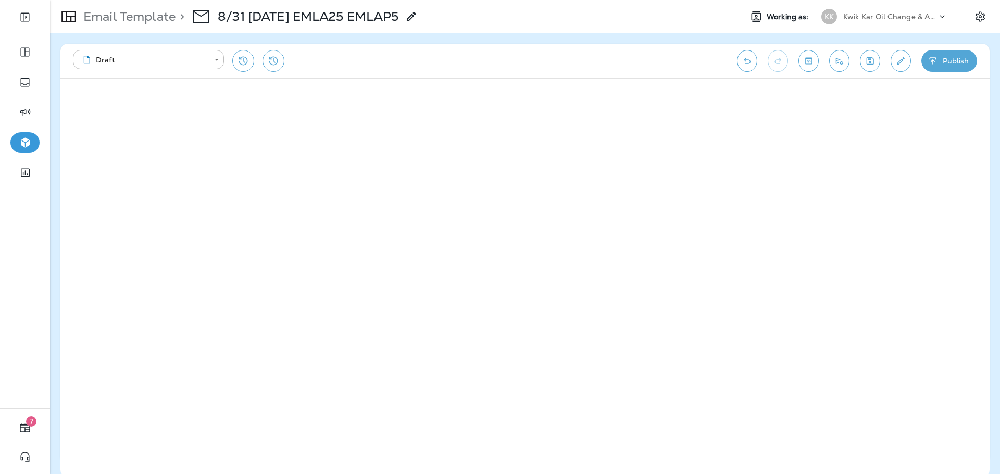
click at [899, 62] on icon "Edit details" at bounding box center [900, 61] width 11 height 10
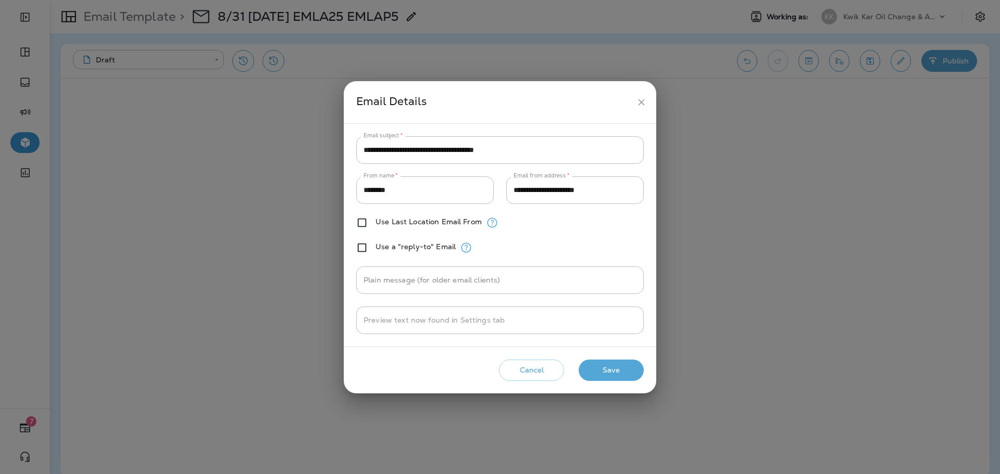
click at [607, 373] on button "Save" at bounding box center [611, 370] width 65 height 21
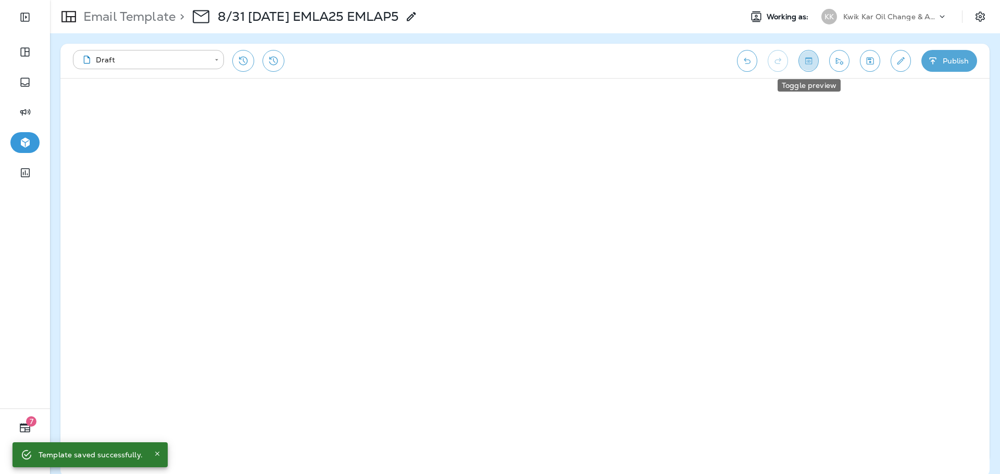
click at [808, 56] on icon "Toggle preview" at bounding box center [808, 61] width 11 height 10
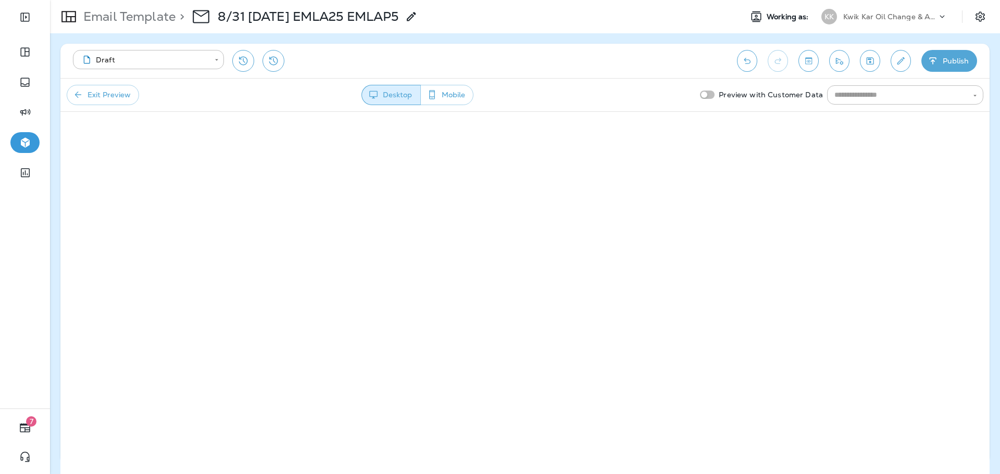
click at [120, 102] on button "Exit Preview" at bounding box center [103, 95] width 72 height 20
click at [942, 59] on button "Publish" at bounding box center [949, 61] width 56 height 22
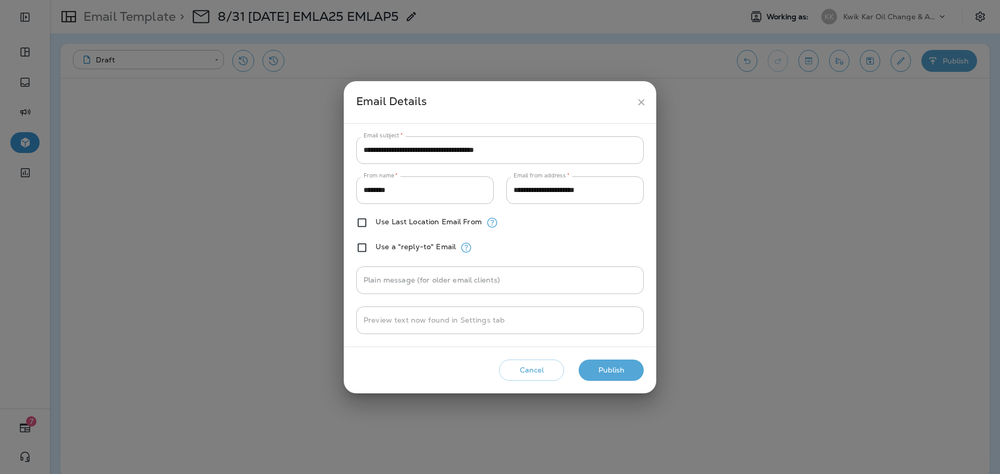
click at [595, 379] on button "Publish" at bounding box center [611, 370] width 65 height 21
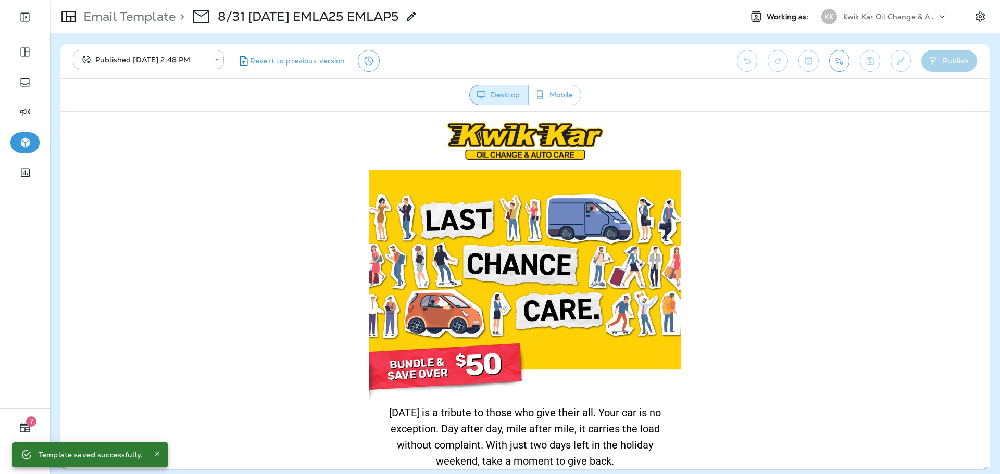
click at [848, 14] on p "Kwik Kar Oil Change & Auto Care" at bounding box center [890, 16] width 94 height 8
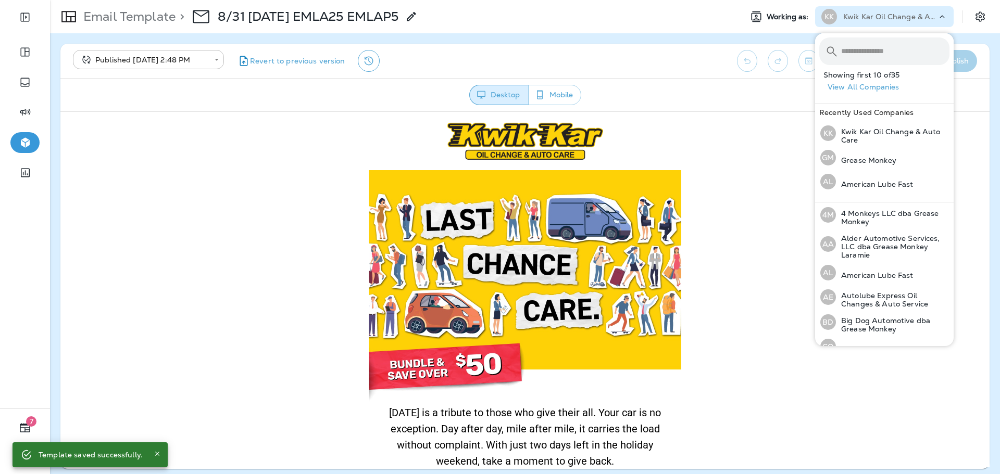
click at [855, 38] on input "text" at bounding box center [895, 51] width 108 height 28
type input "*"
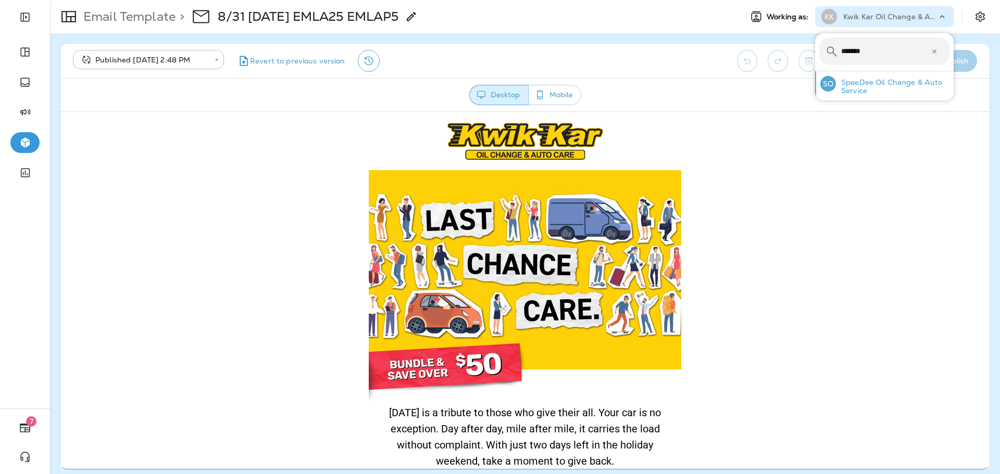
type input "*******"
click at [856, 94] on p "SpeeDee Oil Change & Auto Service" at bounding box center [893, 86] width 114 height 17
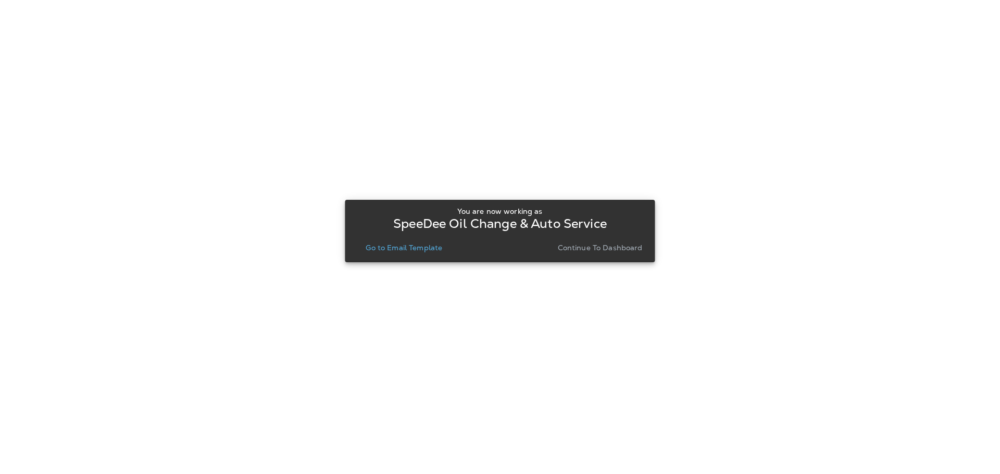
click at [442, 246] on p "Go to Email Template" at bounding box center [404, 248] width 77 height 8
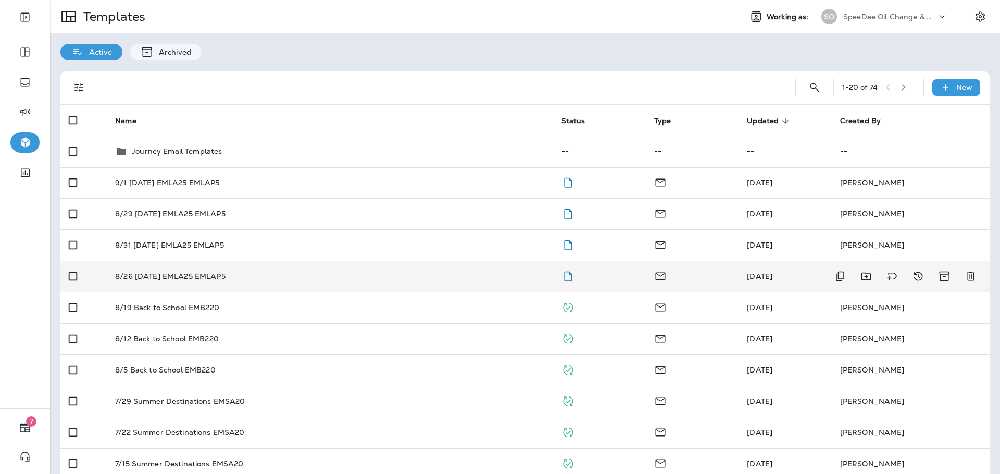
click at [425, 276] on div "8/26 [DATE] EMLA25 EMLAP5" at bounding box center [329, 276] width 429 height 8
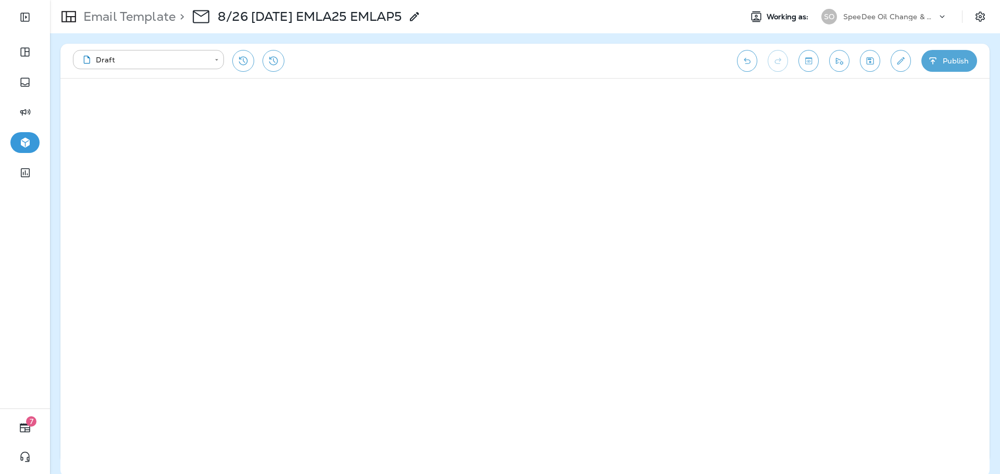
click at [936, 64] on icon "button" at bounding box center [933, 61] width 11 height 10
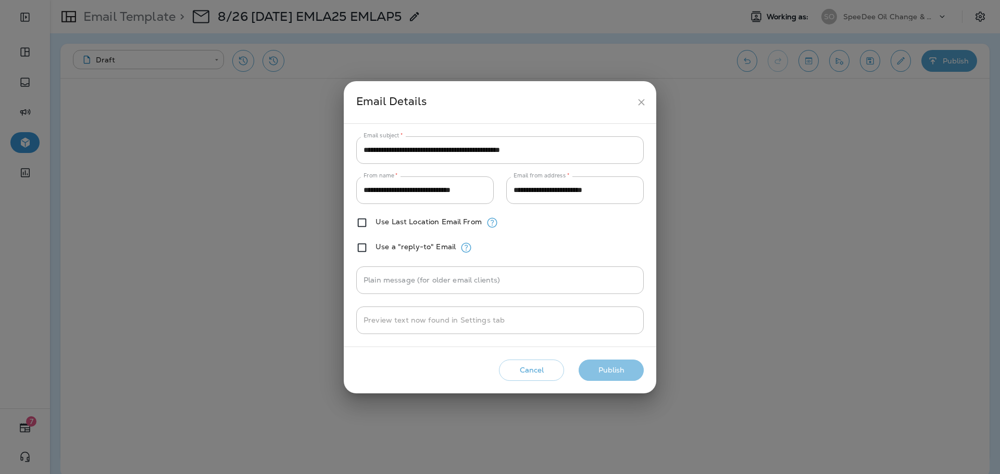
click at [627, 368] on button "Publish" at bounding box center [611, 370] width 65 height 21
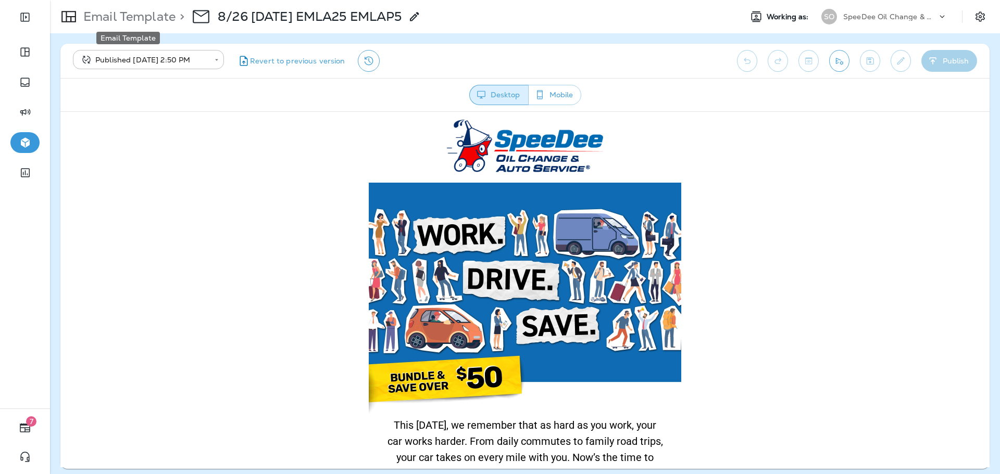
click at [143, 20] on p "Email Template" at bounding box center [127, 17] width 96 height 16
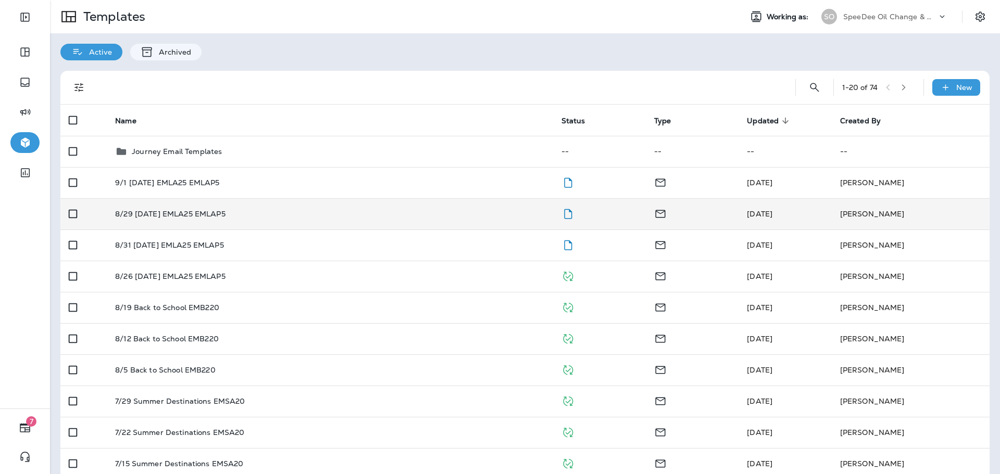
click at [190, 208] on td "8/29 [DATE] EMLA25 EMLAP5" at bounding box center [330, 213] width 446 height 31
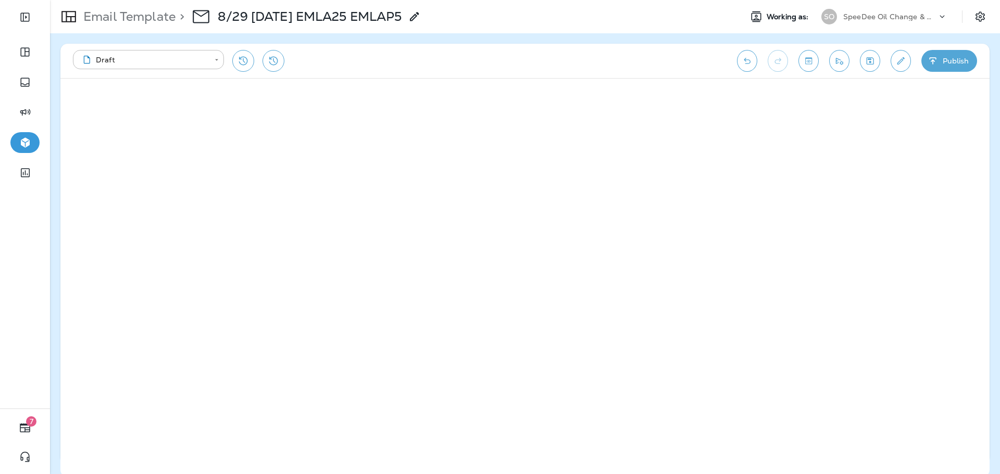
click at [956, 64] on button "Publish" at bounding box center [949, 61] width 56 height 22
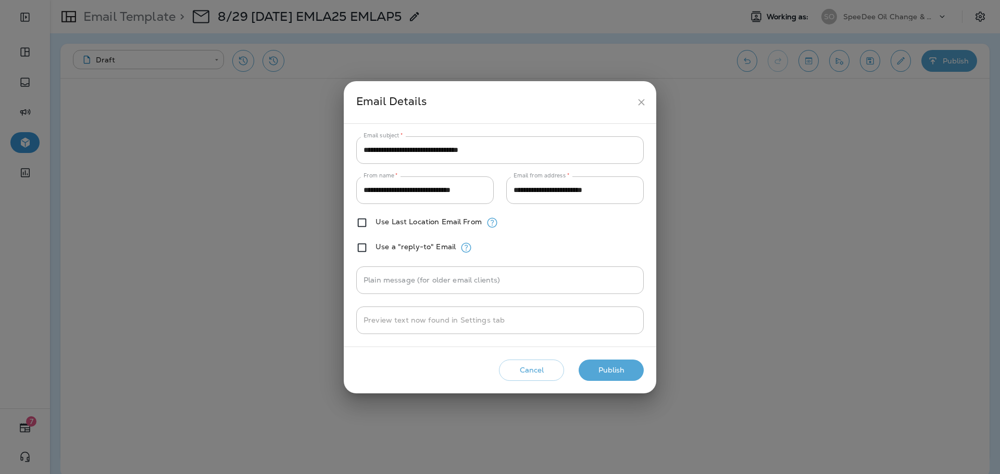
click at [625, 373] on button "Publish" at bounding box center [611, 370] width 65 height 21
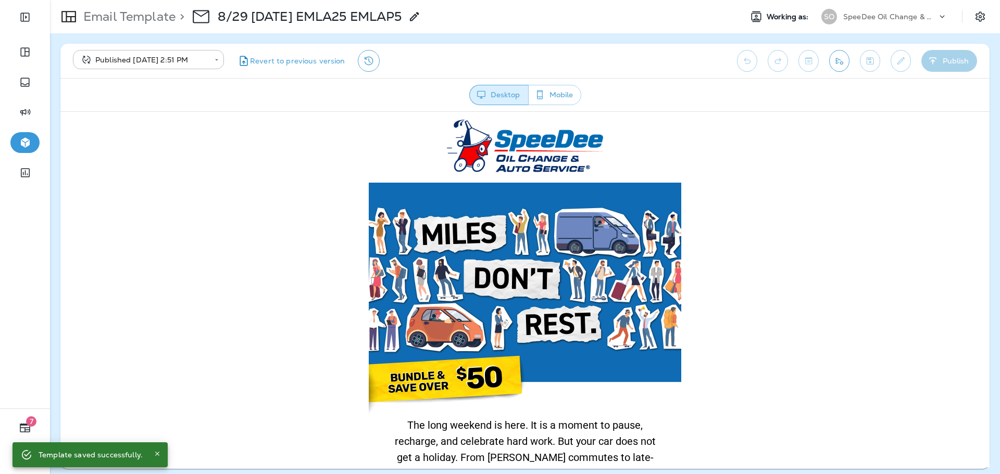
click at [151, 13] on p "Email Template" at bounding box center [127, 17] width 96 height 16
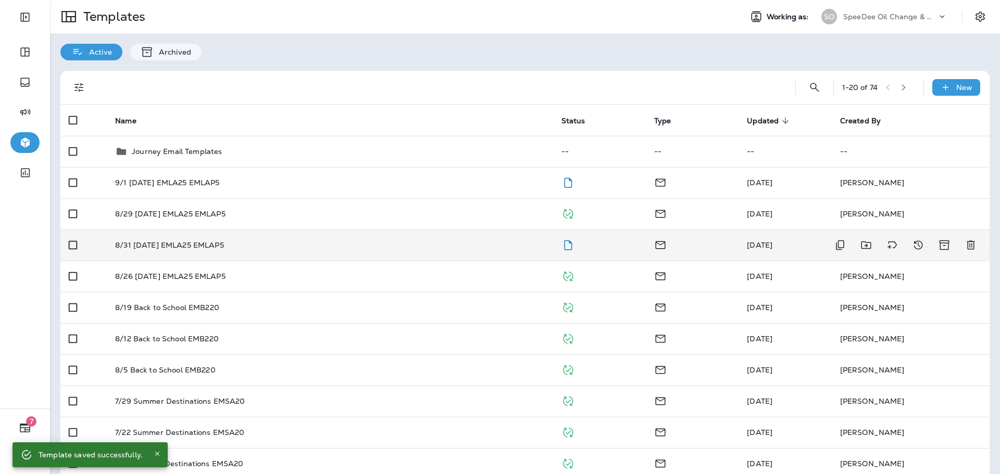
click at [287, 244] on div "8/31 [DATE] EMLA25 EMLAP5" at bounding box center [329, 245] width 429 height 8
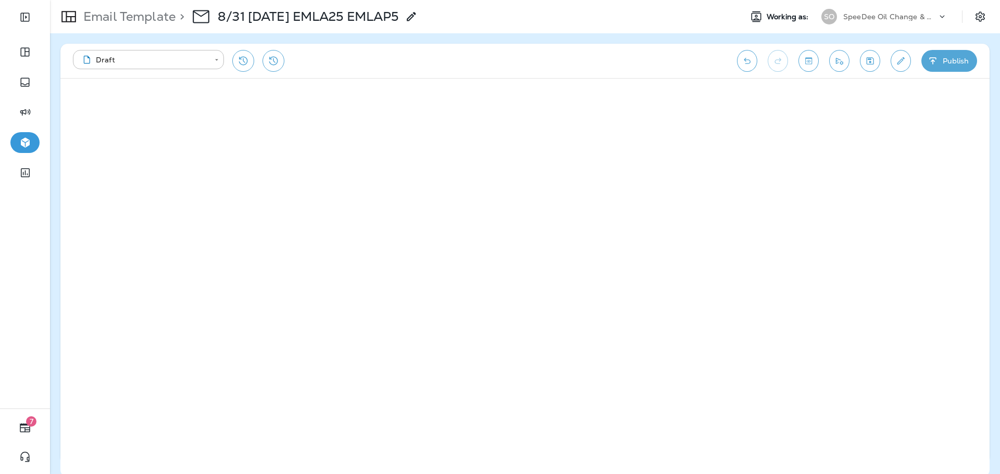
click at [946, 64] on button "Publish" at bounding box center [949, 61] width 56 height 22
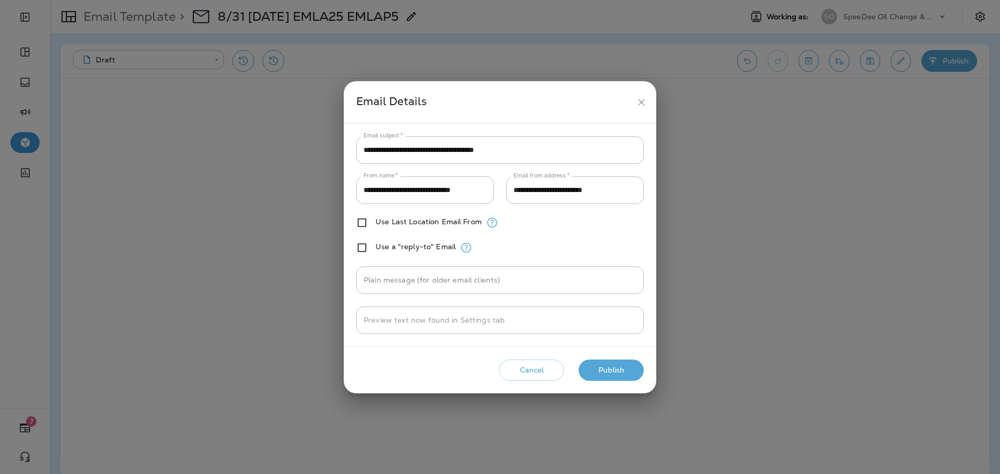
click at [618, 373] on button "Publish" at bounding box center [611, 370] width 65 height 21
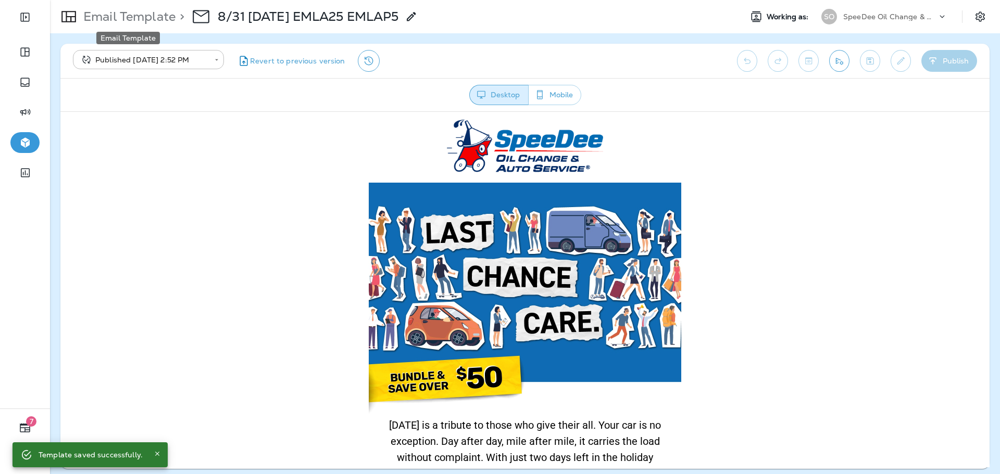
click at [122, 16] on p "Email Template" at bounding box center [127, 17] width 96 height 16
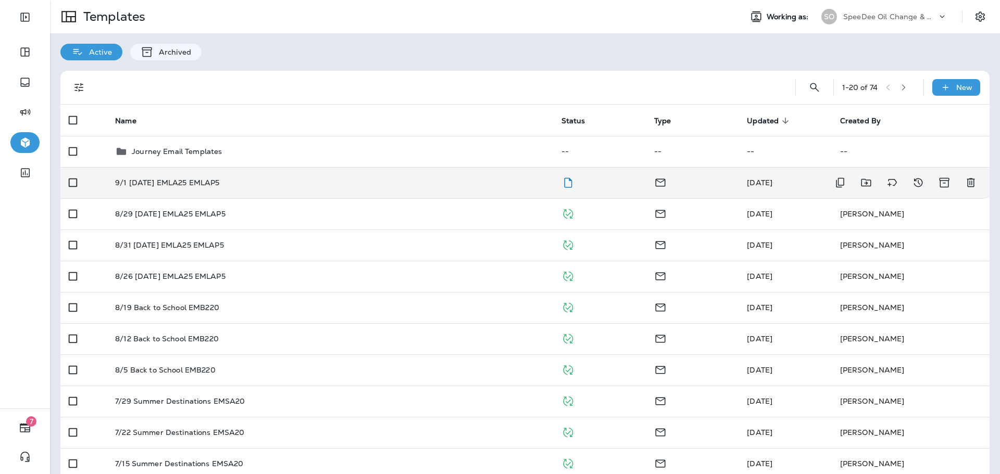
click at [326, 180] on div "9/1 [DATE] EMLA25 EMLAP5" at bounding box center [329, 183] width 429 height 8
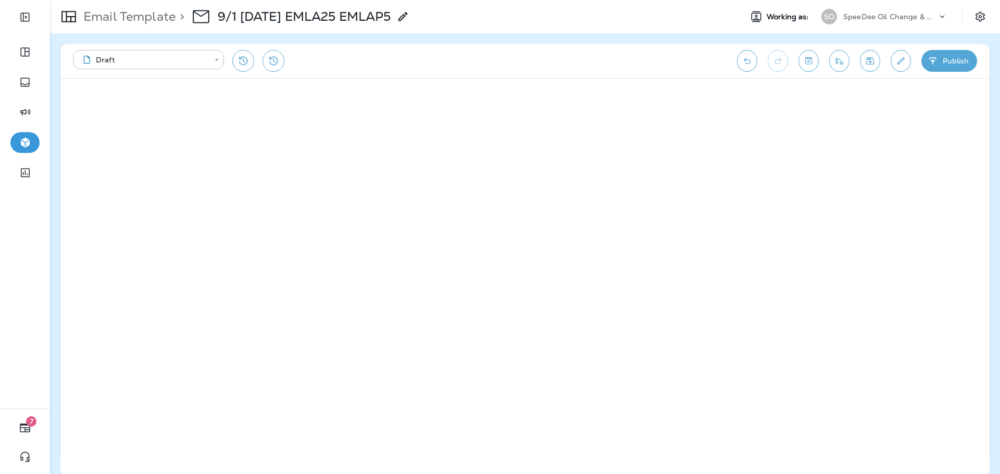
click at [812, 61] on icon "Toggle preview" at bounding box center [808, 60] width 7 height 7
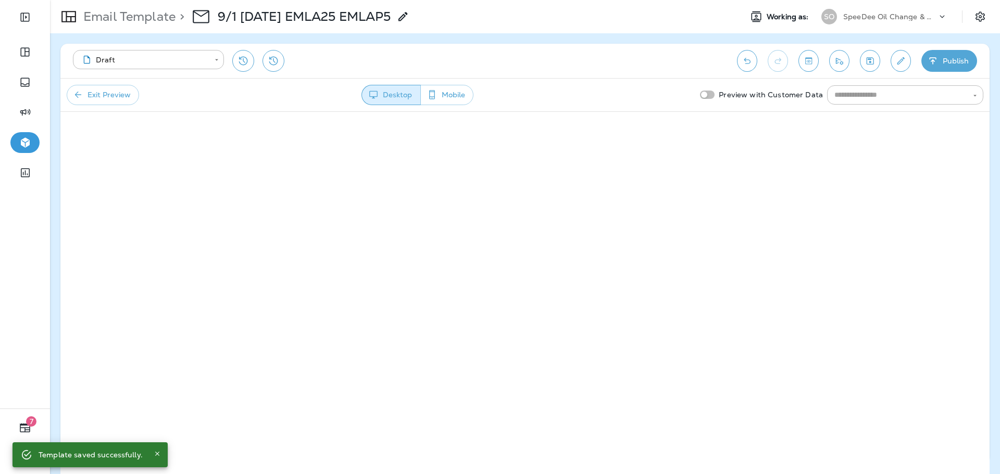
click at [87, 85] on div "Exit Preview Desktop Mobile Preview with Customer Data ​" at bounding box center [524, 94] width 929 height 33
click at [91, 90] on button "Exit Preview" at bounding box center [103, 95] width 72 height 20
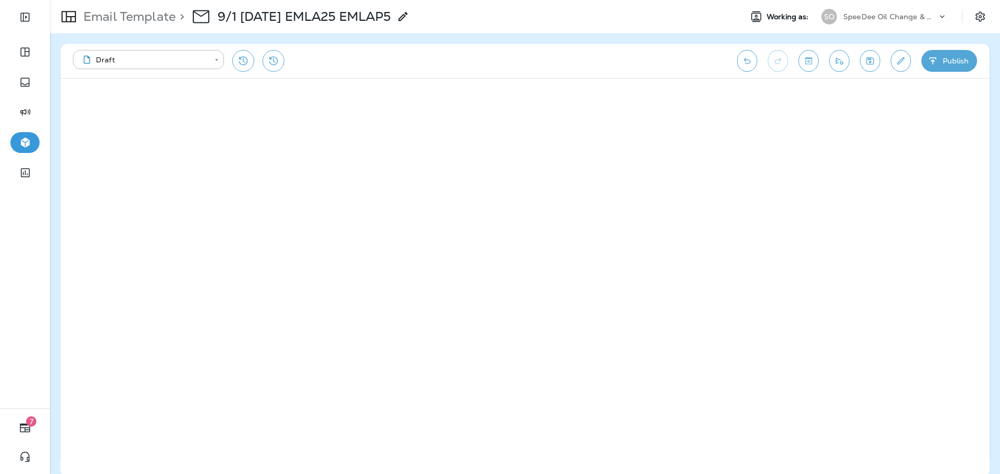
click at [956, 61] on button "Publish" at bounding box center [949, 61] width 56 height 22
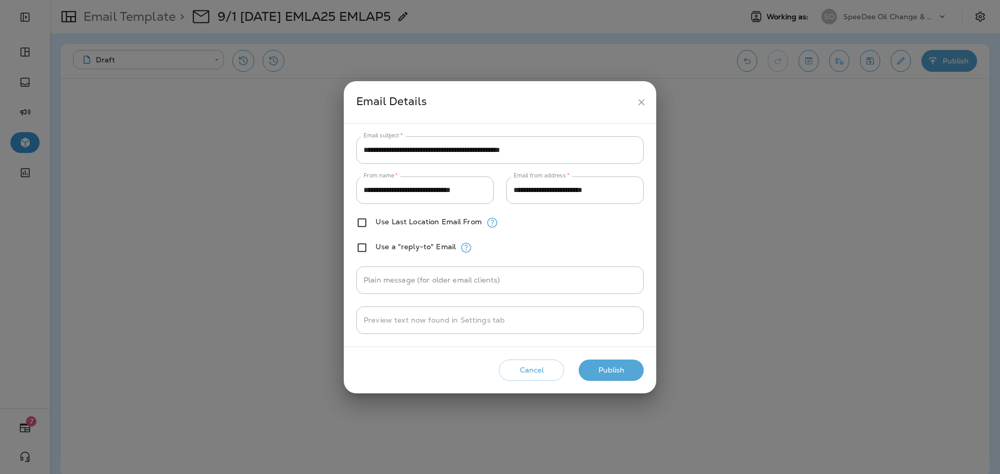
click at [625, 371] on button "Publish" at bounding box center [611, 370] width 65 height 21
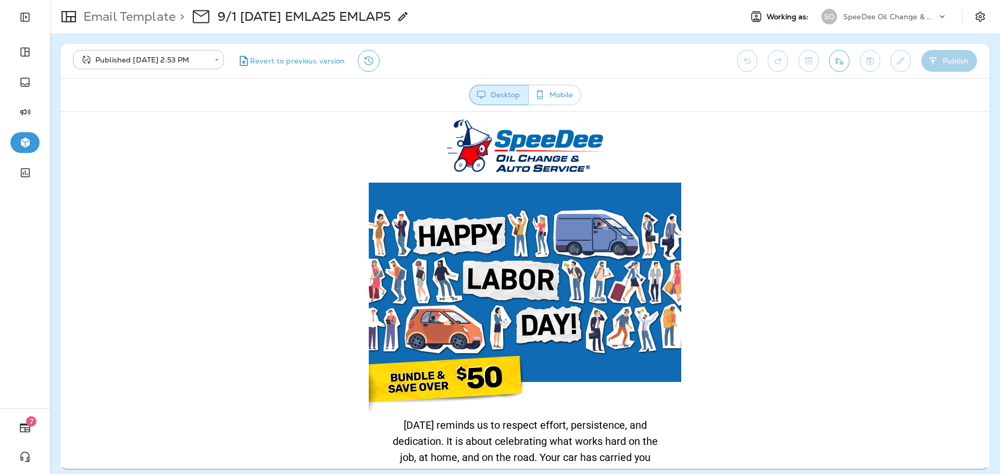
click at [144, 18] on p "Email Template" at bounding box center [127, 17] width 96 height 16
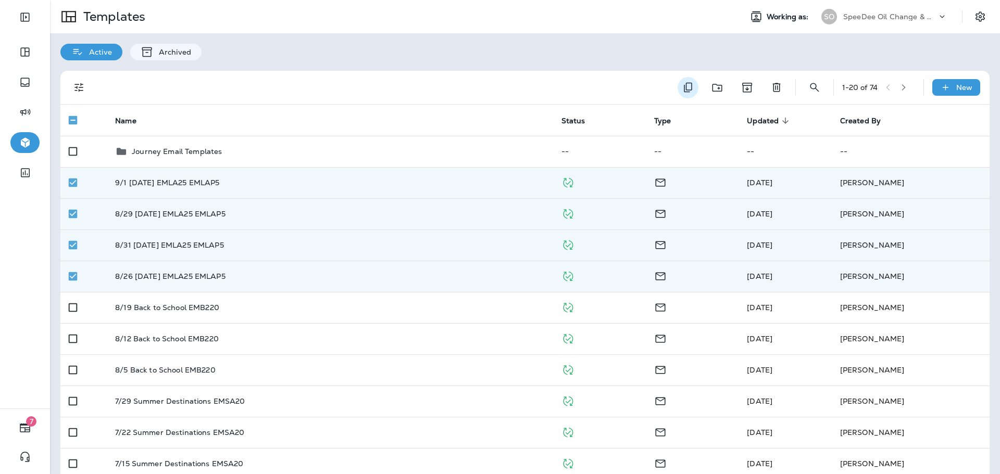
click at [684, 83] on icon "Duplicate" at bounding box center [688, 88] width 8 height 10
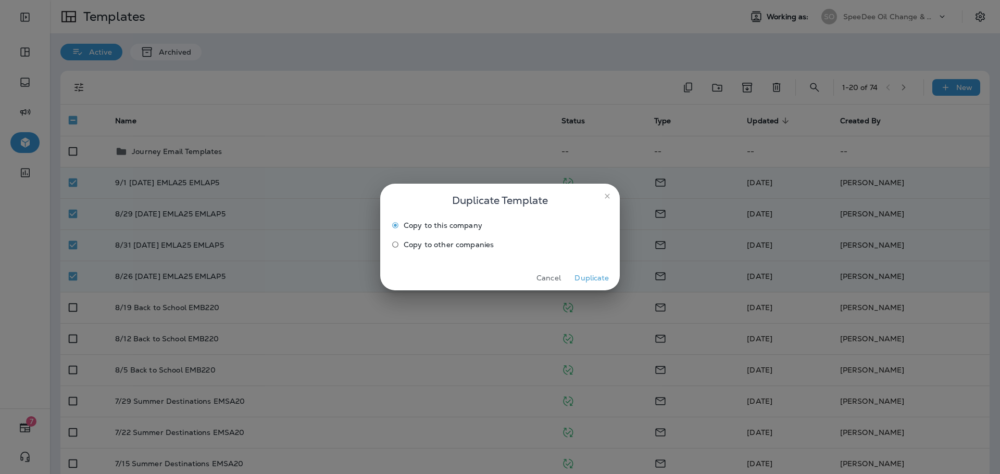
click at [460, 243] on span "Copy to other companies" at bounding box center [449, 245] width 90 height 8
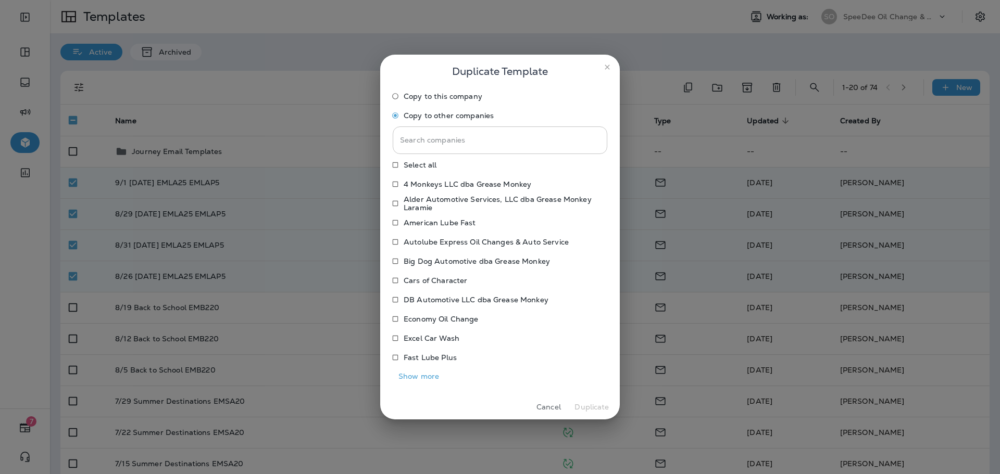
click at [458, 139] on input "Search companies" at bounding box center [500, 141] width 215 height 28
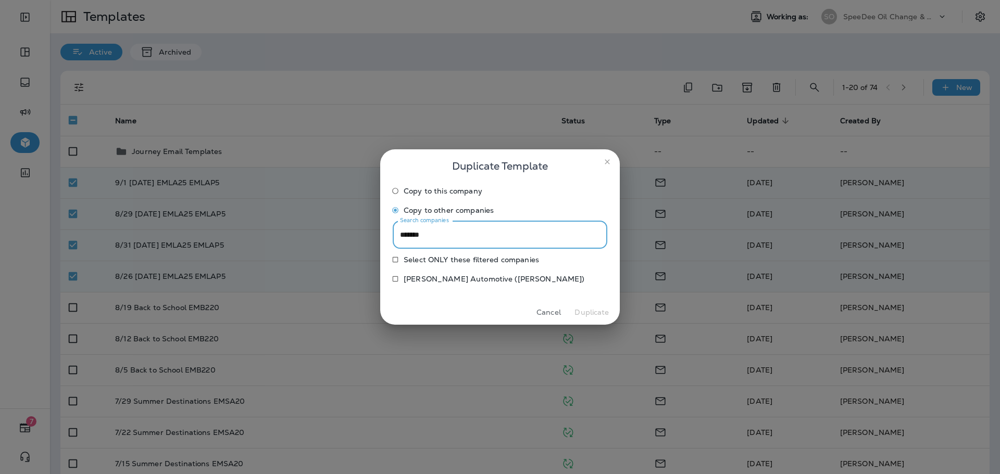
type input "*******"
click at [482, 274] on label "[PERSON_NAME] Automotive ([PERSON_NAME])" at bounding box center [493, 279] width 212 height 17
click at [584, 308] on button "Duplicate" at bounding box center [591, 313] width 39 height 16
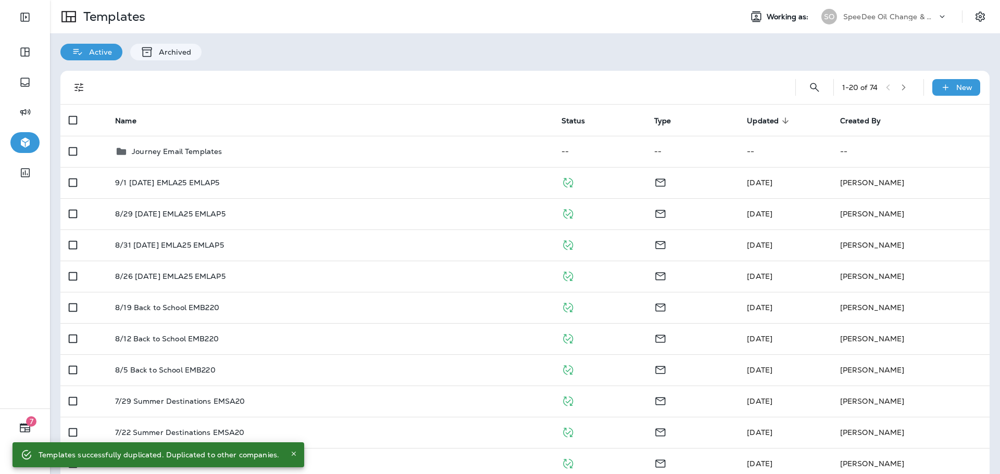
click at [859, 17] on p "SpeeDee Oil Change & Auto Service" at bounding box center [890, 16] width 94 height 8
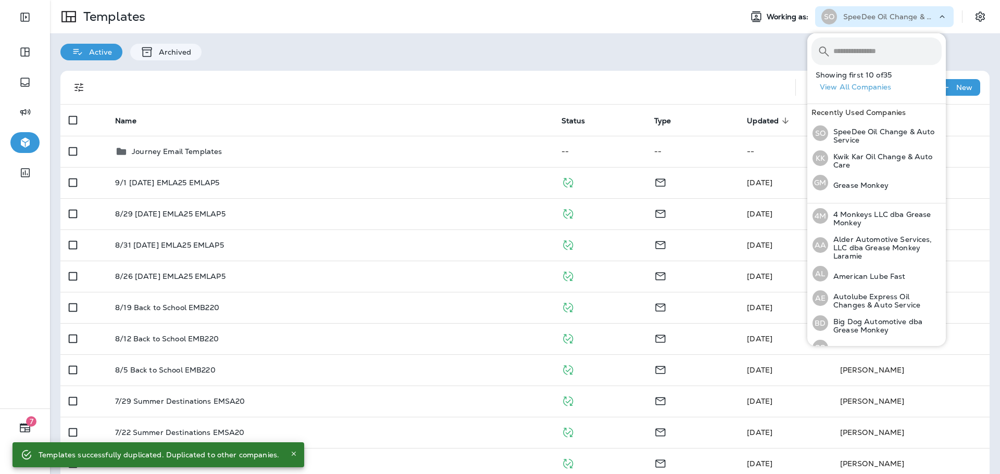
click at [854, 54] on input "text" at bounding box center [887, 51] width 108 height 28
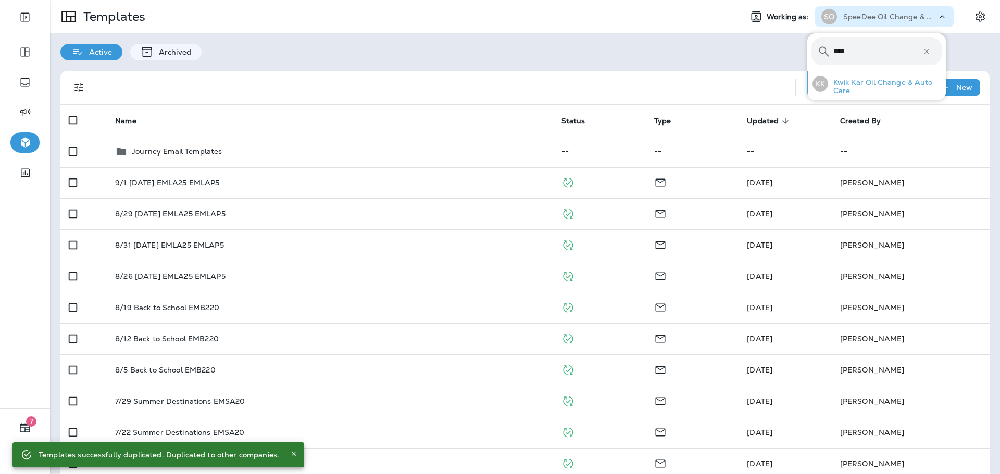
type input "****"
click at [867, 88] on p "Kwik Kar Oil Change & Auto Care" at bounding box center [885, 86] width 114 height 17
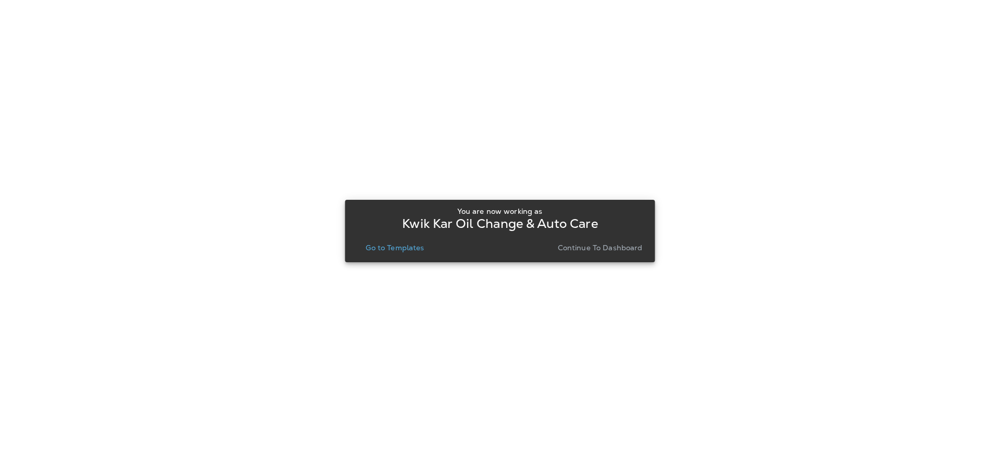
click at [394, 245] on p "Go to Templates" at bounding box center [395, 248] width 58 height 8
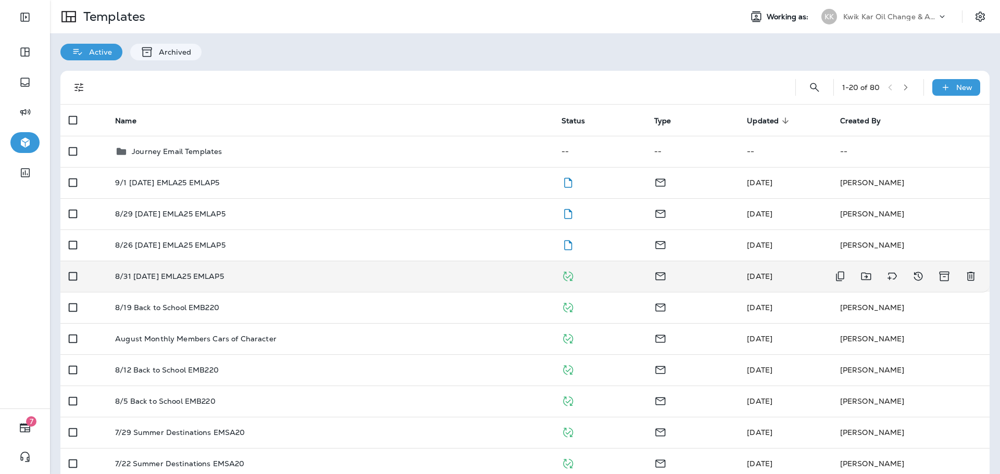
click at [268, 275] on div "8/31 [DATE] EMLA25 EMLAP5" at bounding box center [329, 276] width 429 height 8
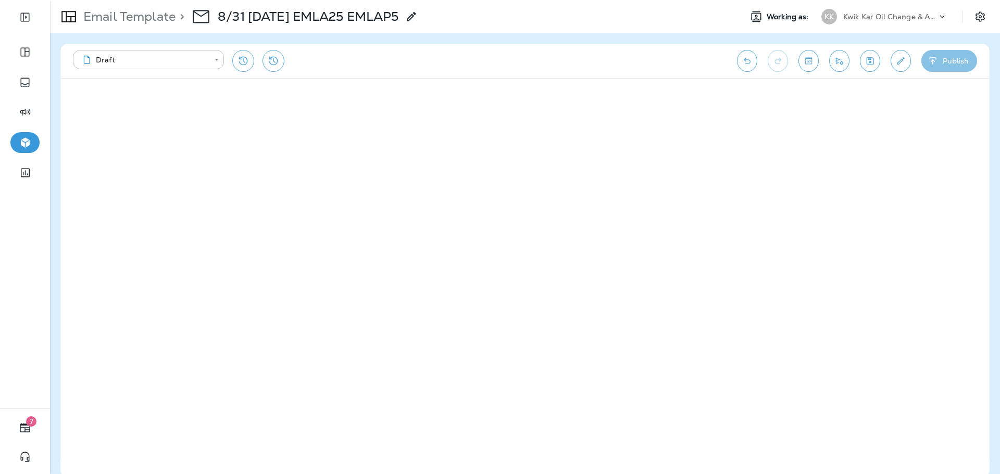
click at [932, 62] on icon "button" at bounding box center [933, 61] width 11 height 10
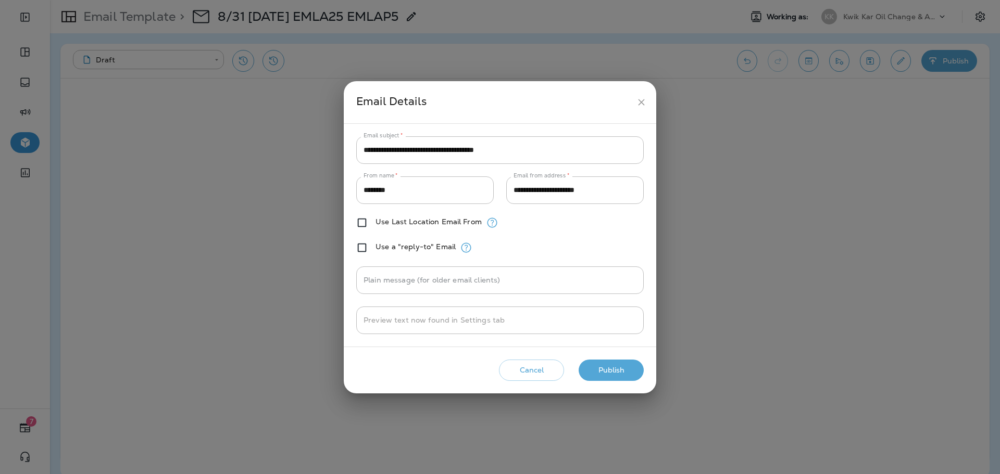
click at [545, 373] on button "Cancel" at bounding box center [531, 370] width 65 height 21
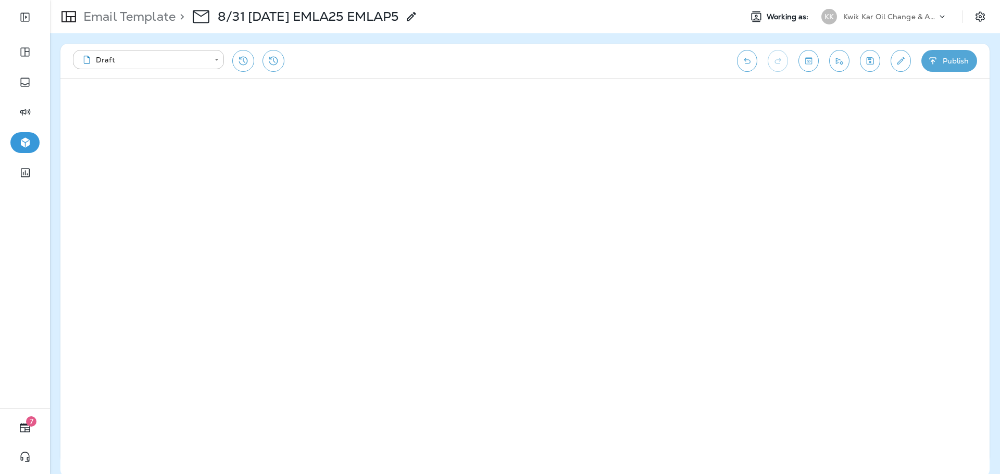
click at [818, 55] on div "**********" at bounding box center [524, 61] width 929 height 34
click at [813, 55] on button "Toggle preview" at bounding box center [808, 61] width 20 height 22
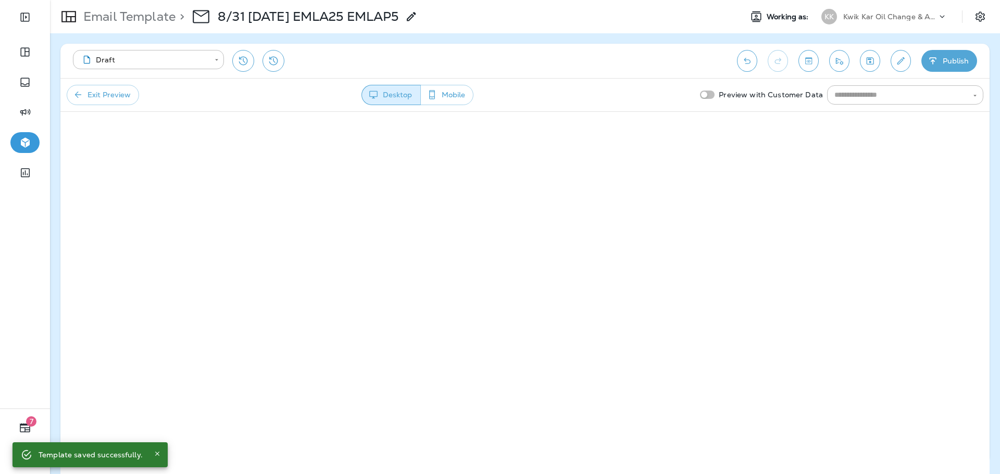
click at [879, 13] on p "Kwik Kar Oil Change & Auto Care" at bounding box center [890, 16] width 94 height 8
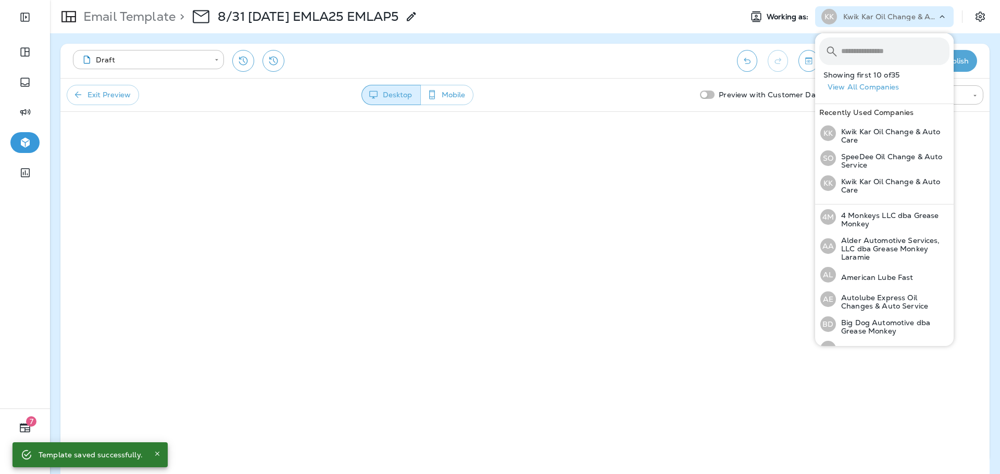
click at [636, 40] on div "**********" at bounding box center [525, 253] width 950 height 441
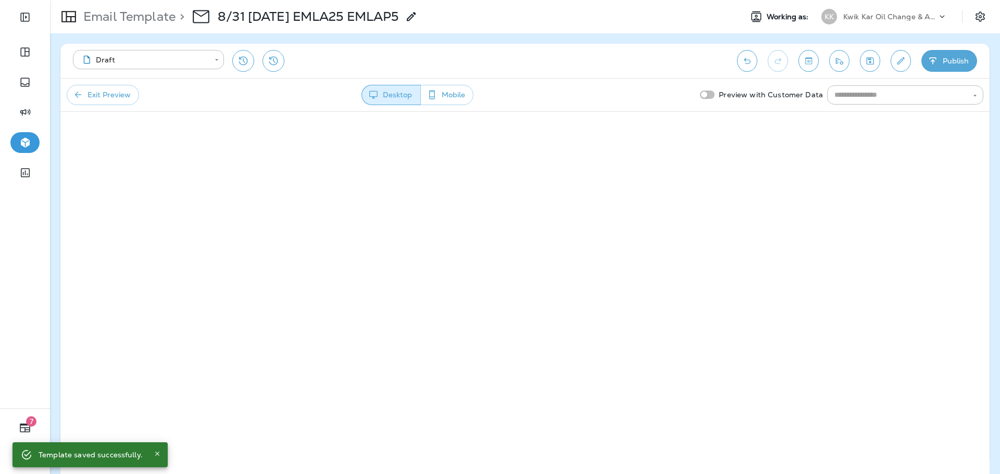
click at [133, 15] on p "Email Template" at bounding box center [127, 17] width 96 height 16
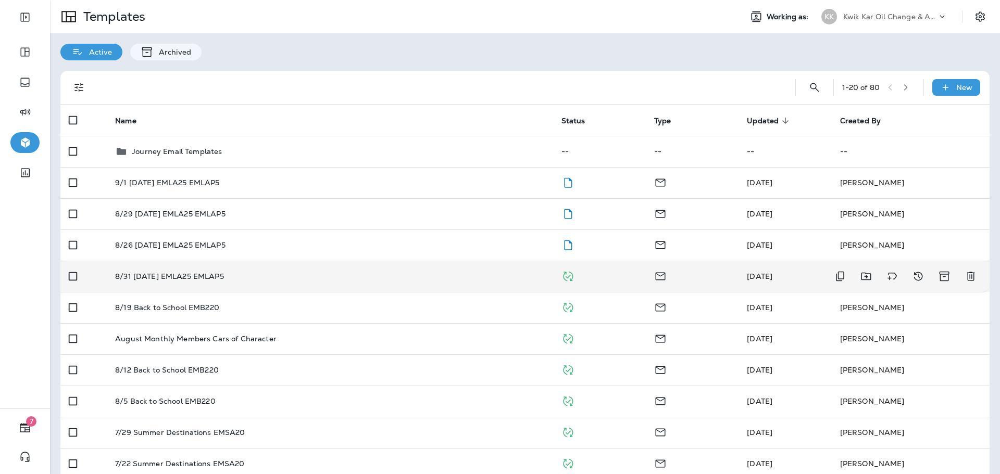
click at [315, 278] on div "8/31 [DATE] EMLA25 EMLAP5" at bounding box center [329, 276] width 429 height 8
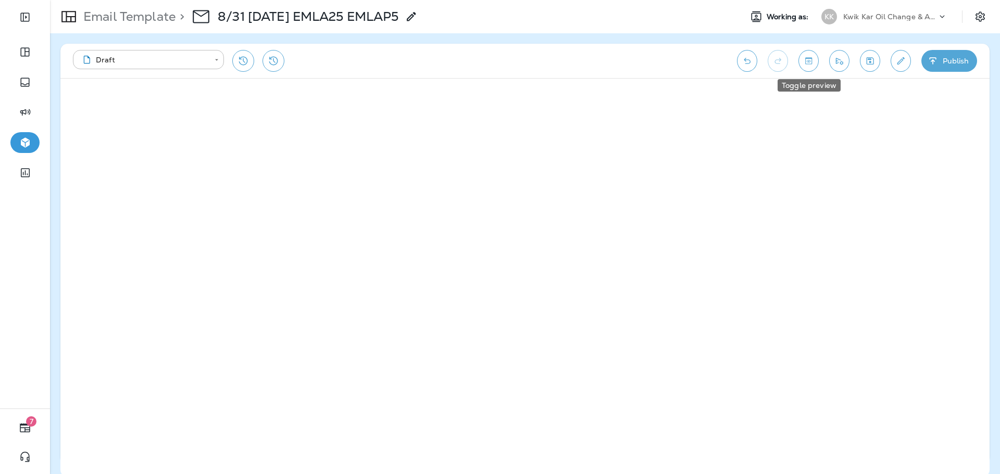
click at [806, 62] on icon "Toggle preview" at bounding box center [808, 61] width 11 height 10
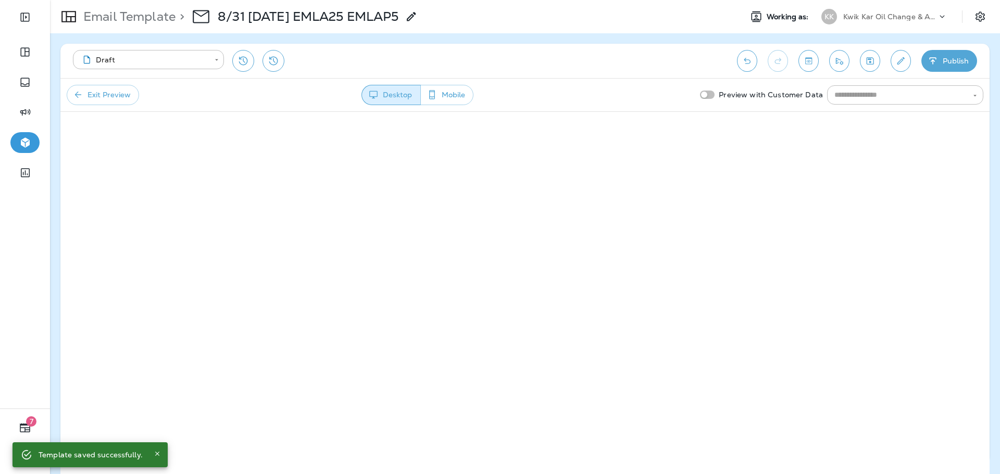
click at [936, 61] on icon "button" at bounding box center [933, 61] width 11 height 10
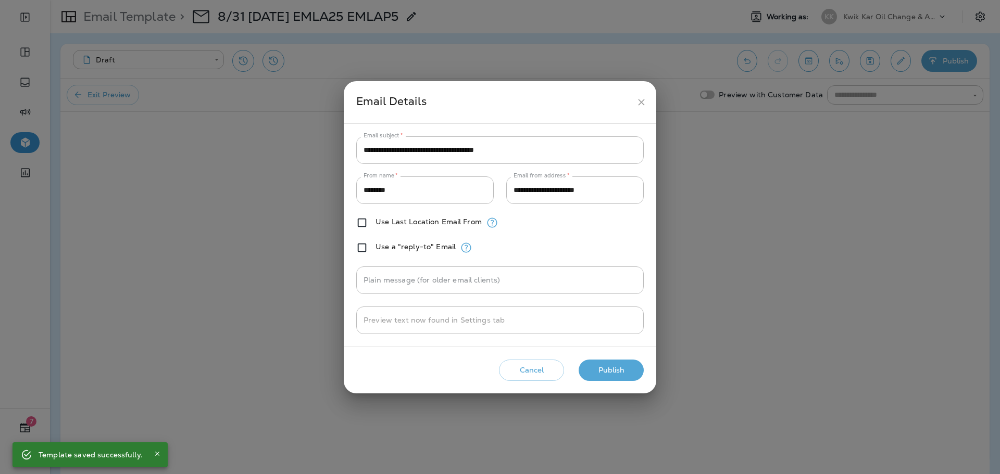
click at [615, 359] on div "Cancel Publish" at bounding box center [500, 371] width 296 height 30
click at [616, 365] on button "Publish" at bounding box center [611, 370] width 65 height 21
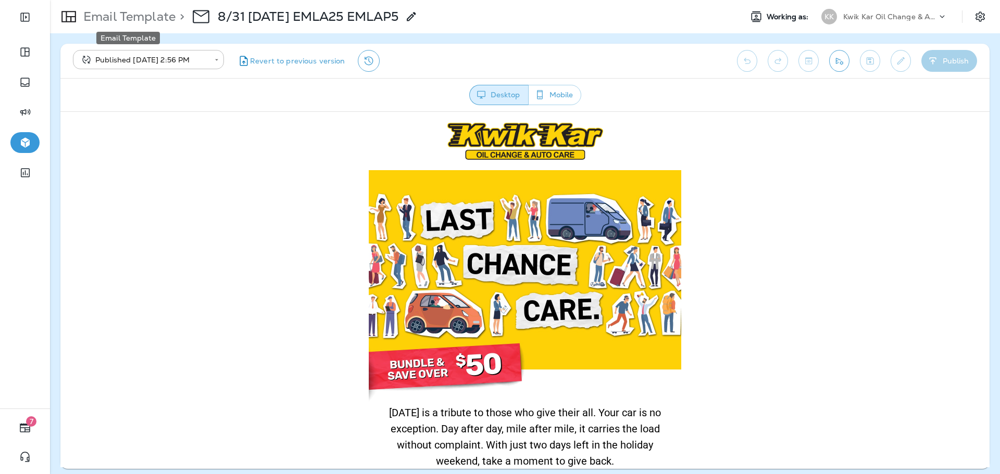
click at [149, 21] on p "Email Template" at bounding box center [127, 17] width 96 height 16
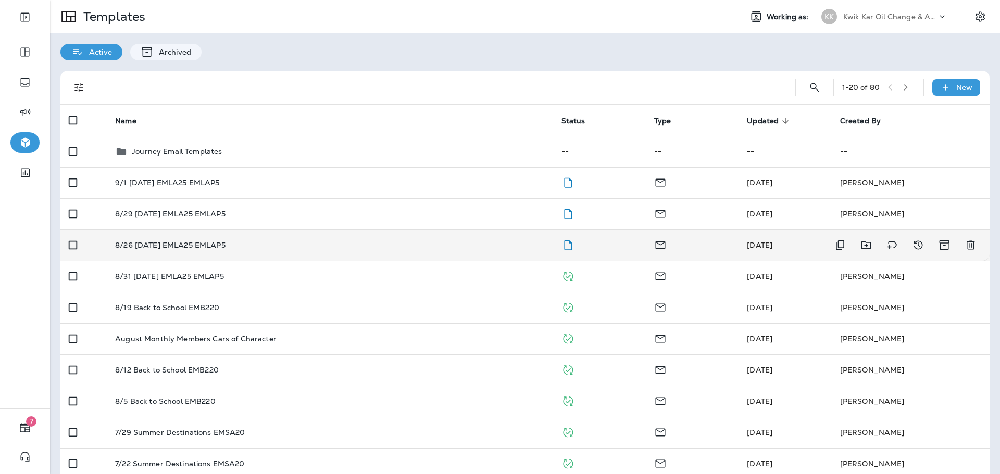
click at [374, 243] on div "8/26 [DATE] EMLA25 EMLAP5" at bounding box center [329, 245] width 429 height 8
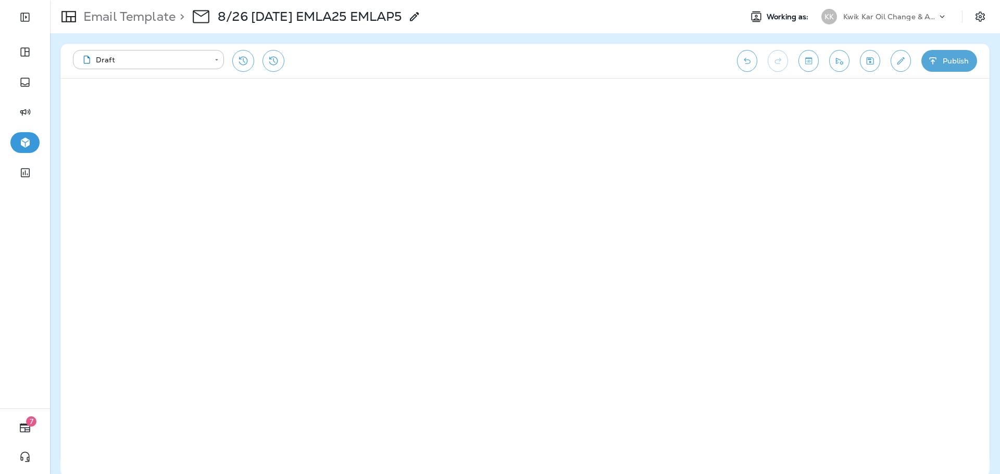
click at [942, 64] on button "Publish" at bounding box center [949, 61] width 56 height 22
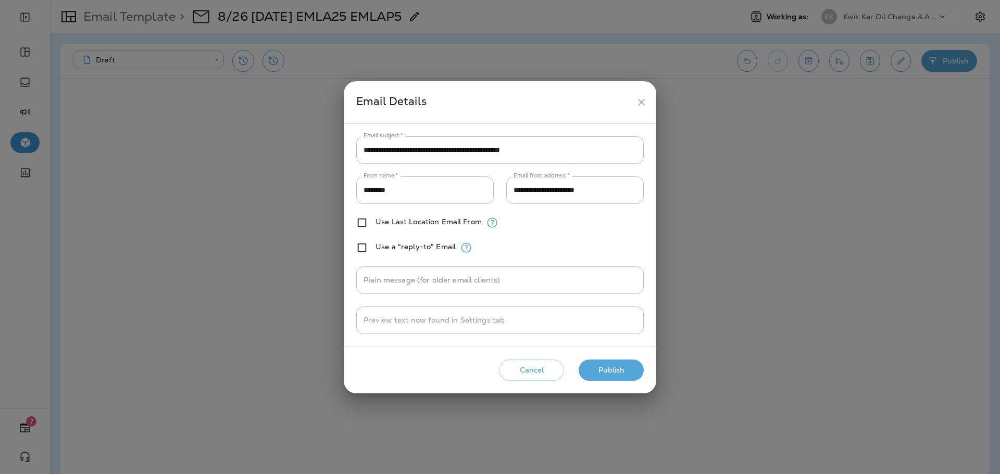
click at [619, 371] on button "Publish" at bounding box center [611, 370] width 65 height 21
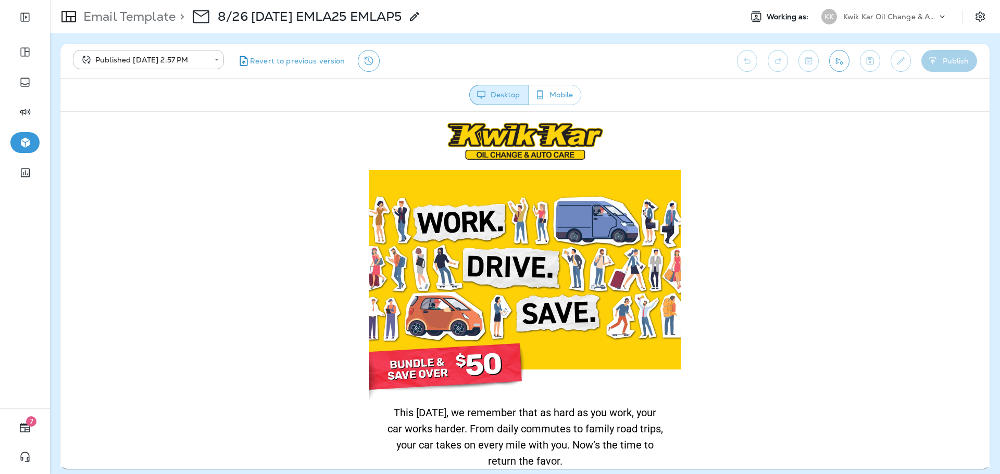
click at [142, 15] on p "Email Template" at bounding box center [127, 17] width 96 height 16
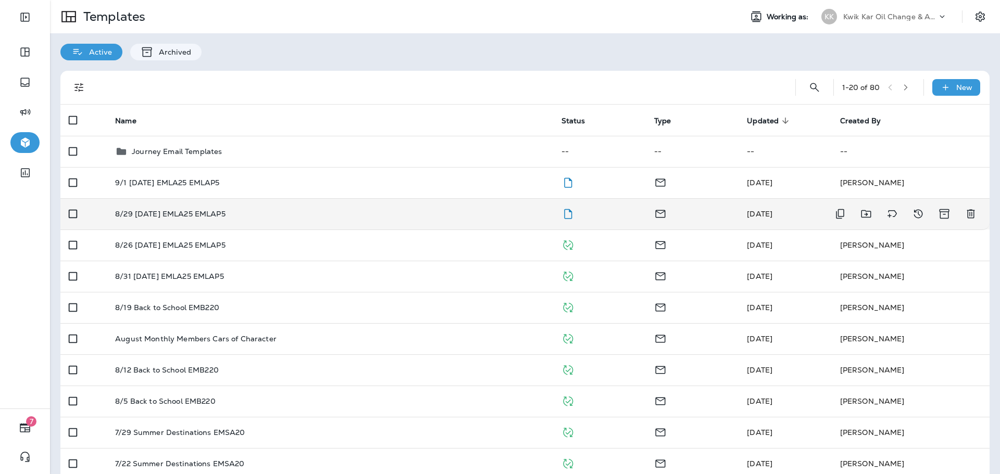
click at [441, 205] on td "8/29 [DATE] EMLA25 EMLAP5" at bounding box center [330, 213] width 446 height 31
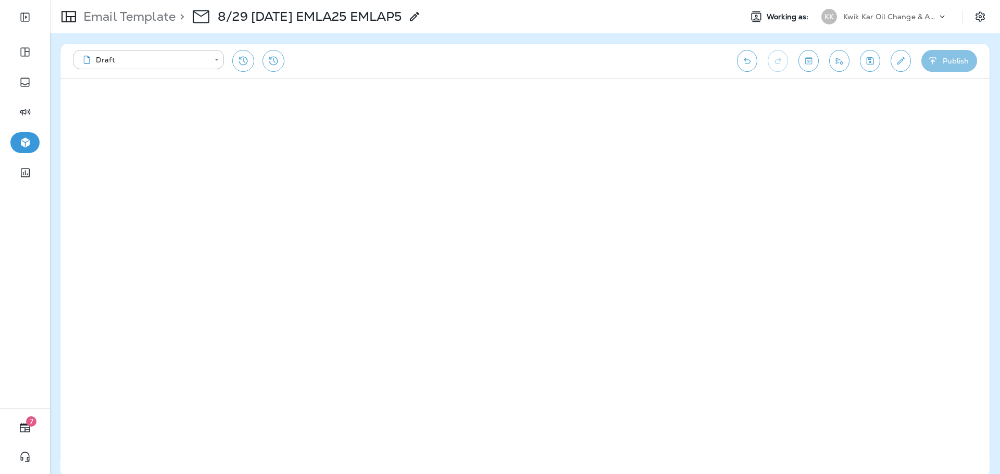
click at [961, 63] on button "Publish" at bounding box center [949, 61] width 56 height 22
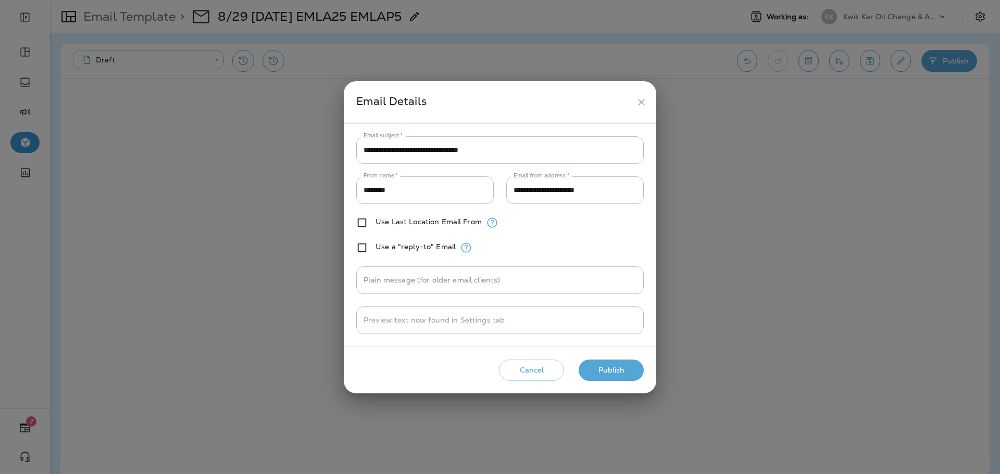
click at [606, 371] on button "Publish" at bounding box center [611, 370] width 65 height 21
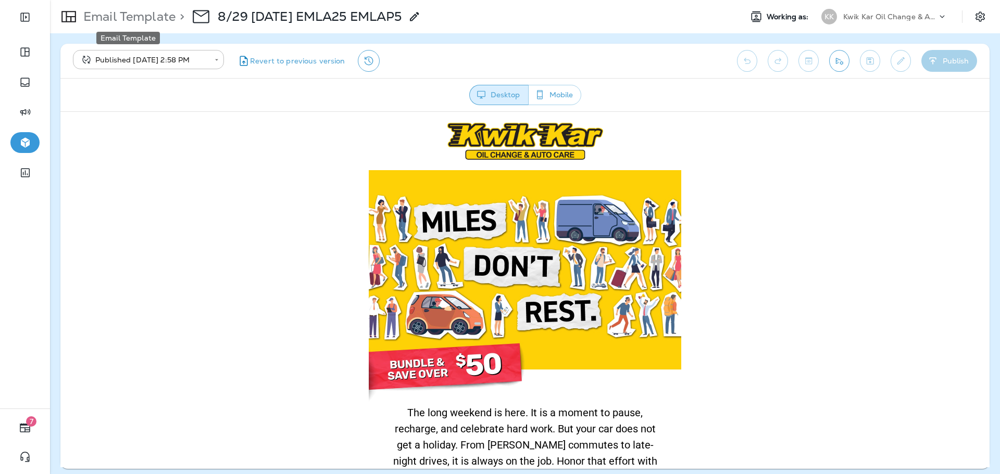
click at [165, 16] on p "Email Template" at bounding box center [127, 17] width 96 height 16
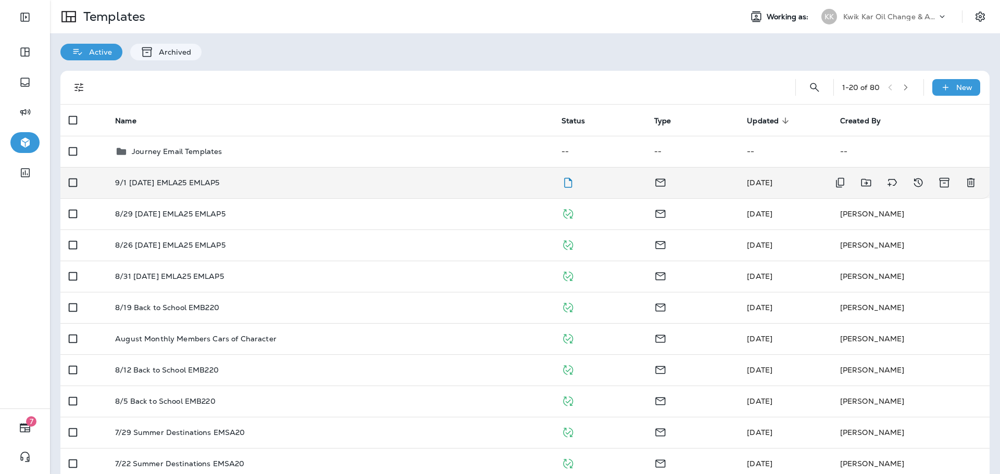
click at [364, 192] on td "9/1 [DATE] EMLA25 EMLAP5" at bounding box center [330, 182] width 446 height 31
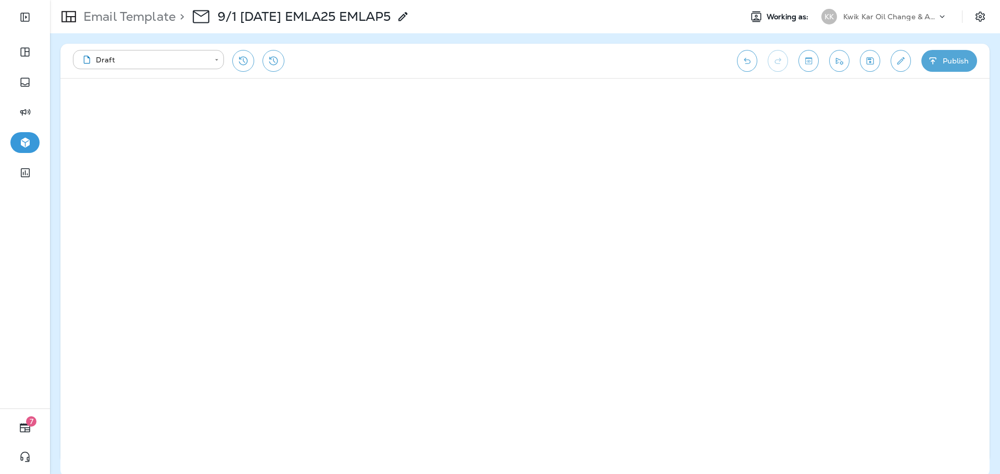
click at [935, 60] on icon "button" at bounding box center [933, 61] width 11 height 10
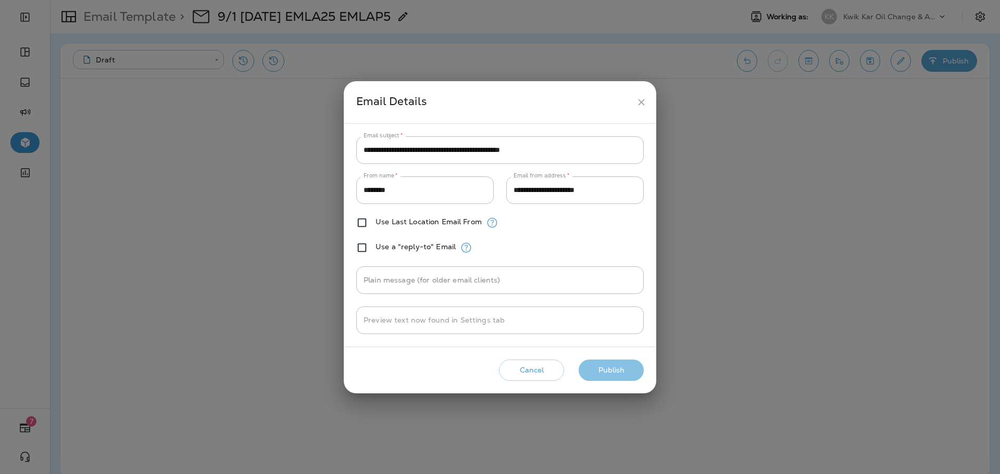
click at [619, 376] on button "Publish" at bounding box center [611, 370] width 65 height 21
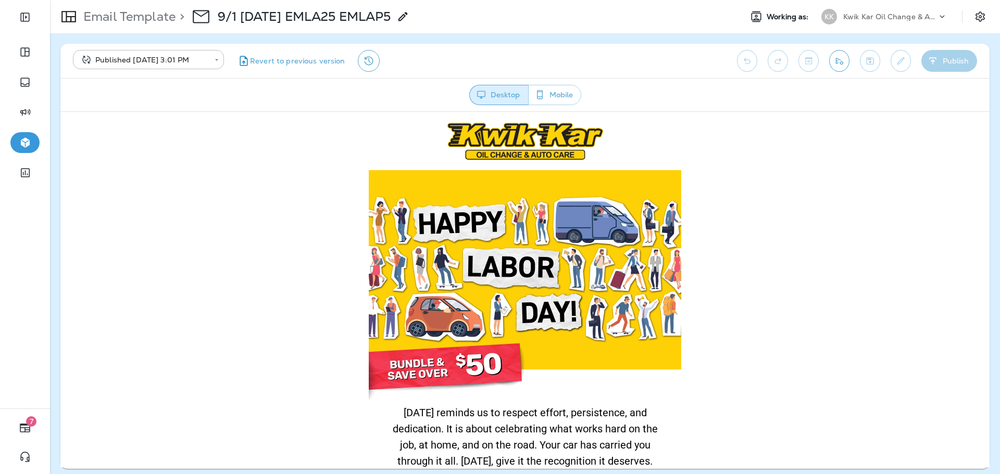
click at [153, 21] on p "Email Template" at bounding box center [127, 17] width 96 height 16
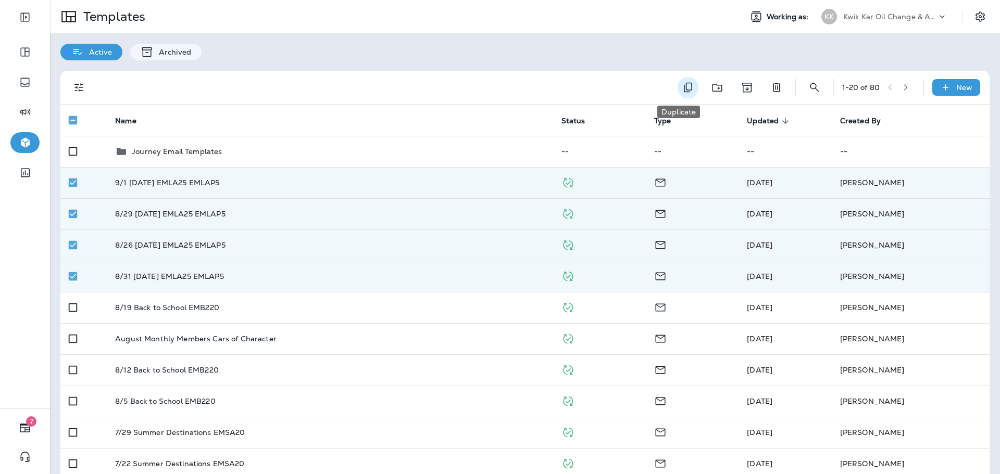
click at [682, 83] on icon "Duplicate" at bounding box center [688, 87] width 12 height 12
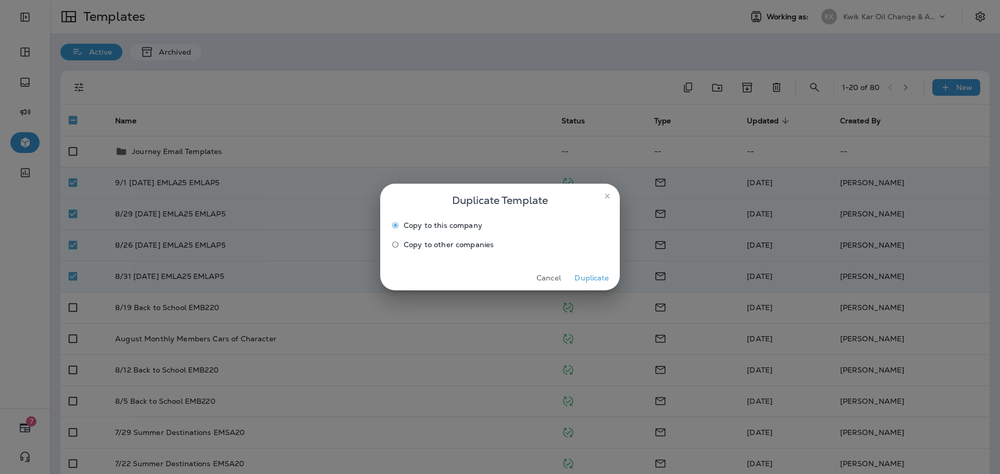
click at [482, 243] on span "Copy to other companies" at bounding box center [449, 245] width 90 height 8
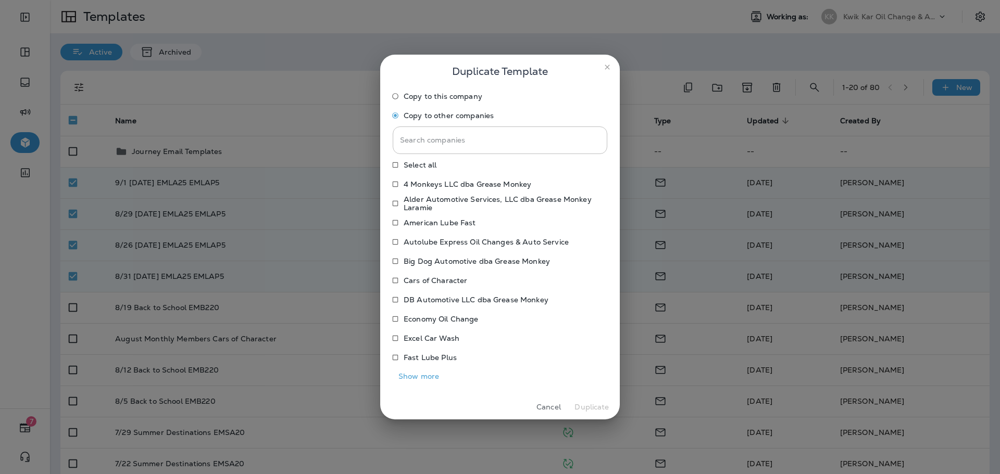
click at [428, 317] on p "Economy Oil Change" at bounding box center [441, 319] width 75 height 8
click at [455, 146] on input "Search companies" at bounding box center [500, 141] width 215 height 28
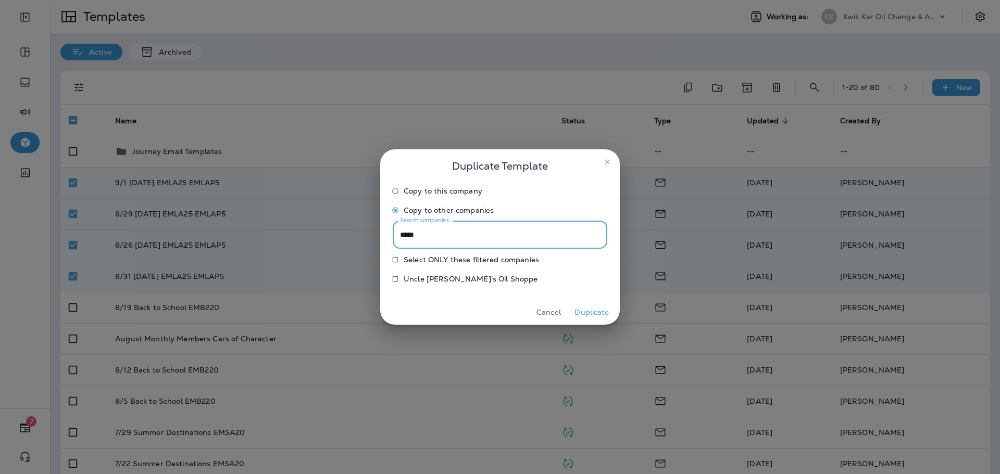
type input "*****"
click at [440, 278] on p "Uncle [PERSON_NAME]'s Oil Shoppe" at bounding box center [471, 279] width 134 height 8
click at [599, 313] on button "Duplicate" at bounding box center [591, 313] width 39 height 16
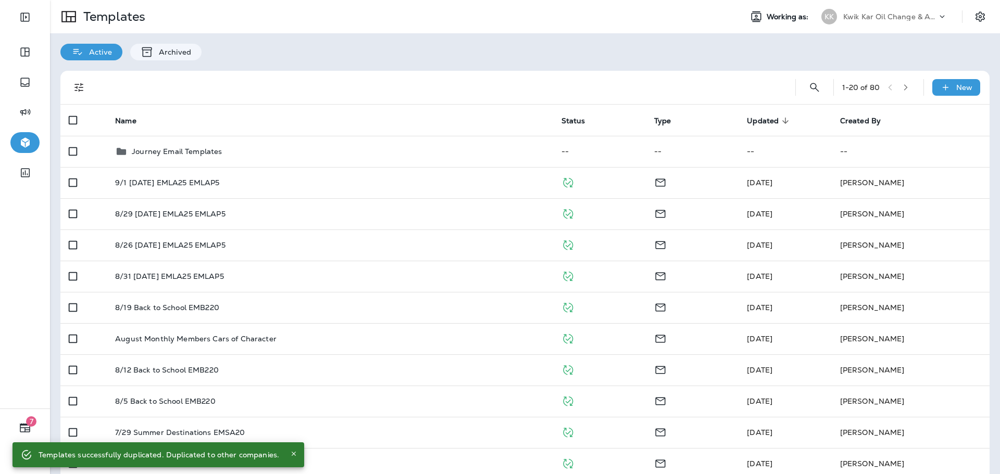
drag, startPoint x: 881, startPoint y: 16, endPoint x: 873, endPoint y: 27, distance: 12.7
click at [881, 16] on p "Kwik Kar Oil Change & Auto Care" at bounding box center [890, 16] width 94 height 8
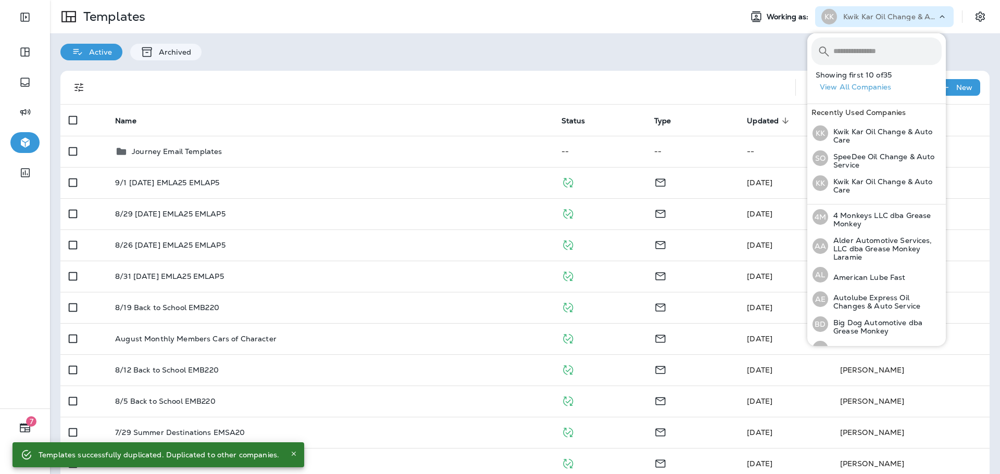
click at [868, 45] on input "text" at bounding box center [887, 51] width 108 height 28
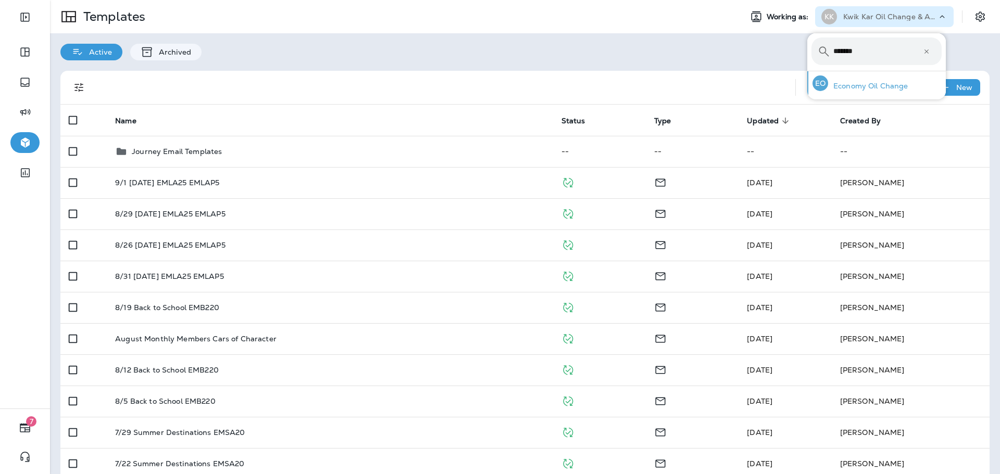
type input "*******"
click at [874, 87] on p "Economy Oil Change" at bounding box center [868, 86] width 80 height 8
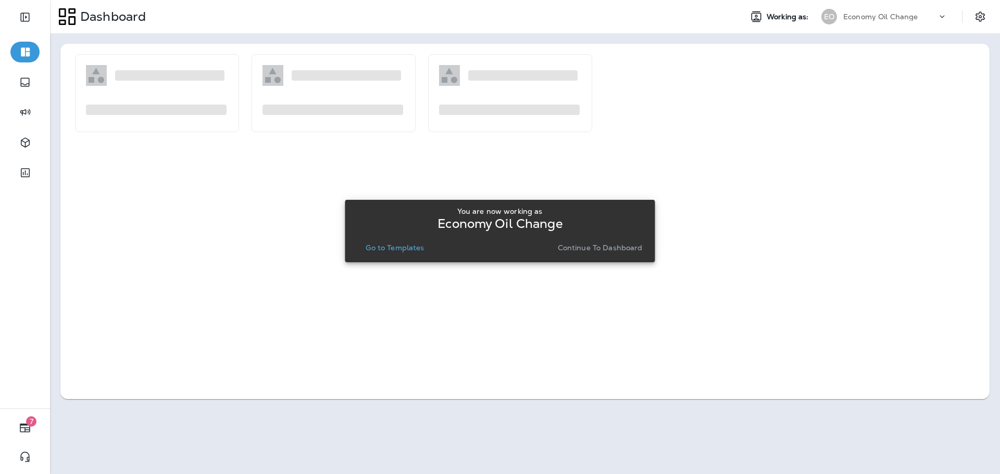
click at [418, 251] on p "Go to Templates" at bounding box center [395, 248] width 58 height 8
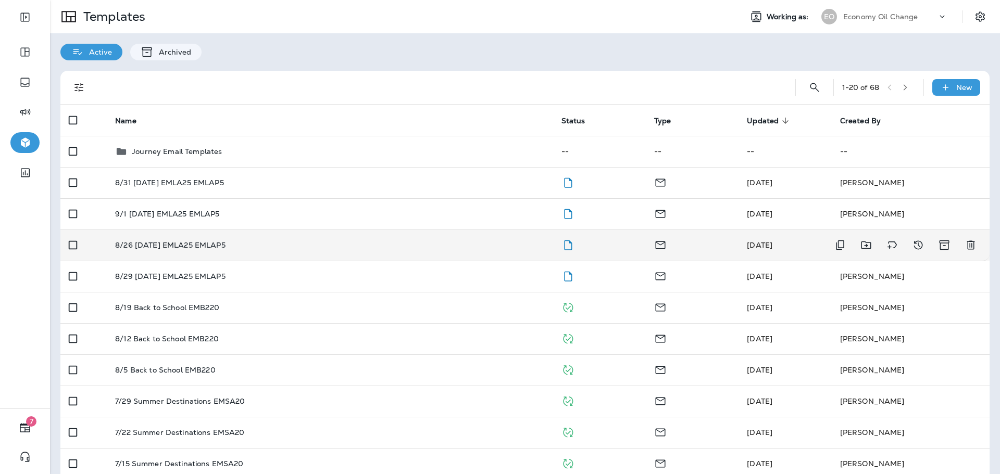
click at [458, 249] on td "8/26 [DATE] EMLA25 EMLAP5" at bounding box center [330, 245] width 446 height 31
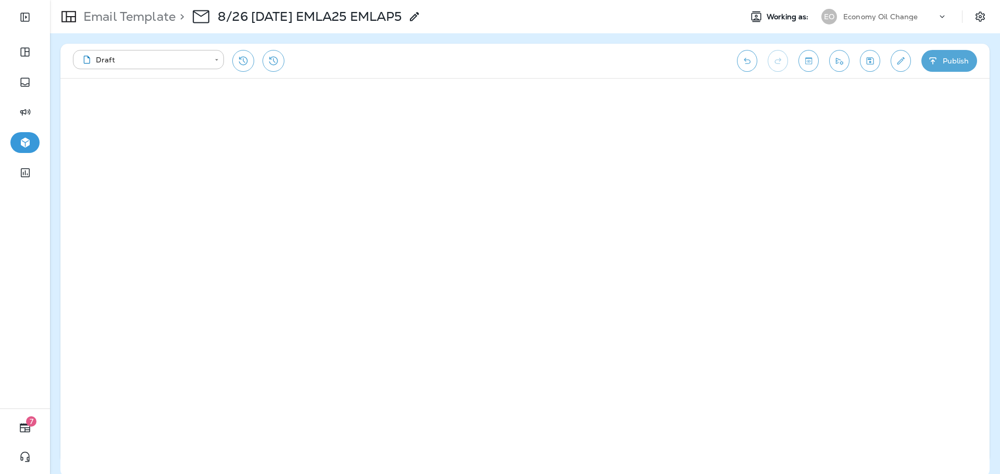
click at [947, 49] on div "**********" at bounding box center [524, 61] width 929 height 34
click at [943, 55] on button "Publish" at bounding box center [949, 61] width 56 height 22
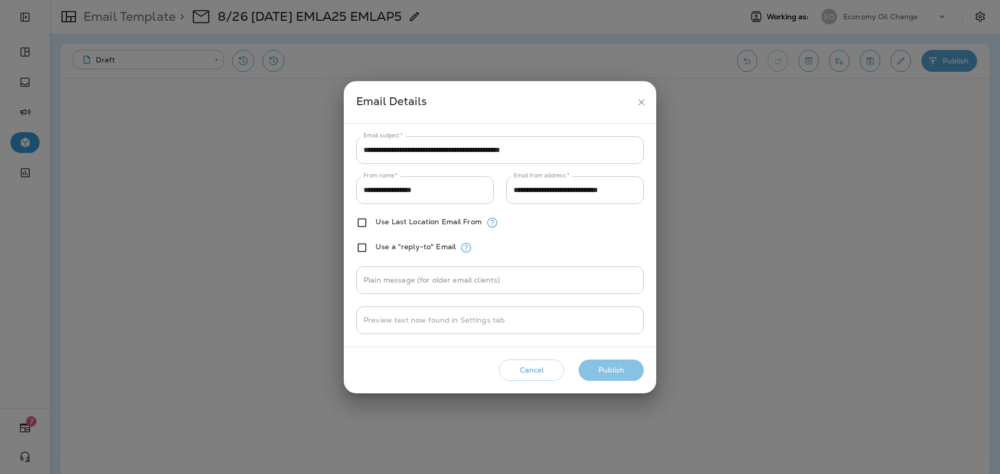
click at [619, 371] on button "Publish" at bounding box center [611, 370] width 65 height 21
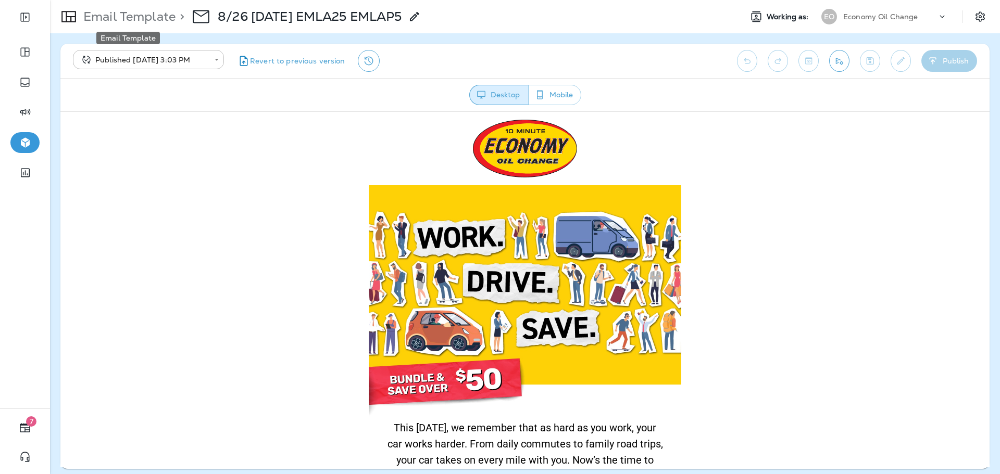
click at [162, 17] on p "Email Template" at bounding box center [127, 17] width 96 height 16
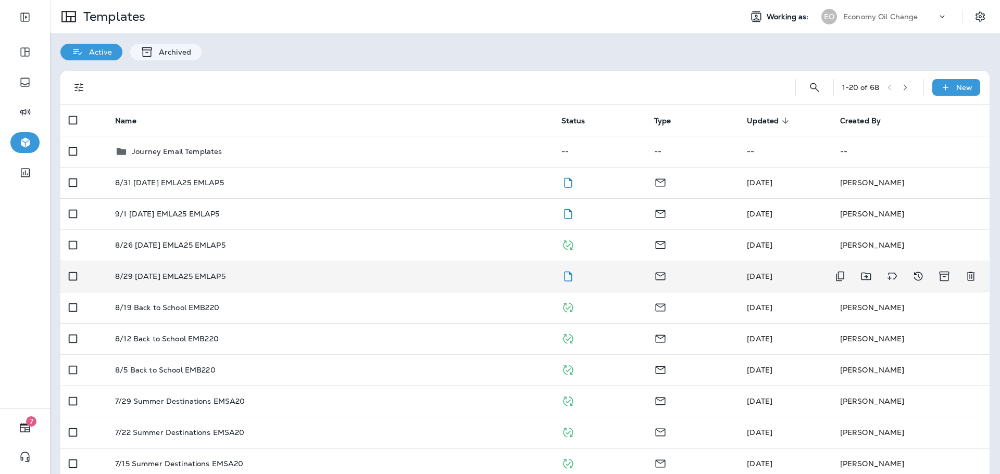
click at [278, 266] on td "8/29 [DATE] EMLA25 EMLAP5" at bounding box center [330, 276] width 446 height 31
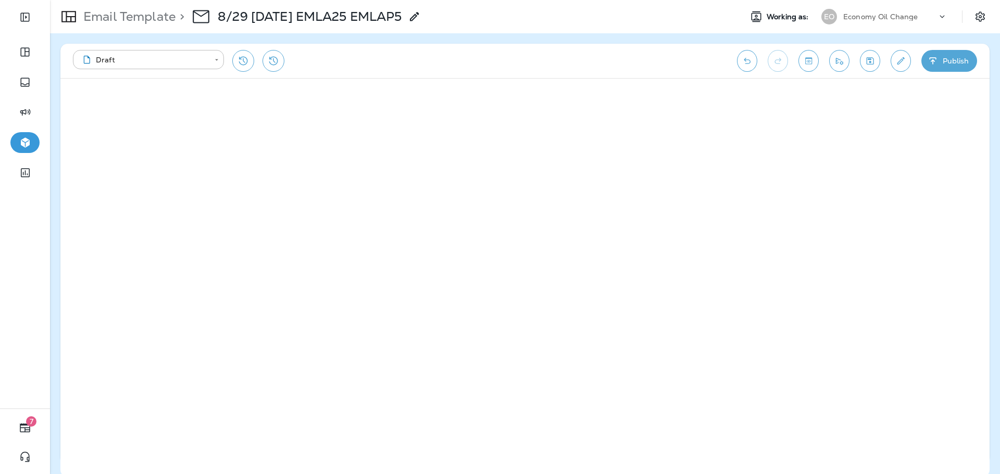
click at [938, 66] on button "Publish" at bounding box center [949, 61] width 56 height 22
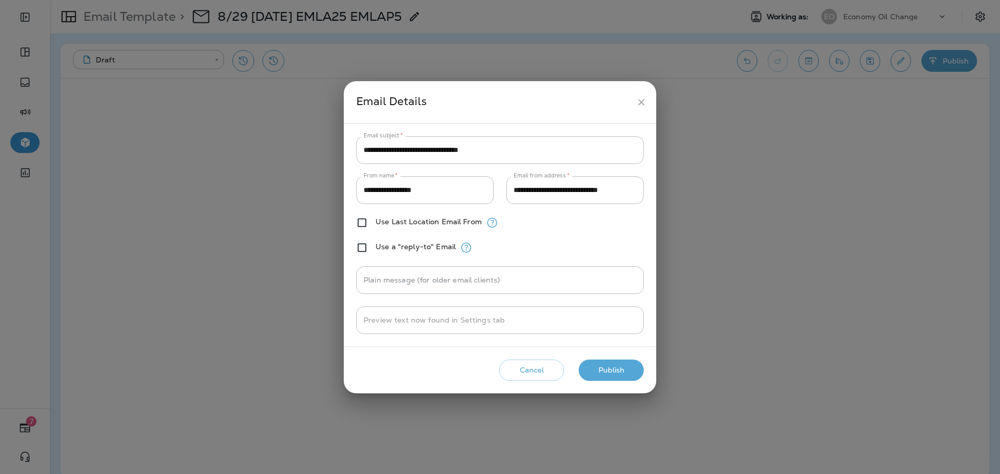
click at [619, 370] on button "Publish" at bounding box center [611, 370] width 65 height 21
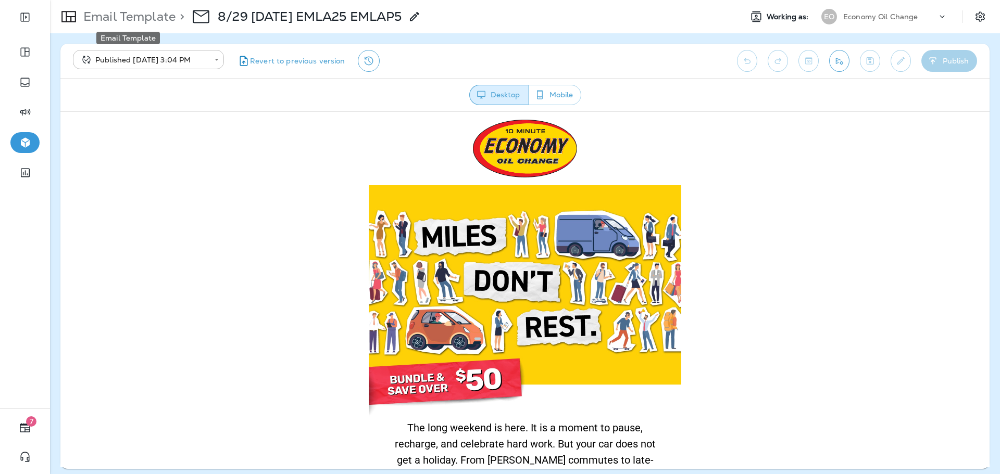
click at [132, 22] on p "Email Template" at bounding box center [127, 17] width 96 height 16
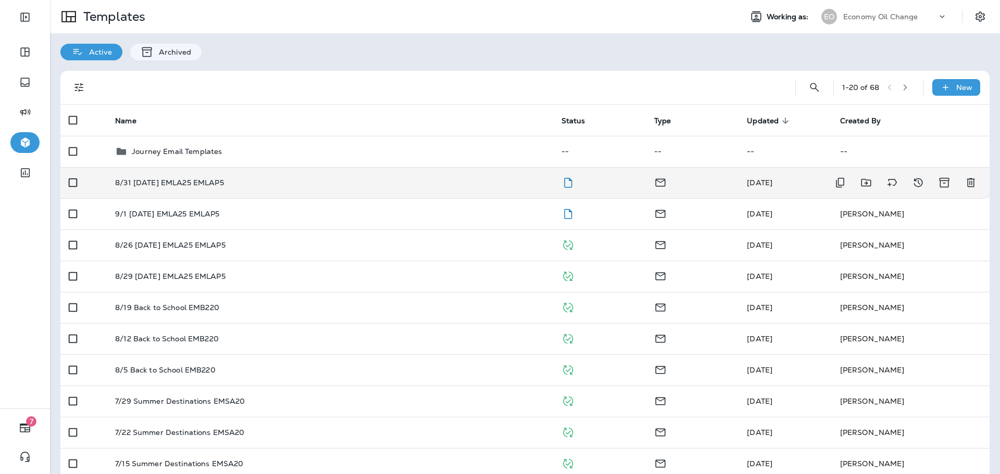
click at [461, 191] on td "8/31 [DATE] EMLA25 EMLAP5" at bounding box center [330, 182] width 446 height 31
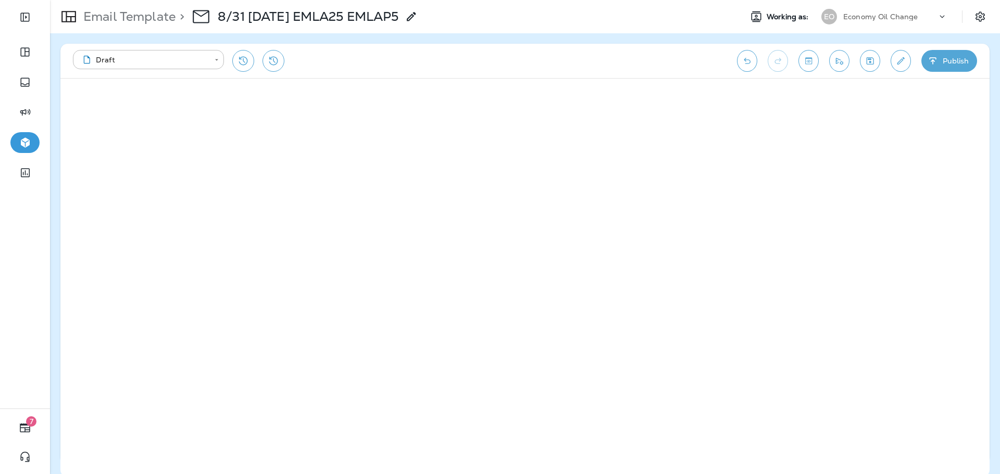
click at [929, 58] on icon "button" at bounding box center [933, 61] width 11 height 10
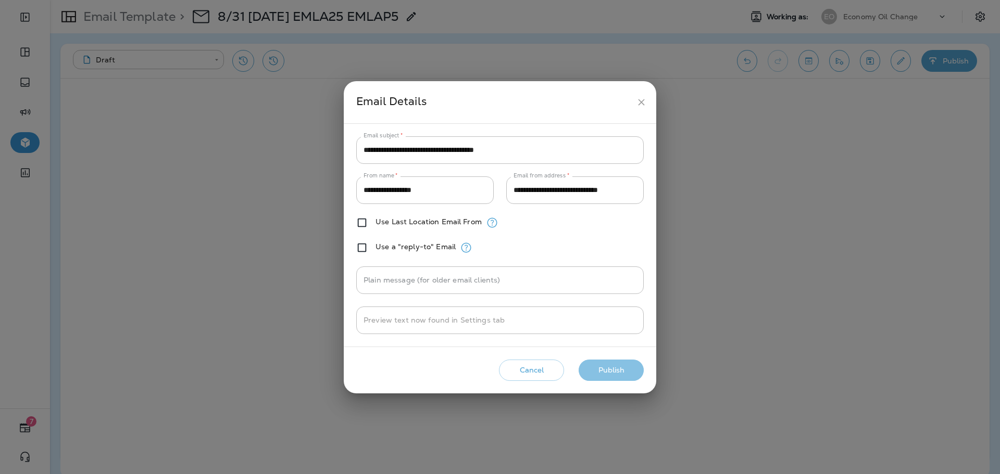
click at [624, 368] on button "Publish" at bounding box center [611, 370] width 65 height 21
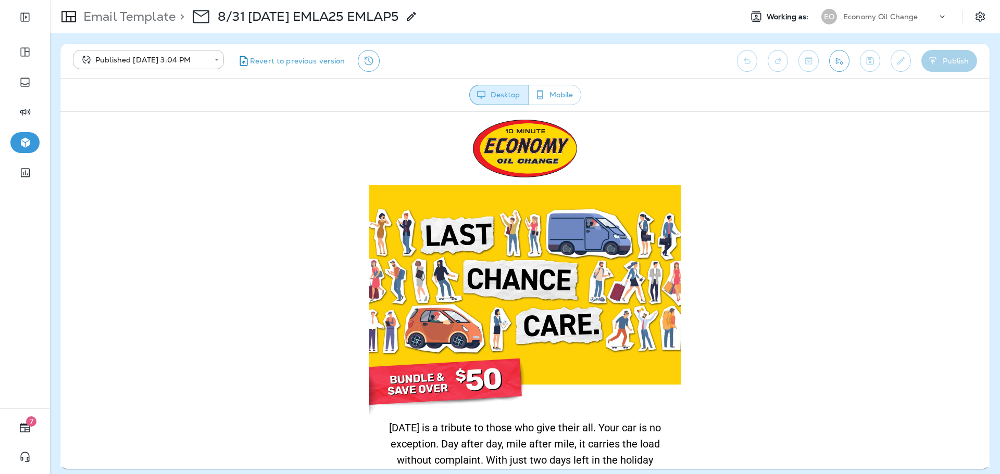
click at [159, 19] on p "Email Template" at bounding box center [127, 17] width 96 height 16
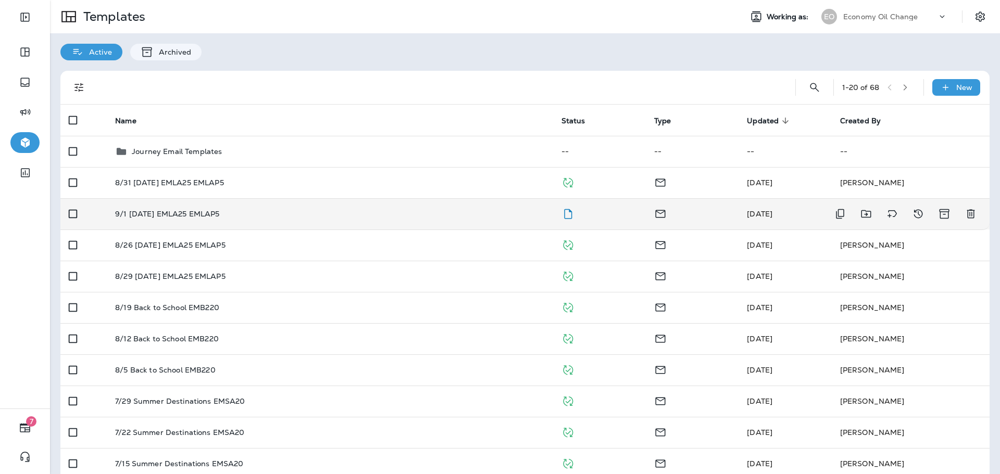
click at [406, 207] on td "9/1 [DATE] EMLA25 EMLAP5" at bounding box center [330, 213] width 446 height 31
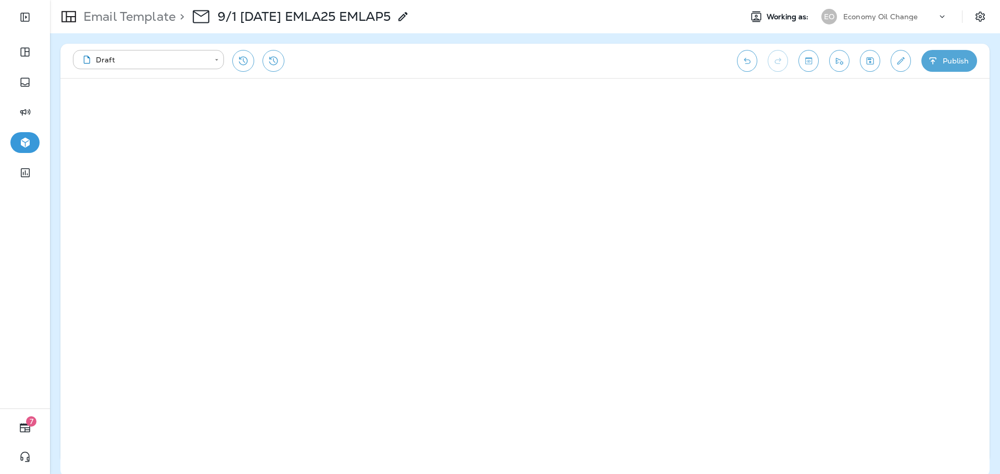
click at [950, 63] on button "Publish" at bounding box center [949, 61] width 56 height 22
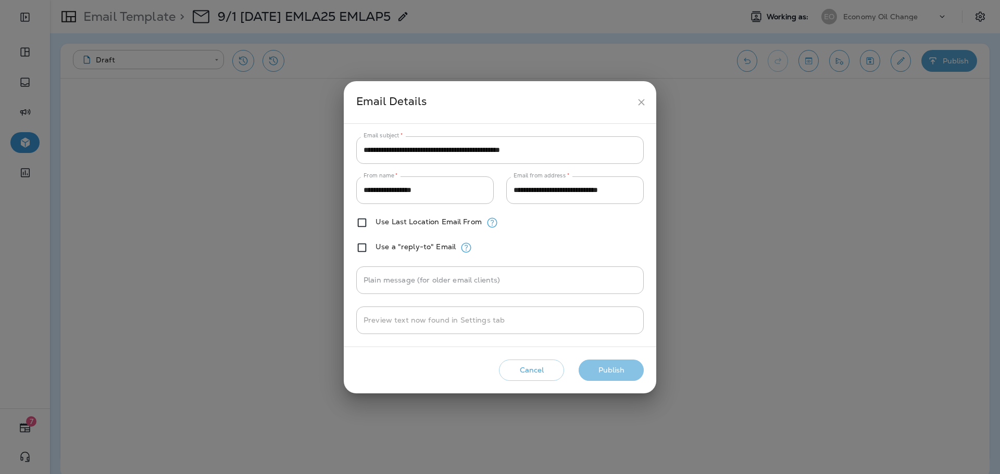
click at [607, 367] on button "Publish" at bounding box center [611, 370] width 65 height 21
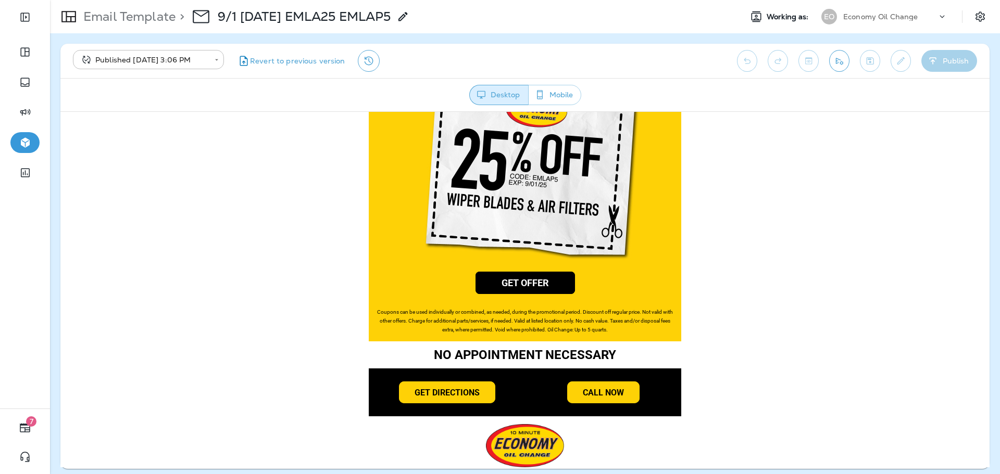
scroll to position [737, 0]
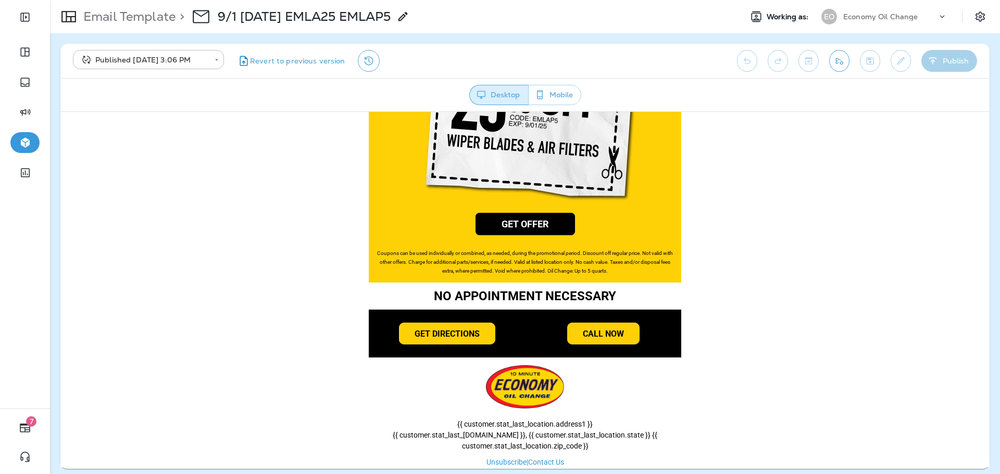
click at [880, 14] on p "Economy Oil Change" at bounding box center [880, 16] width 75 height 8
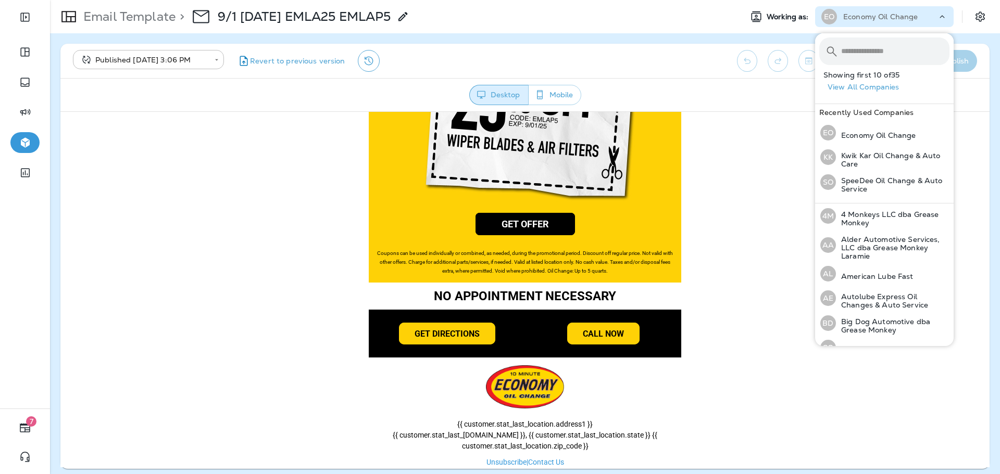
click at [880, 48] on input "text" at bounding box center [895, 51] width 108 height 28
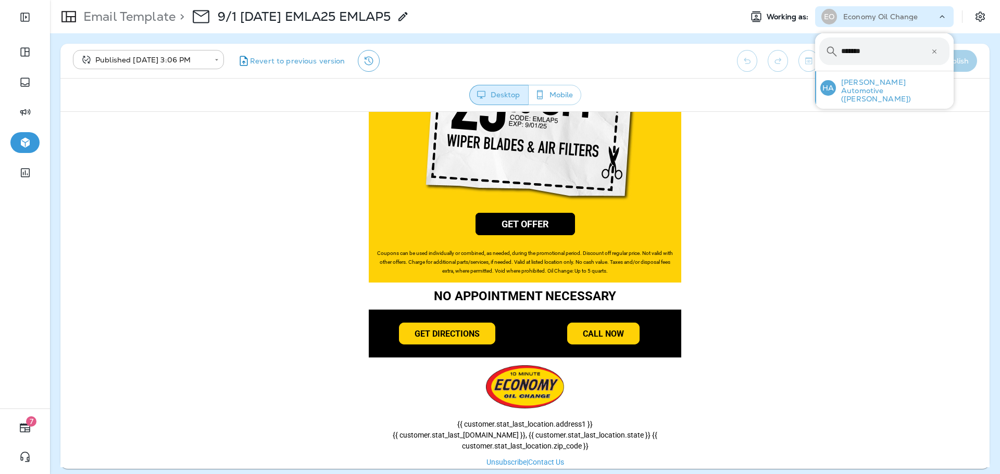
type input "*******"
click at [884, 83] on p "[PERSON_NAME] Automotive ([PERSON_NAME])" at bounding box center [893, 90] width 114 height 25
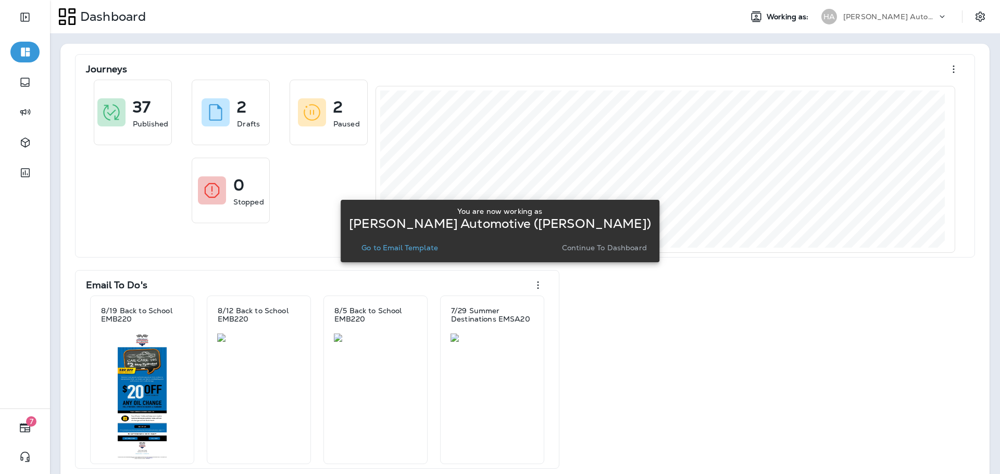
click at [422, 250] on p "Go to Email Template" at bounding box center [399, 248] width 77 height 8
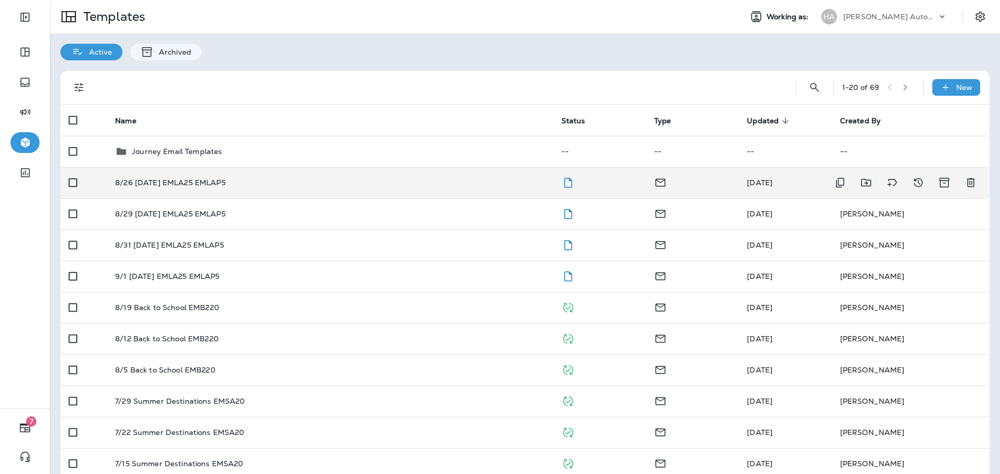
click at [181, 189] on td "8/26 [DATE] EMLA25 EMLAP5" at bounding box center [330, 182] width 446 height 31
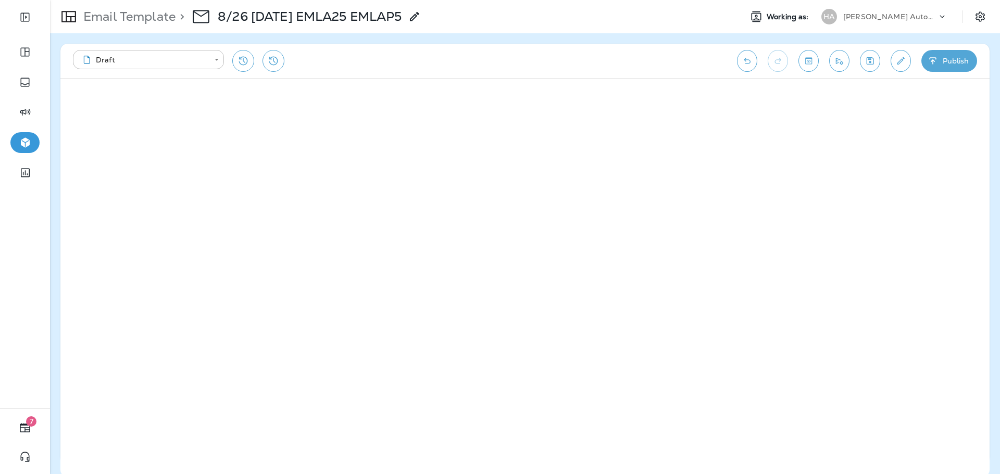
click at [814, 64] on button "Toggle preview" at bounding box center [808, 61] width 20 height 22
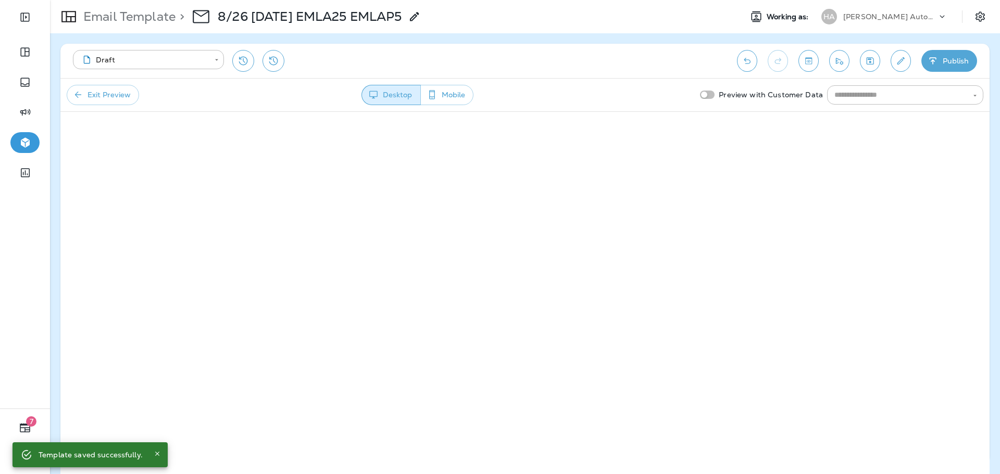
click at [926, 68] on button "Publish" at bounding box center [949, 61] width 56 height 22
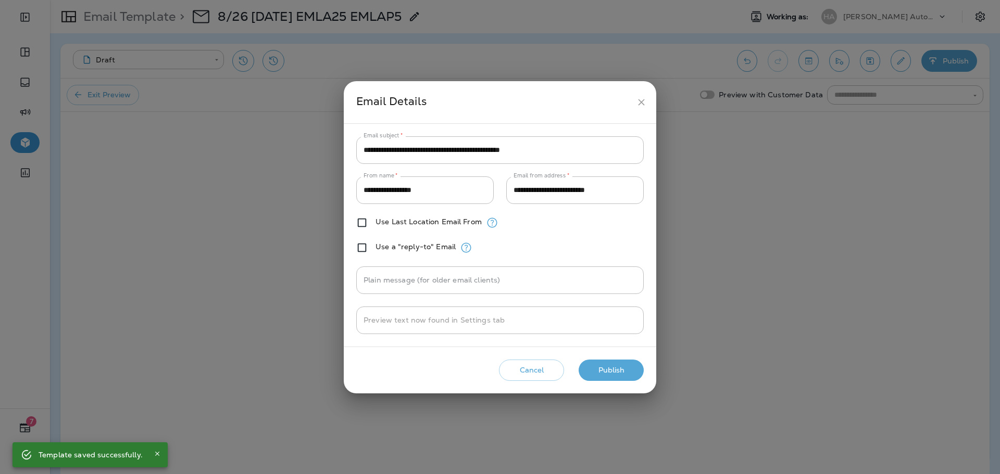
click at [610, 370] on button "Publish" at bounding box center [611, 370] width 65 height 21
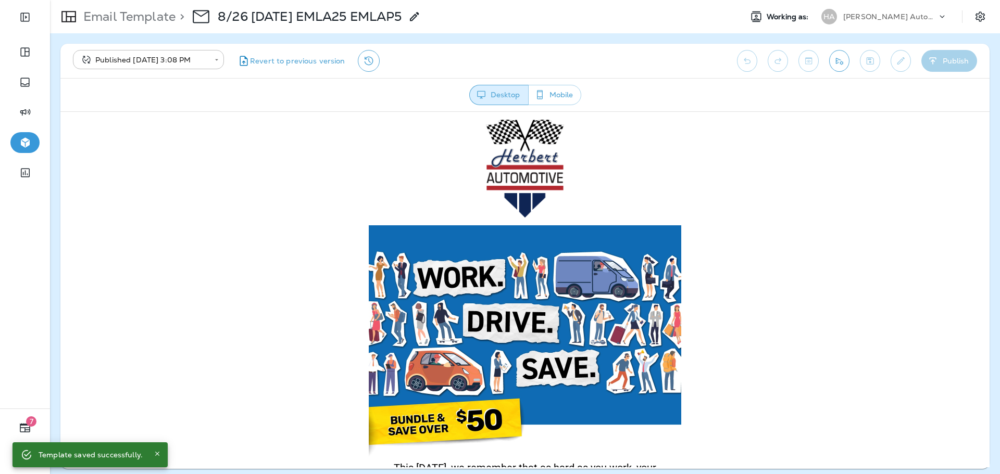
click at [159, 24] on div "Email Template > 8/26 [DATE] EMLA25 EMLAP5" at bounding box center [235, 16] width 371 height 29
click at [162, 23] on p "Email Template" at bounding box center [127, 17] width 96 height 16
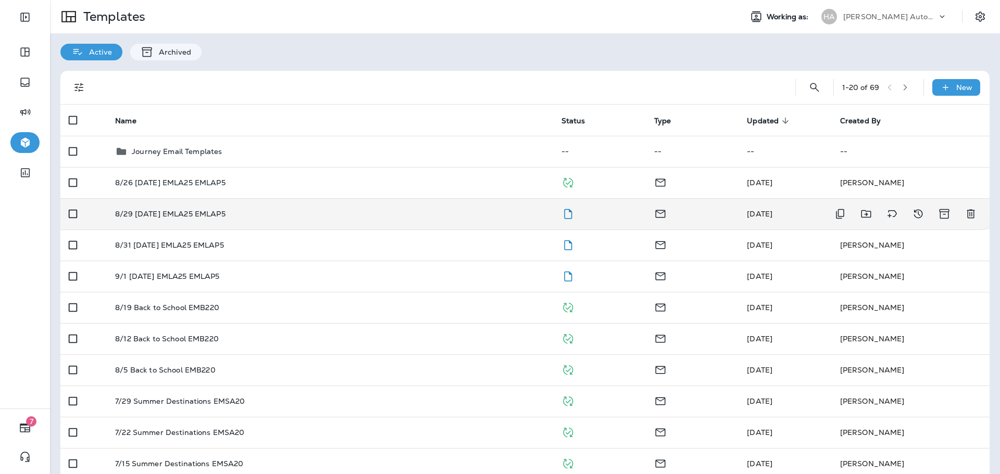
click at [334, 212] on div "8/29 [DATE] EMLA25 EMLAP5" at bounding box center [329, 214] width 429 height 8
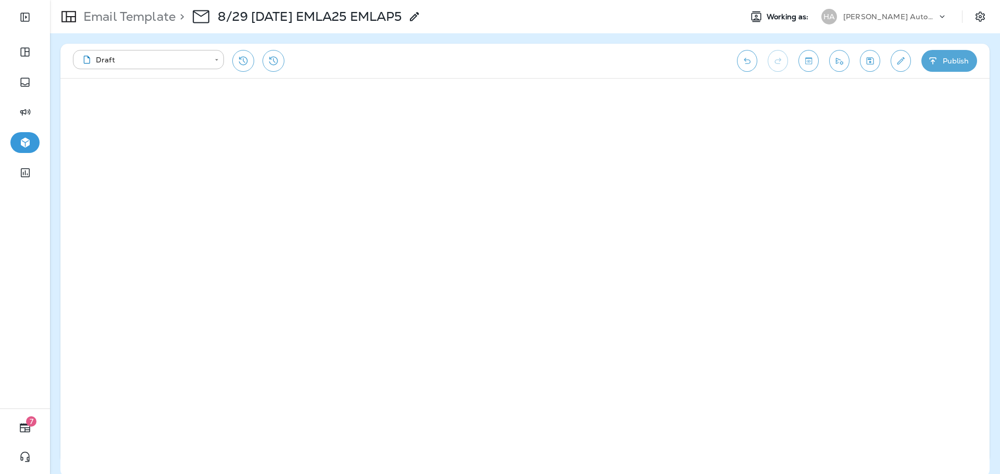
click at [928, 64] on icon "button" at bounding box center [933, 61] width 11 height 10
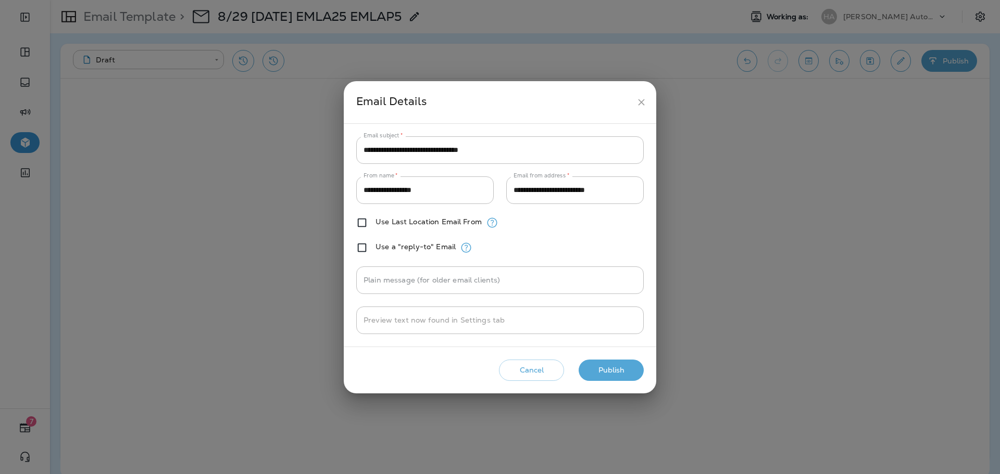
click at [624, 364] on button "Publish" at bounding box center [611, 370] width 65 height 21
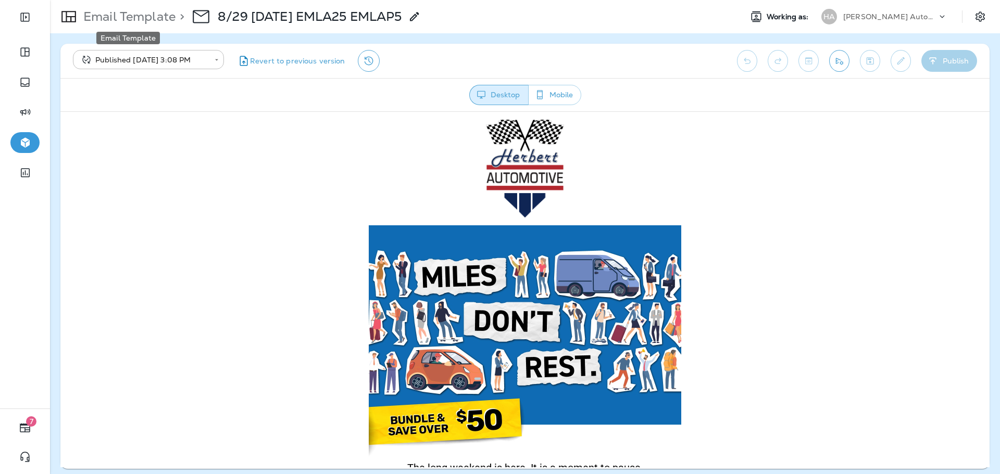
click at [165, 18] on p "Email Template" at bounding box center [127, 17] width 96 height 16
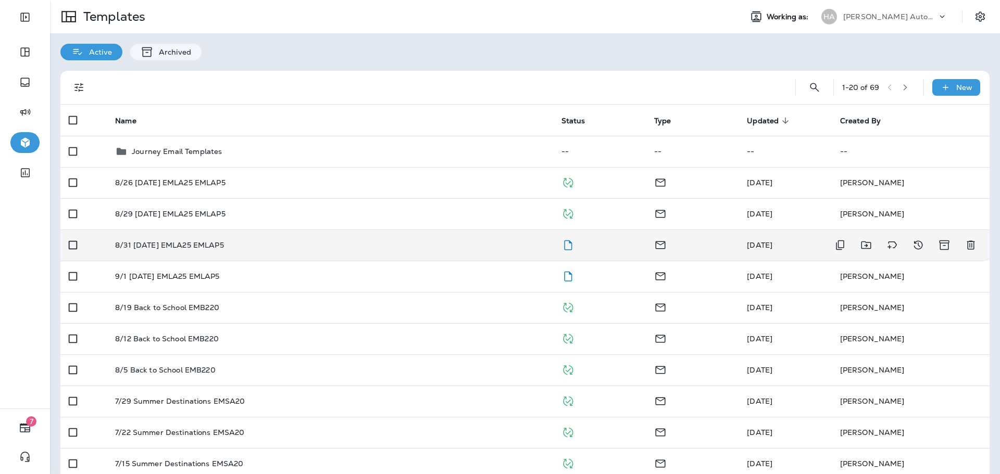
click at [283, 246] on div "8/31 [DATE] EMLA25 EMLAP5" at bounding box center [329, 245] width 429 height 8
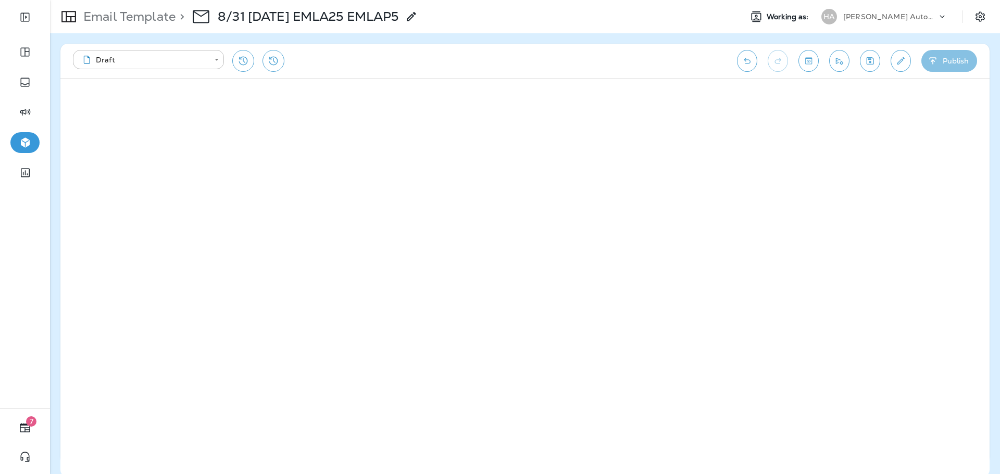
click at [942, 67] on button "Publish" at bounding box center [949, 61] width 56 height 22
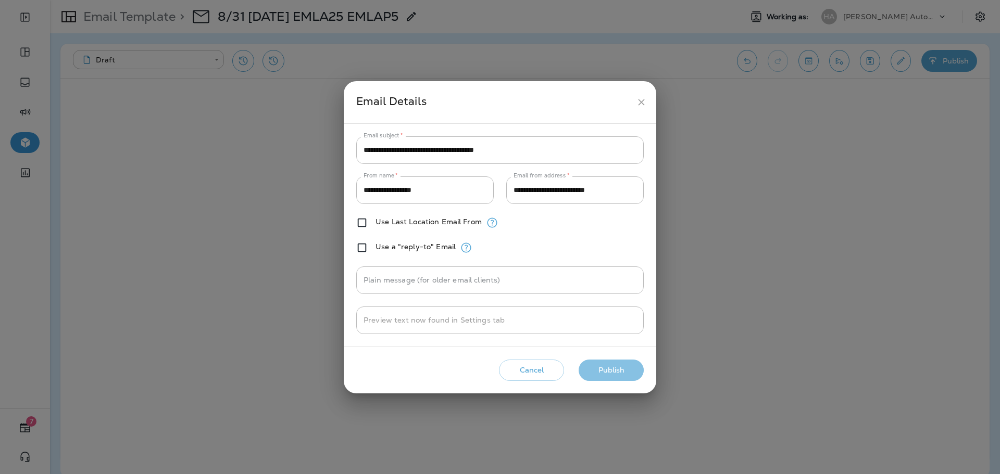
click at [635, 371] on button "Publish" at bounding box center [611, 370] width 65 height 21
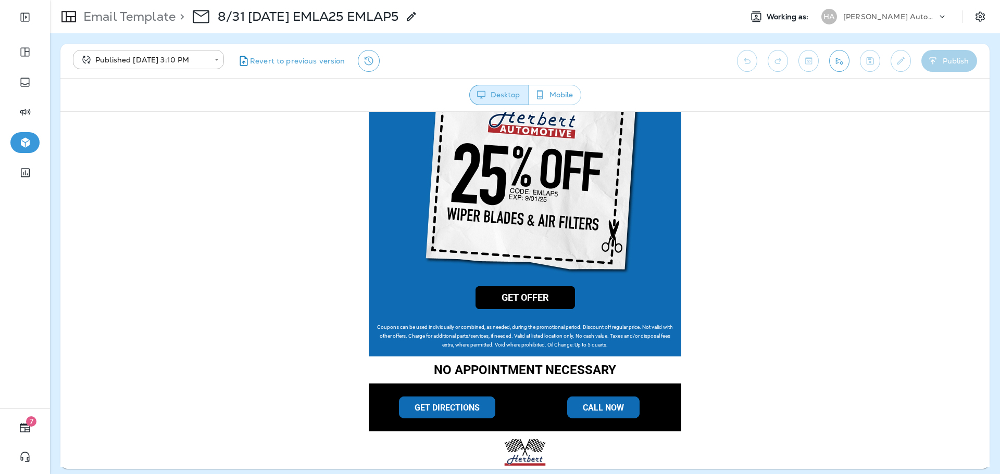
scroll to position [786, 0]
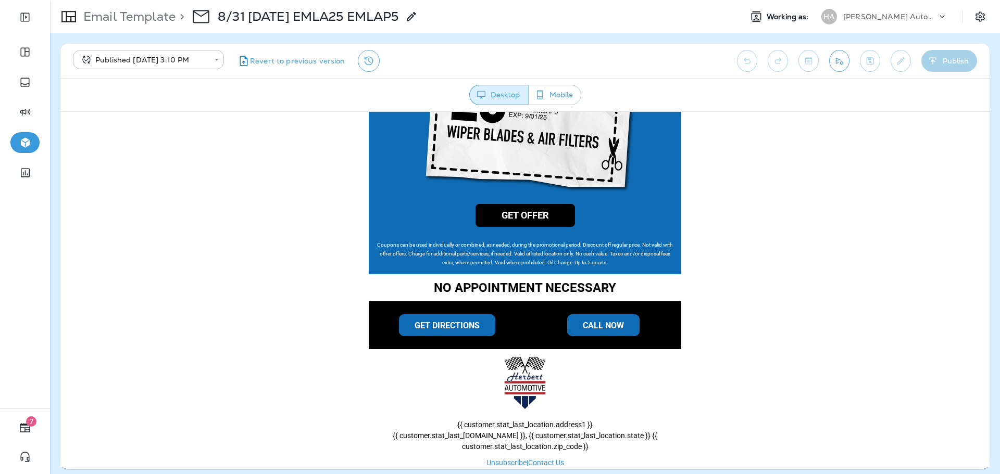
click at [857, 12] on div "[PERSON_NAME] Automotive ([PERSON_NAME])" at bounding box center [890, 17] width 94 height 16
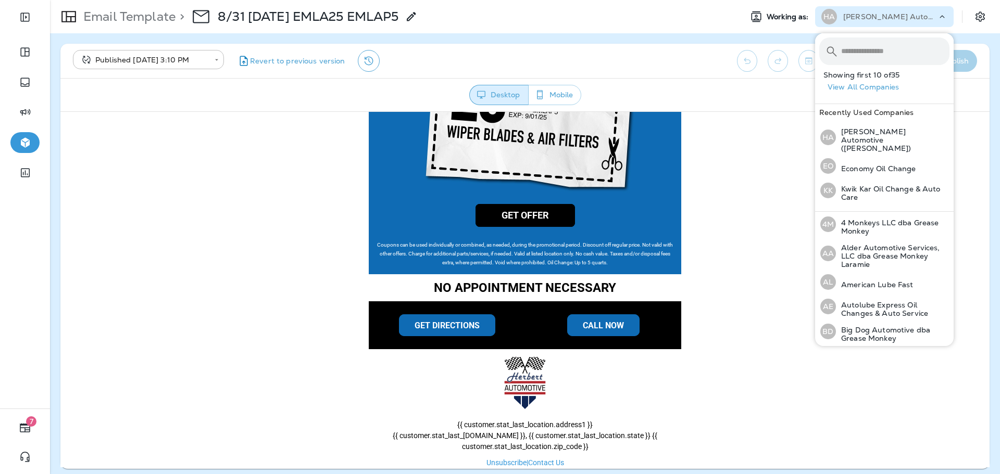
click at [129, 19] on p "Email Template" at bounding box center [127, 17] width 96 height 16
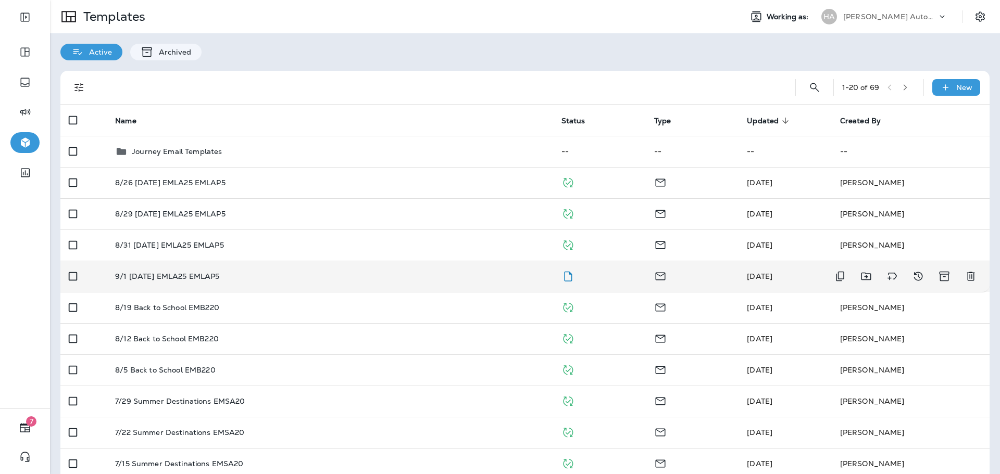
click at [447, 282] on td "9/1 [DATE] EMLA25 EMLAP5" at bounding box center [330, 276] width 446 height 31
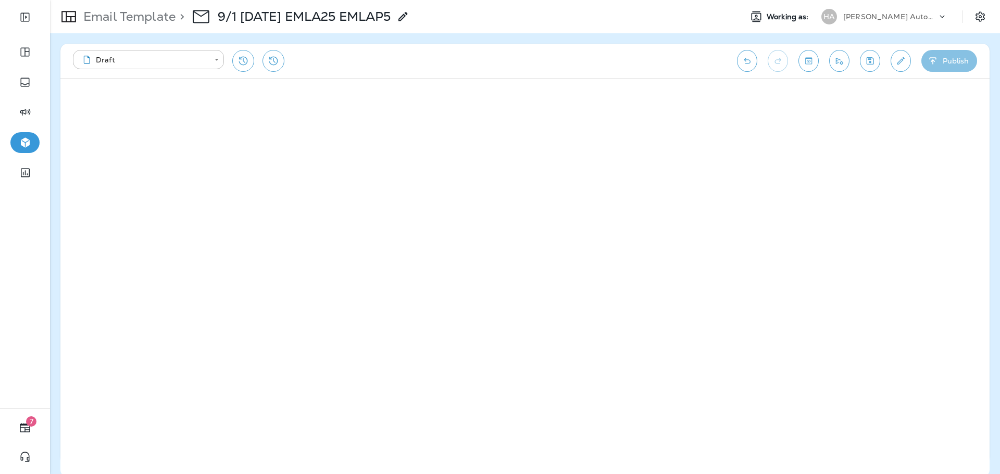
click at [976, 61] on button "Publish" at bounding box center [949, 61] width 56 height 22
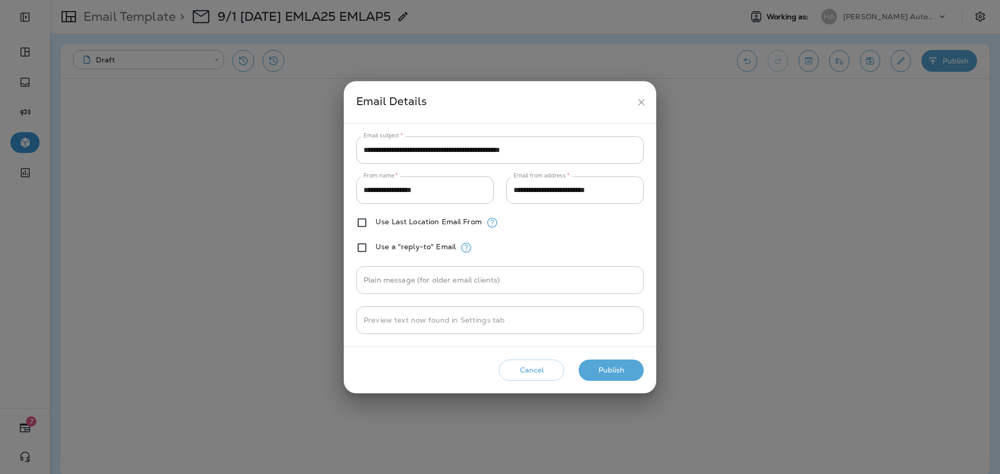
click at [627, 372] on button "Publish" at bounding box center [611, 370] width 65 height 21
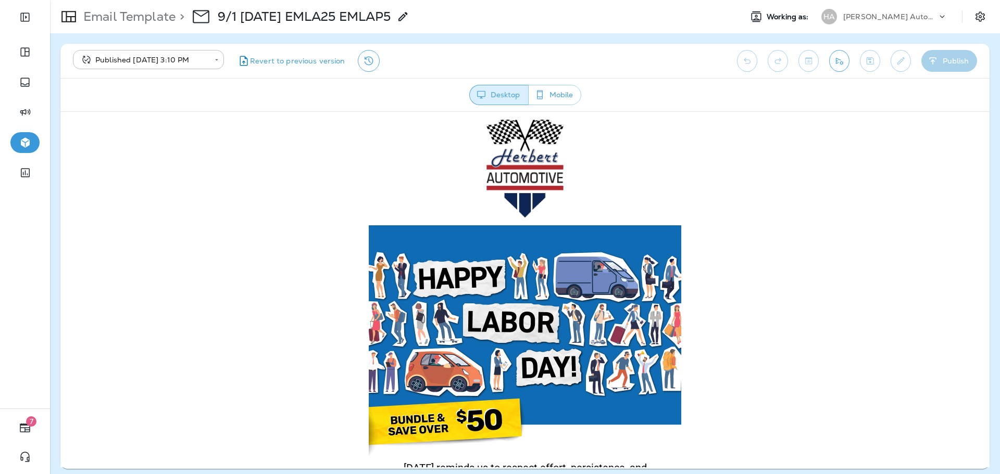
click at [853, 11] on div "[PERSON_NAME] Automotive ([PERSON_NAME])" at bounding box center [890, 17] width 94 height 16
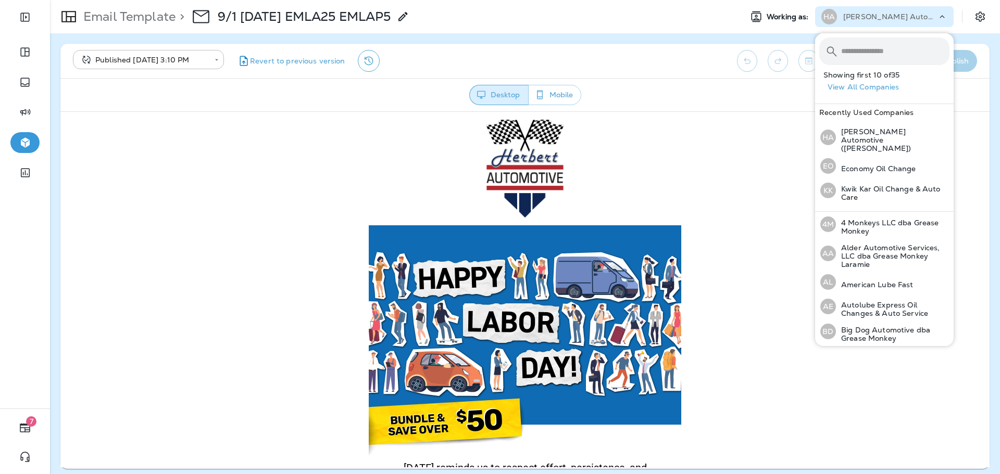
click at [866, 45] on input "text" at bounding box center [895, 51] width 108 height 28
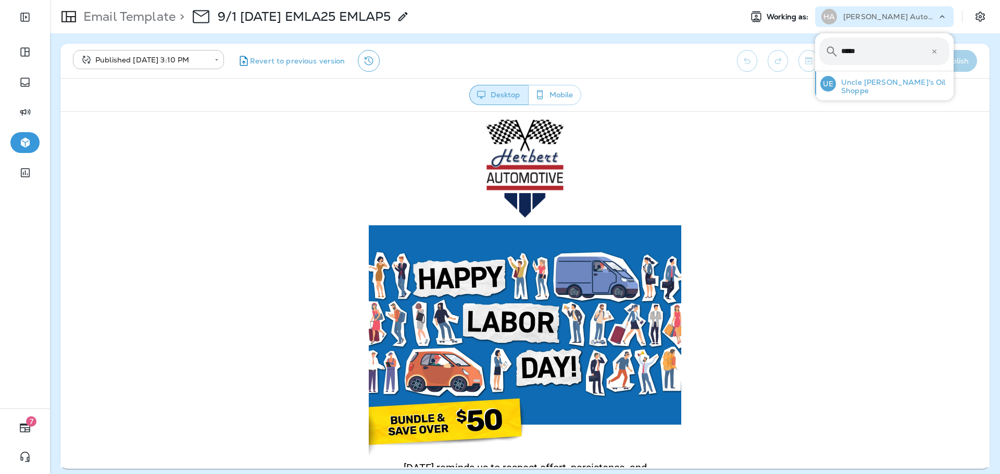
type input "*****"
click at [860, 83] on p "Uncle [PERSON_NAME]'s Oil Shoppe" at bounding box center [893, 86] width 114 height 17
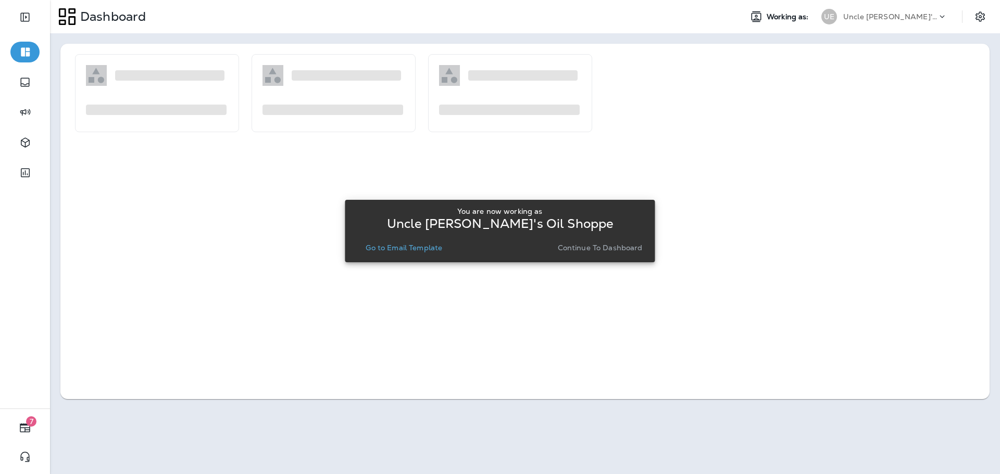
click at [416, 255] on div "You are now working as Uncle [PERSON_NAME]'s Oil Shoppe Go to Email Template Co…" at bounding box center [499, 231] width 293 height 56
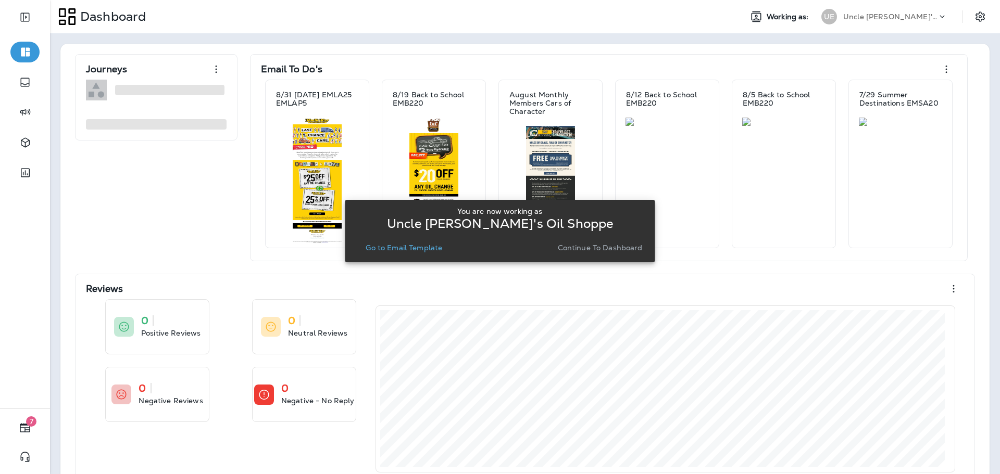
click at [412, 249] on p "Go to Email Template" at bounding box center [404, 248] width 77 height 8
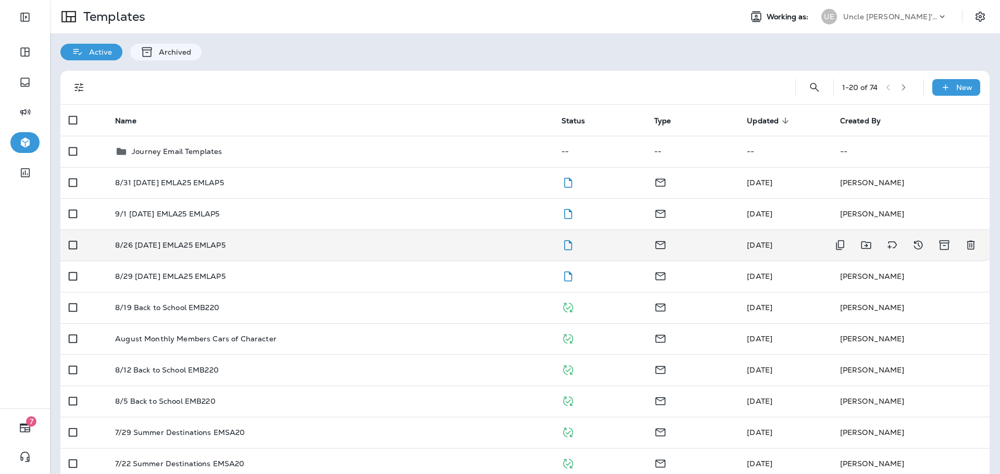
click at [161, 246] on p "8/26 [DATE] EMLA25 EMLAP5" at bounding box center [170, 245] width 110 height 8
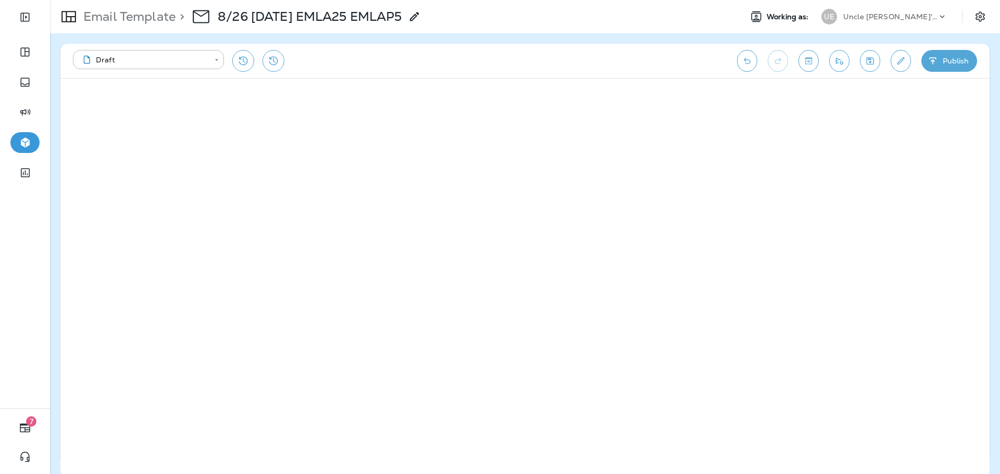
click at [946, 63] on button "Publish" at bounding box center [949, 61] width 56 height 22
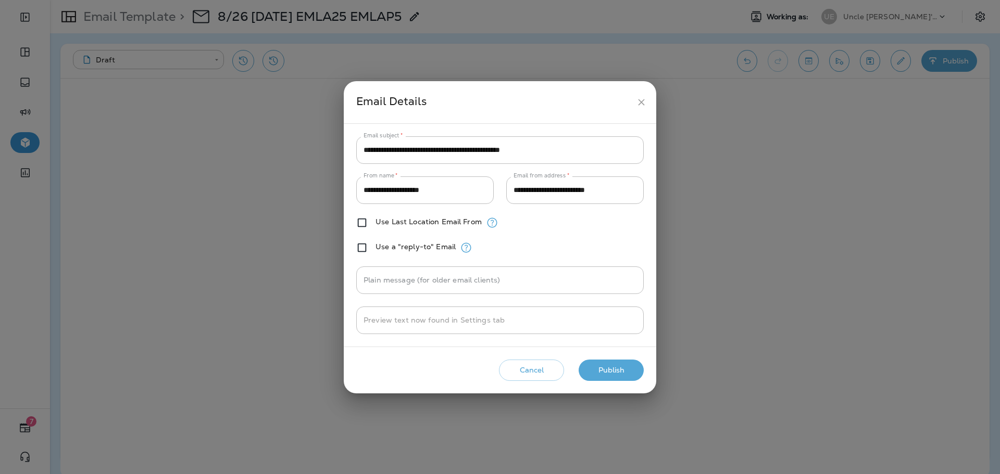
click at [617, 369] on button "Publish" at bounding box center [611, 370] width 65 height 21
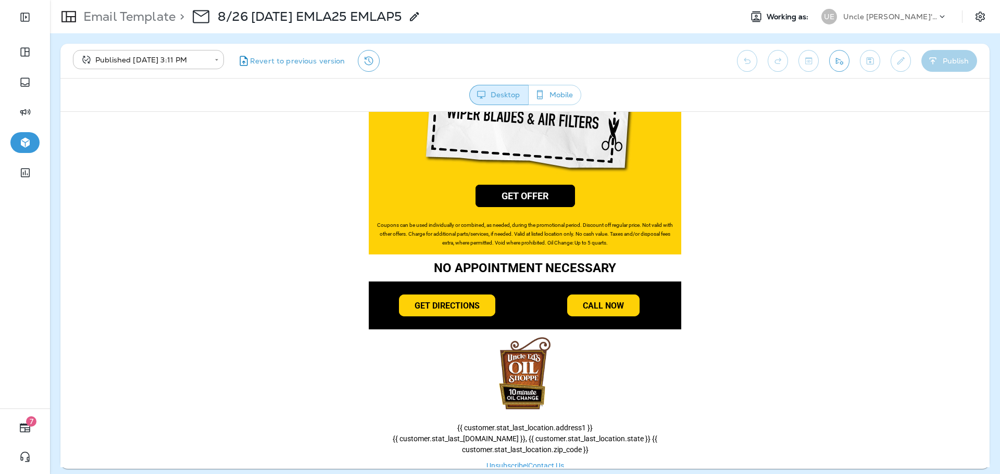
scroll to position [829, 0]
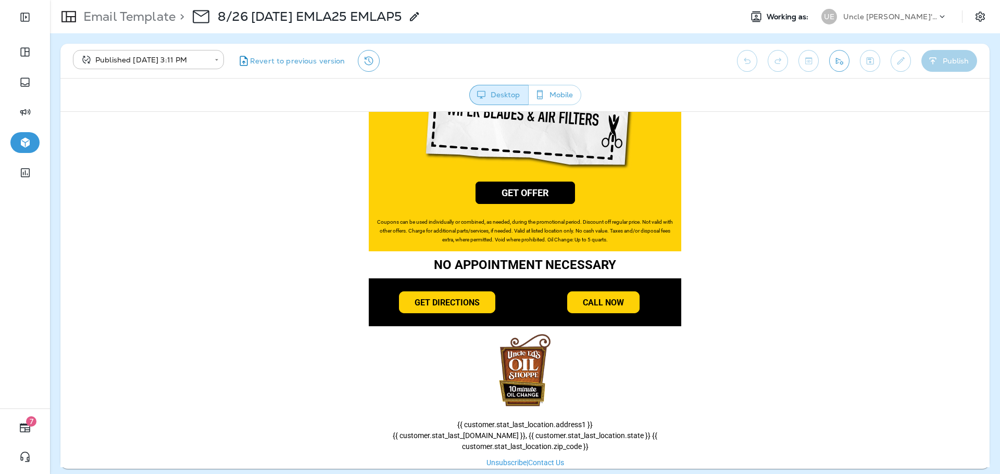
click at [136, 11] on p "Email Template" at bounding box center [127, 17] width 96 height 16
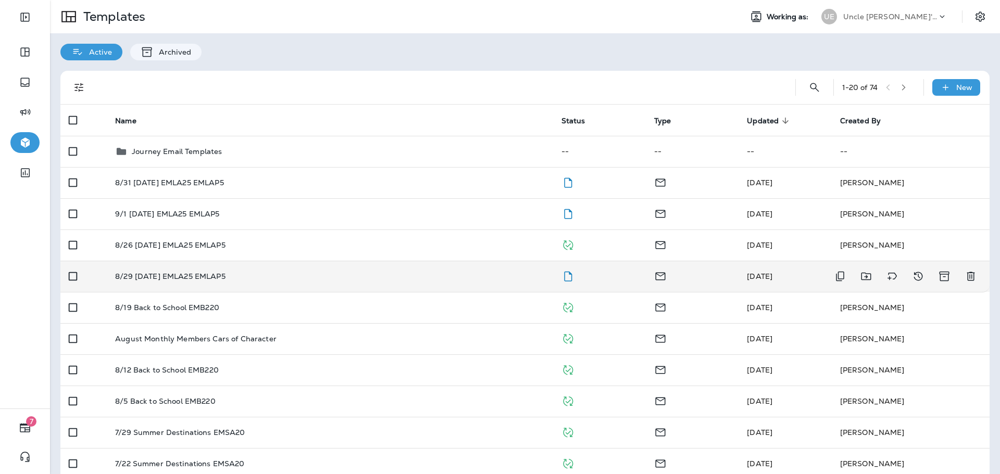
click at [253, 274] on div "8/29 [DATE] EMLA25 EMLAP5" at bounding box center [329, 276] width 429 height 8
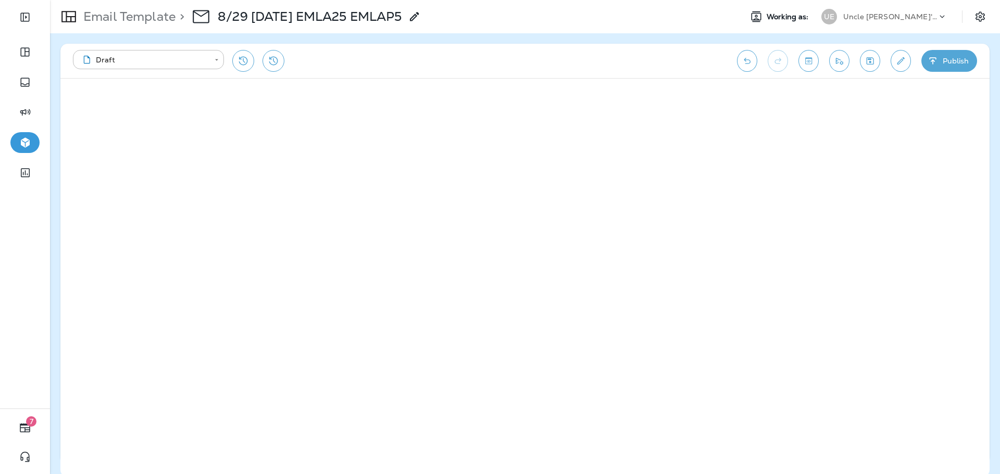
click at [970, 58] on button "Publish" at bounding box center [949, 61] width 56 height 22
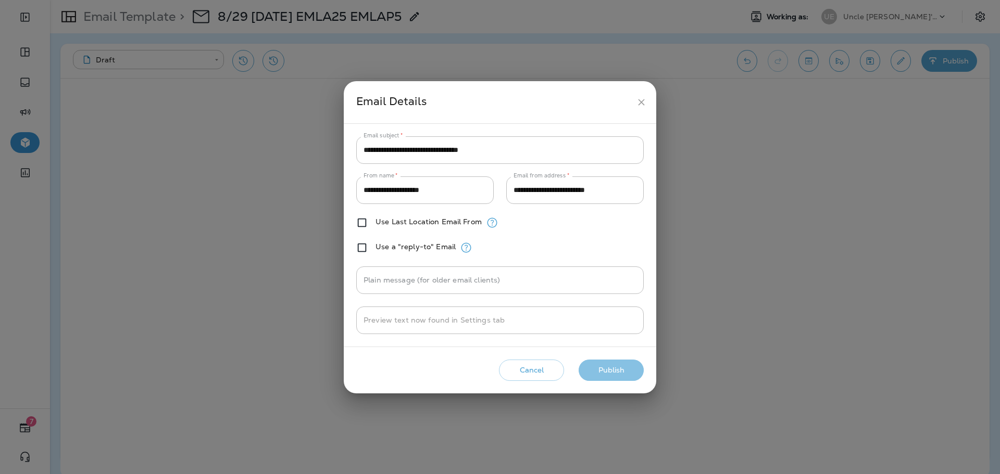
click at [617, 373] on button "Publish" at bounding box center [611, 370] width 65 height 21
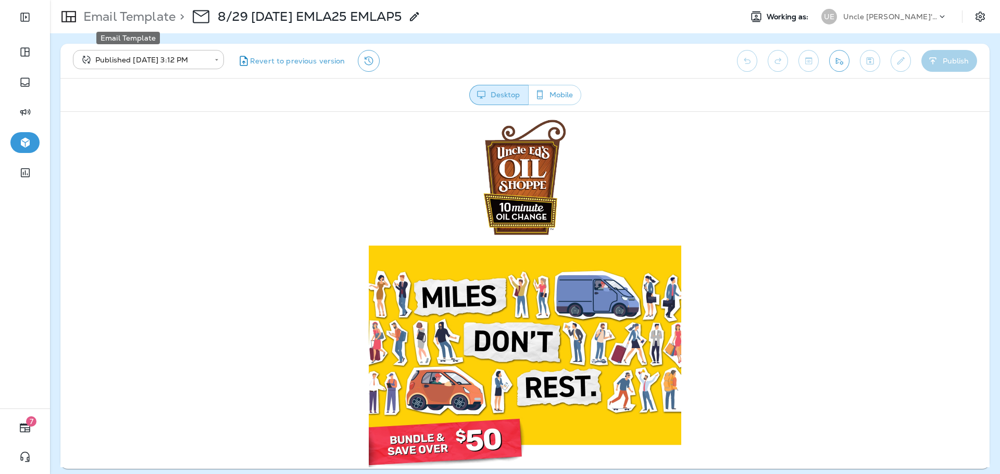
click at [123, 11] on p "Email Template" at bounding box center [127, 17] width 96 height 16
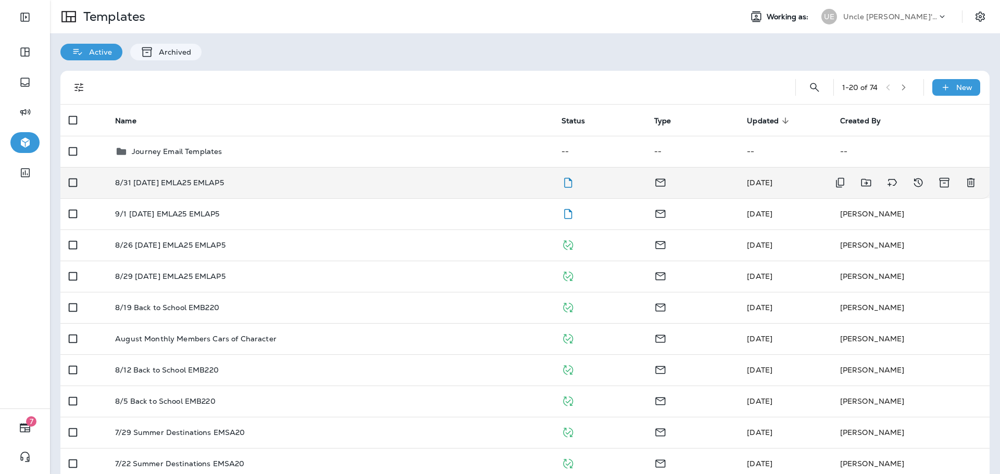
click at [363, 186] on div "8/31 [DATE] EMLA25 EMLAP5" at bounding box center [329, 183] width 429 height 8
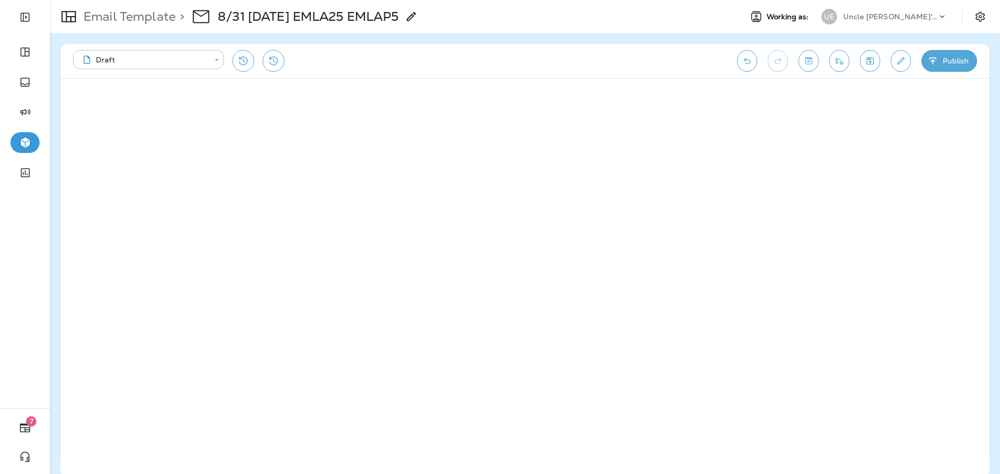
click at [943, 63] on button "Publish" at bounding box center [949, 61] width 56 height 22
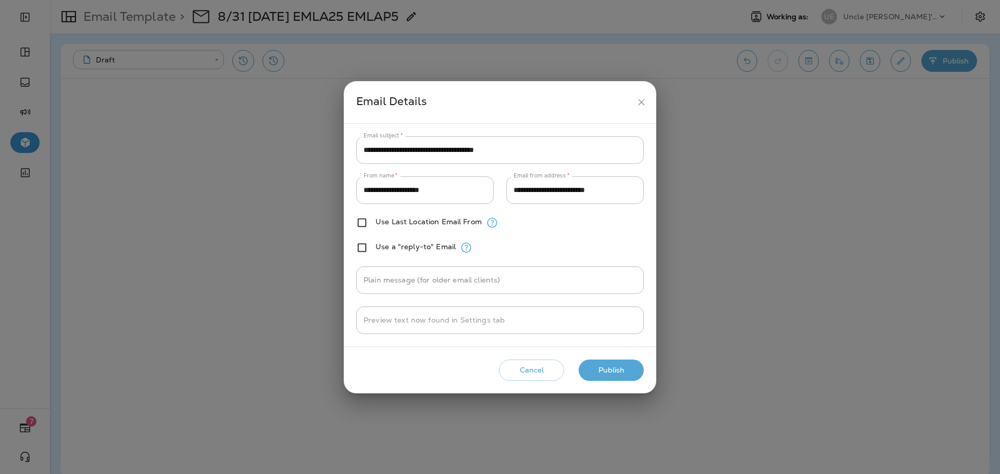
click at [615, 362] on button "Publish" at bounding box center [611, 370] width 65 height 21
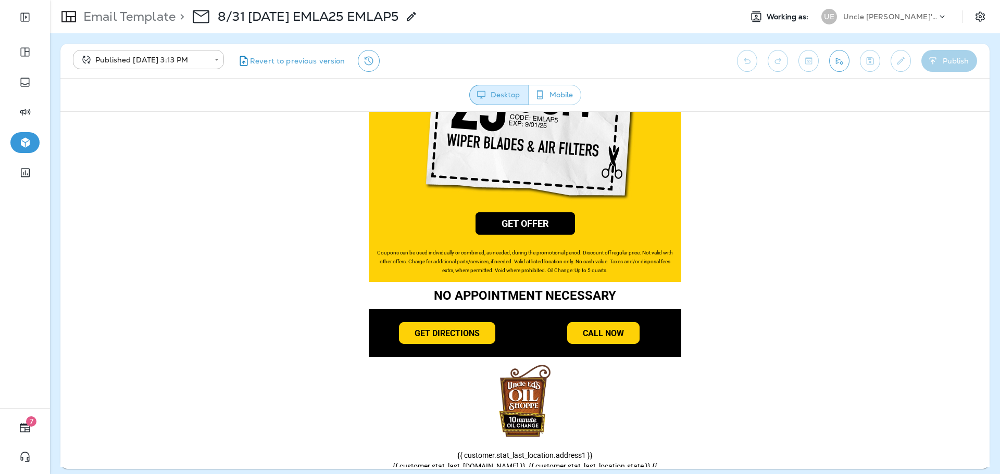
scroll to position [829, 0]
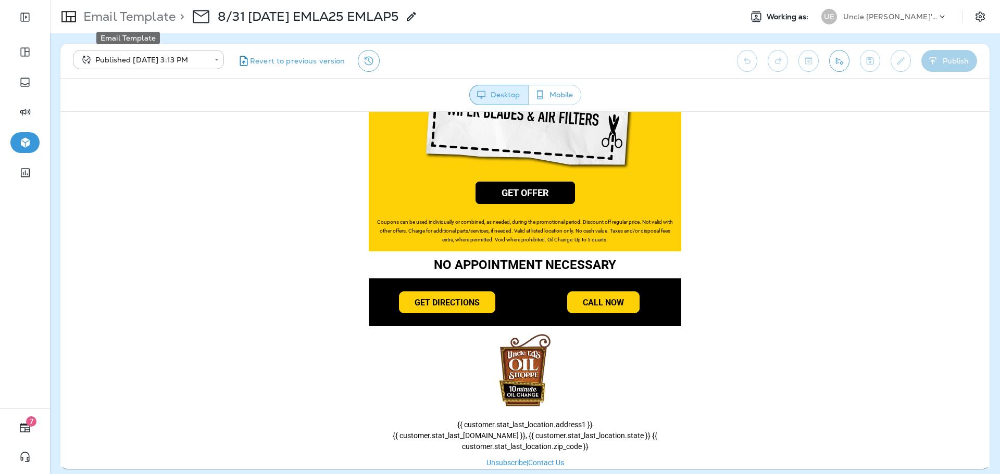
click at [166, 18] on p "Email Template" at bounding box center [127, 17] width 96 height 16
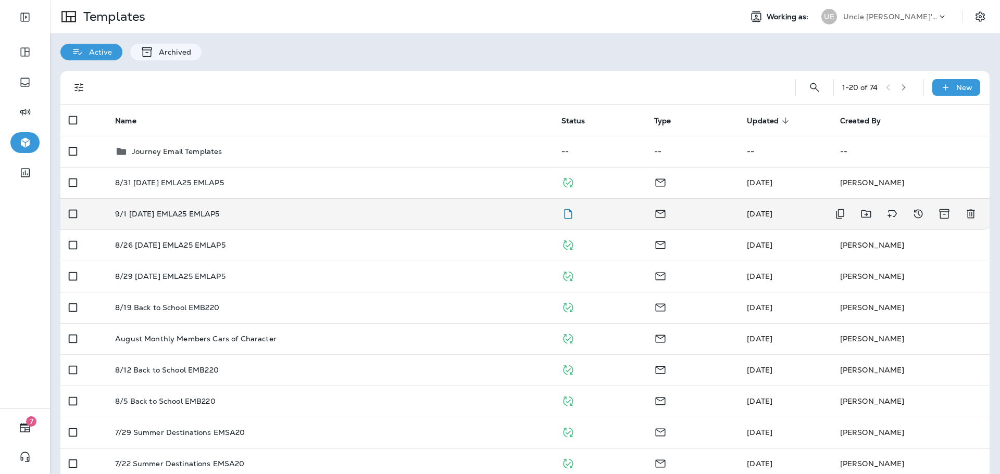
click at [433, 216] on div "9/1 [DATE] EMLA25 EMLAP5" at bounding box center [329, 214] width 429 height 8
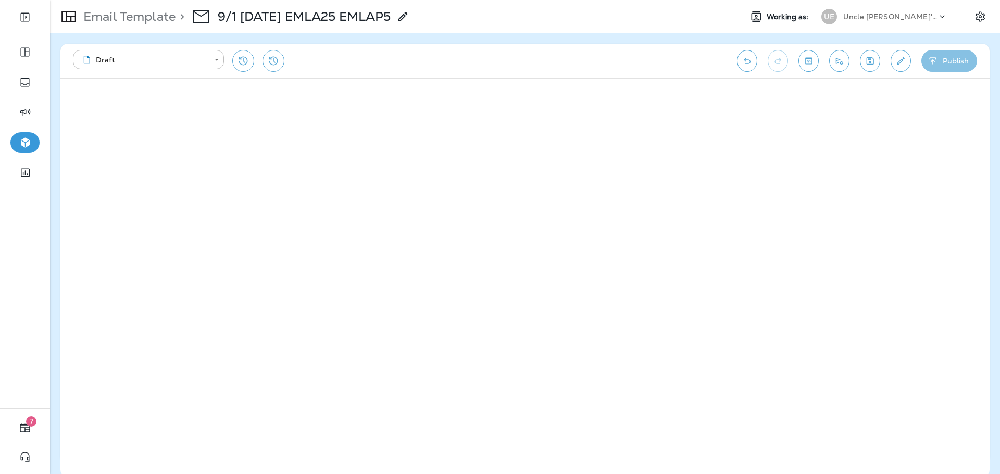
click at [954, 69] on button "Publish" at bounding box center [949, 61] width 56 height 22
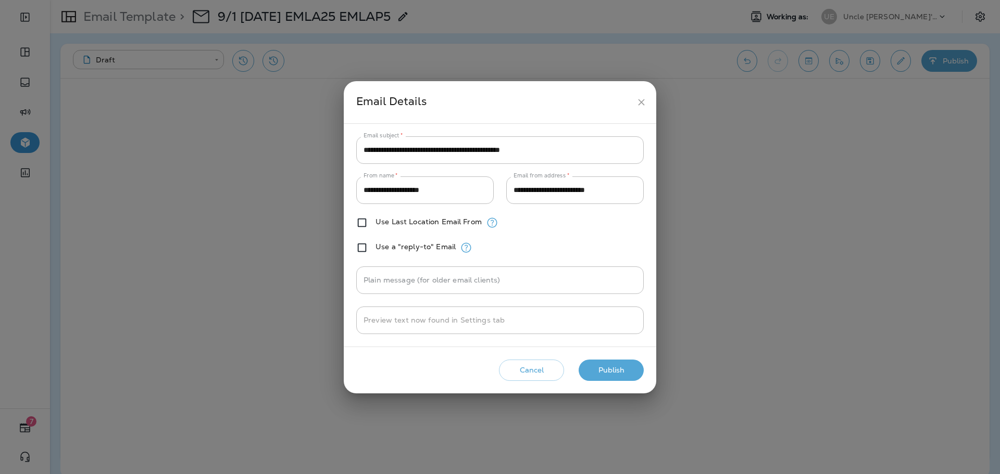
click at [622, 375] on button "Publish" at bounding box center [611, 370] width 65 height 21
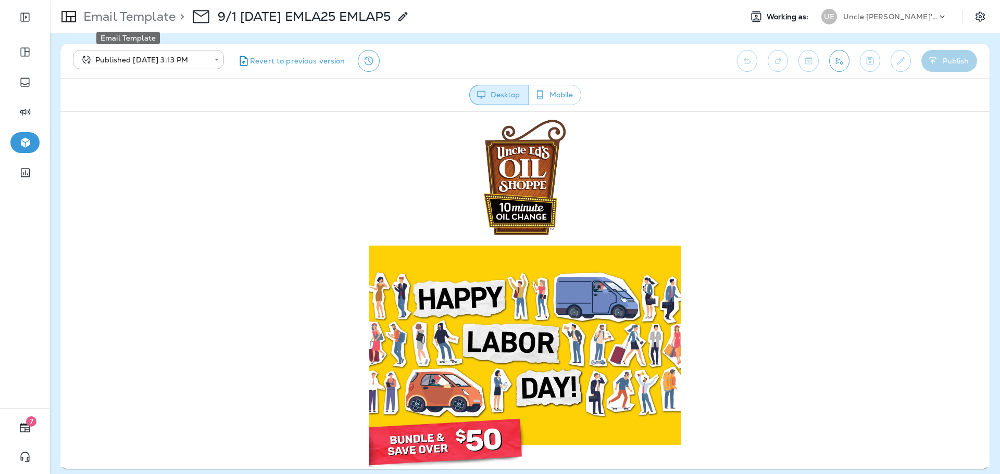
click at [139, 10] on p "Email Template" at bounding box center [127, 17] width 96 height 16
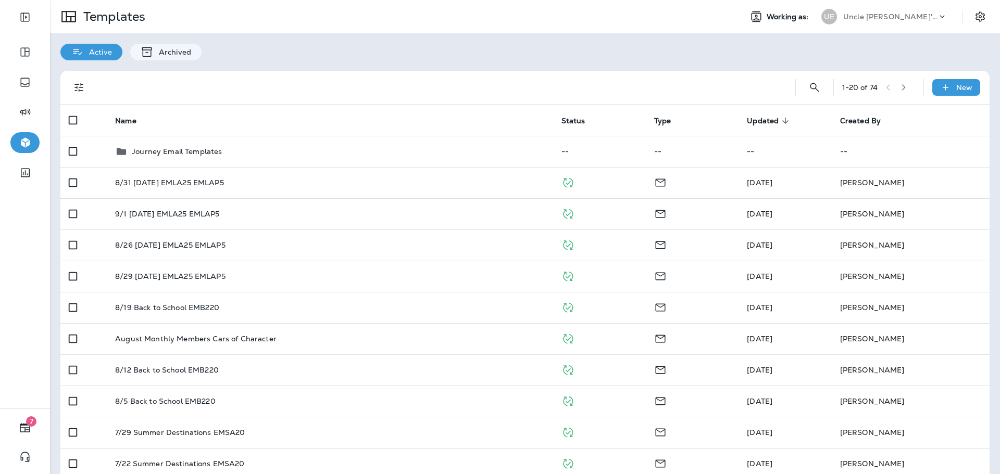
drag, startPoint x: 886, startPoint y: 4, endPoint x: 883, endPoint y: 16, distance: 11.9
click at [886, 4] on div "Templates Working as: UE Uncle Ed's Oil Shoppe" at bounding box center [525, 16] width 950 height 33
click at [883, 20] on p "Uncle [PERSON_NAME]'s Oil Shoppe" at bounding box center [890, 16] width 94 height 8
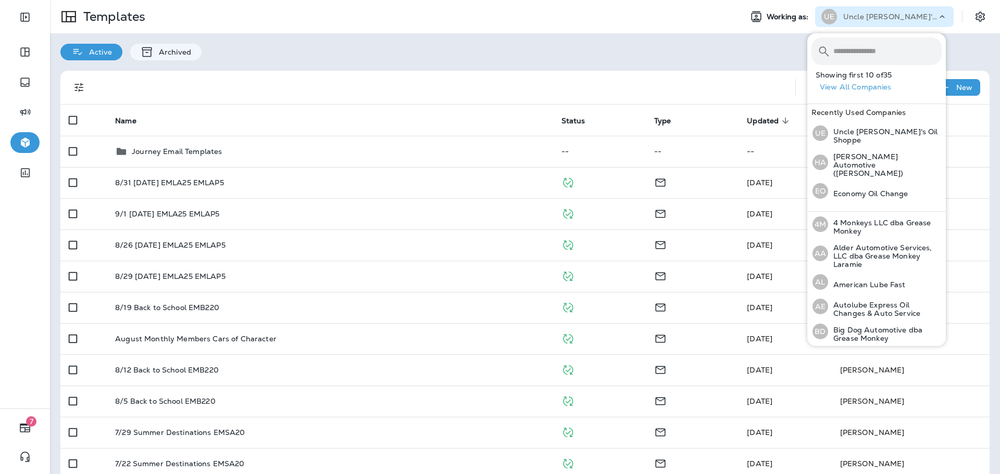
click at [883, 44] on input "text" at bounding box center [887, 51] width 108 height 28
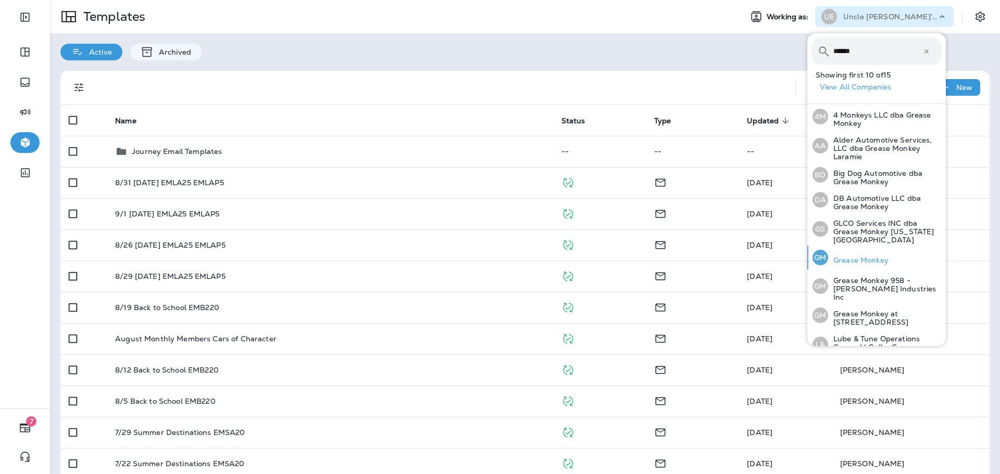
type input "******"
click at [879, 246] on div "GM Grease Monkey" at bounding box center [850, 258] width 84 height 24
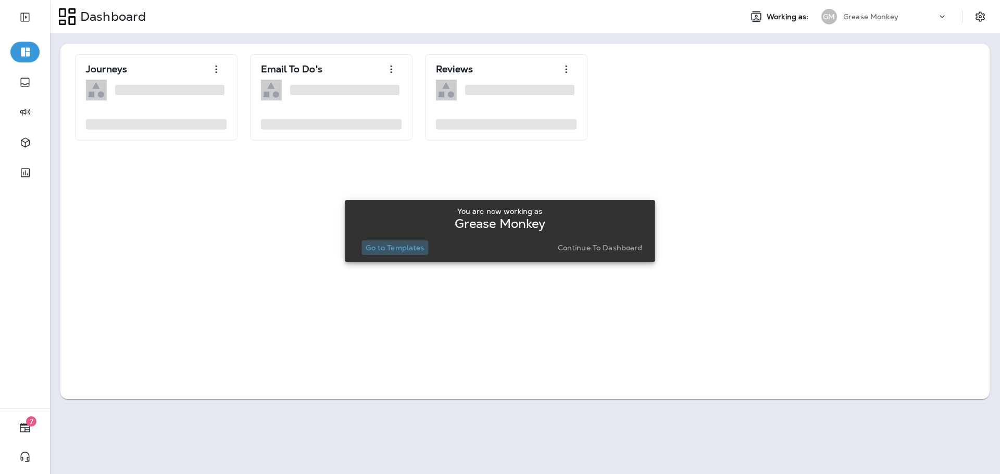
click at [421, 245] on p "Go to Templates" at bounding box center [395, 248] width 58 height 8
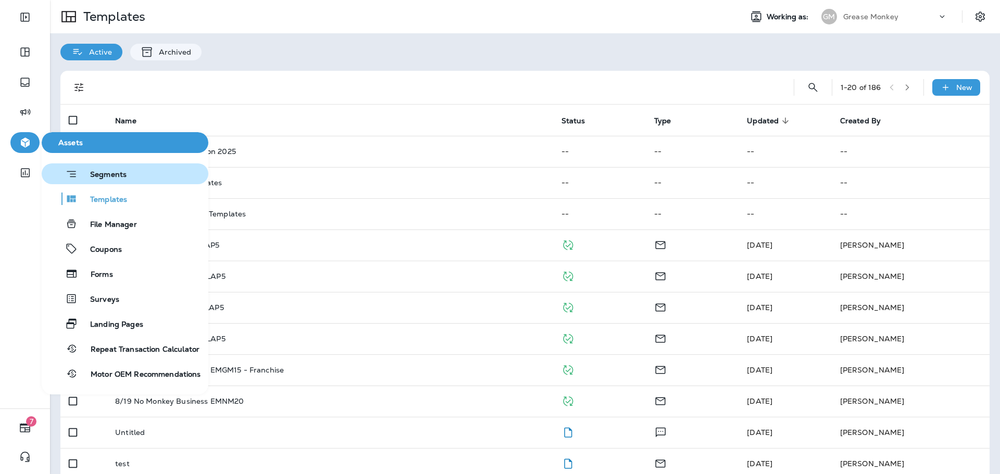
click at [103, 172] on span "Segments" at bounding box center [102, 175] width 49 height 10
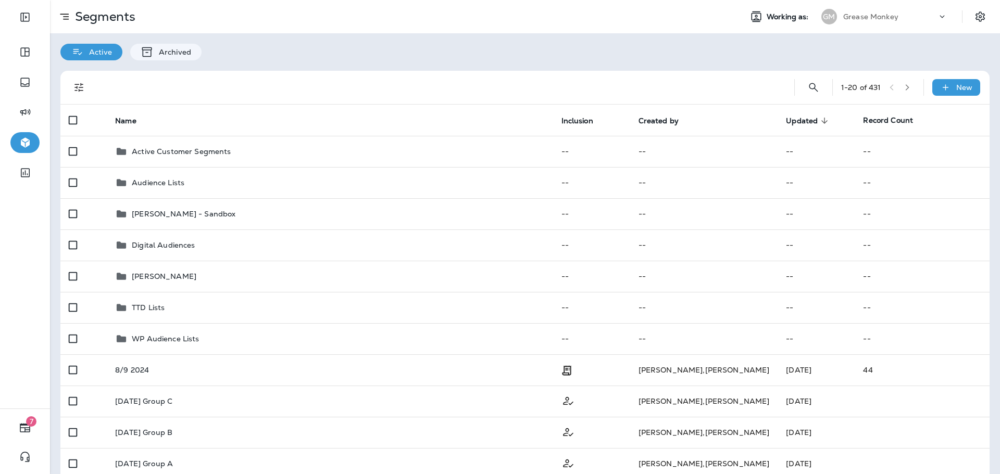
click at [816, 90] on div "1 - 20 of 431 New" at bounding box center [527, 87] width 917 height 33
click at [809, 85] on icon "Search Segments" at bounding box center [813, 87] width 9 height 9
click at [774, 91] on input "text" at bounding box center [767, 87] width 93 height 28
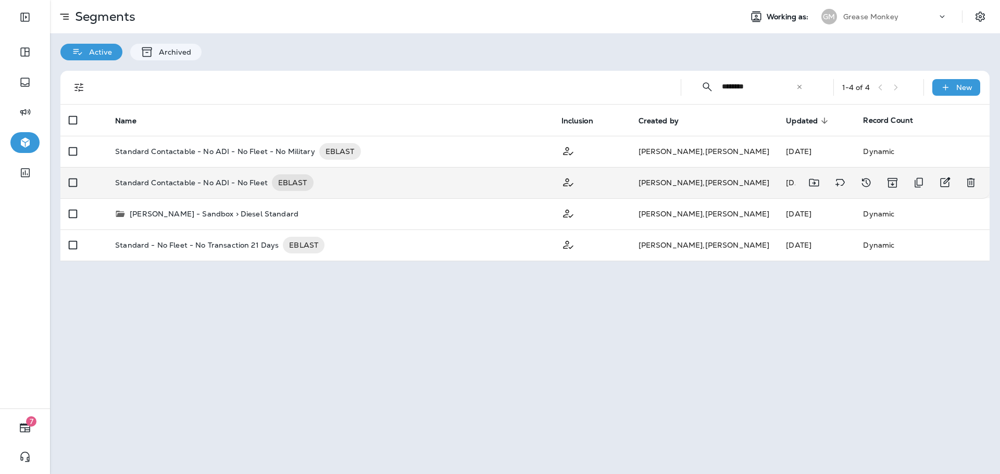
type input "********"
click at [227, 183] on p "Standard Contactable - No ADI - No Fleet" at bounding box center [191, 182] width 153 height 17
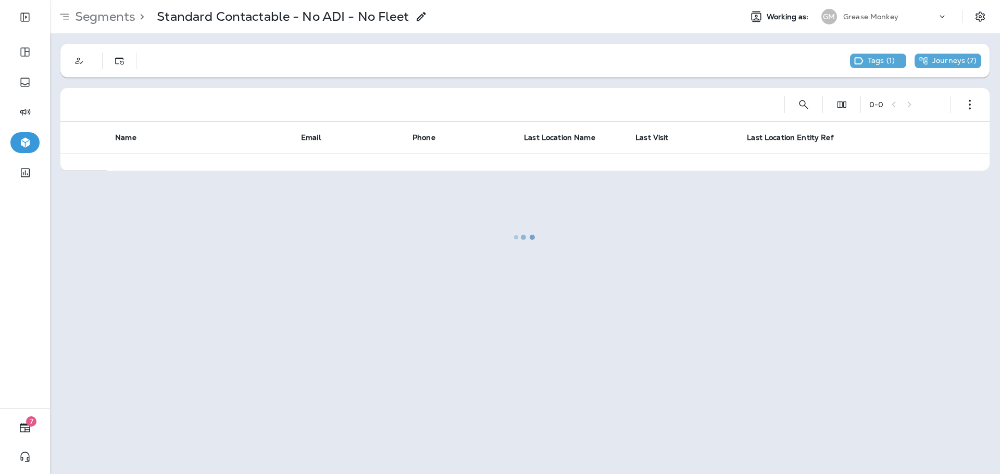
drag, startPoint x: 158, startPoint y: 10, endPoint x: 336, endPoint y: 16, distance: 178.2
click at [323, 13] on div at bounding box center [525, 237] width 948 height 472
drag, startPoint x: 159, startPoint y: 27, endPoint x: 379, endPoint y: 23, distance: 219.8
click at [375, 23] on div at bounding box center [525, 237] width 948 height 472
drag, startPoint x: 422, startPoint y: 5, endPoint x: 316, endPoint y: 43, distance: 112.3
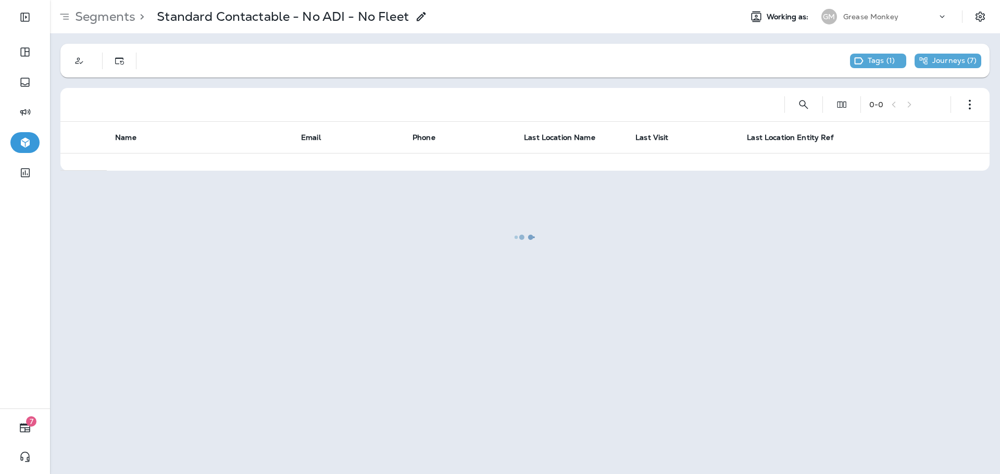
click at [292, 32] on div at bounding box center [525, 237] width 948 height 472
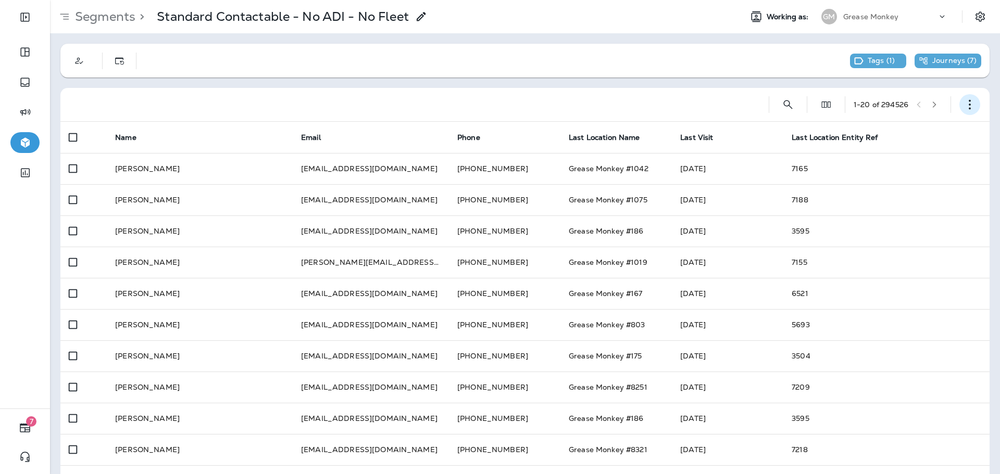
click at [964, 102] on icon "button" at bounding box center [969, 104] width 10 height 10
click at [916, 132] on p "Edit Segment" at bounding box center [893, 132] width 54 height 8
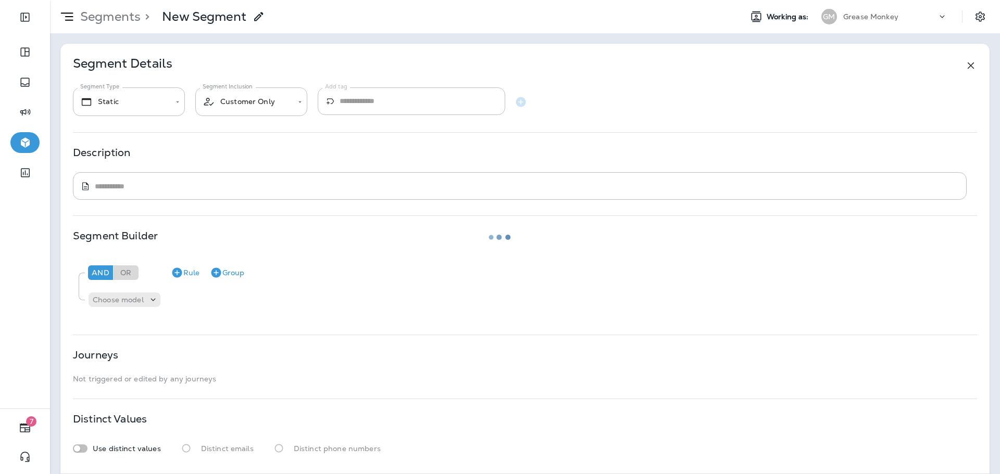
type input "*******"
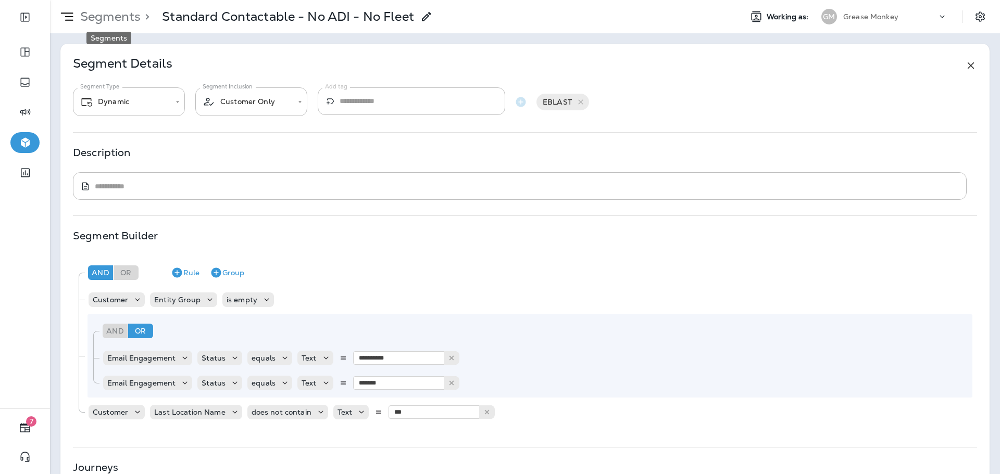
click at [115, 18] on p "Segments" at bounding box center [108, 17] width 65 height 16
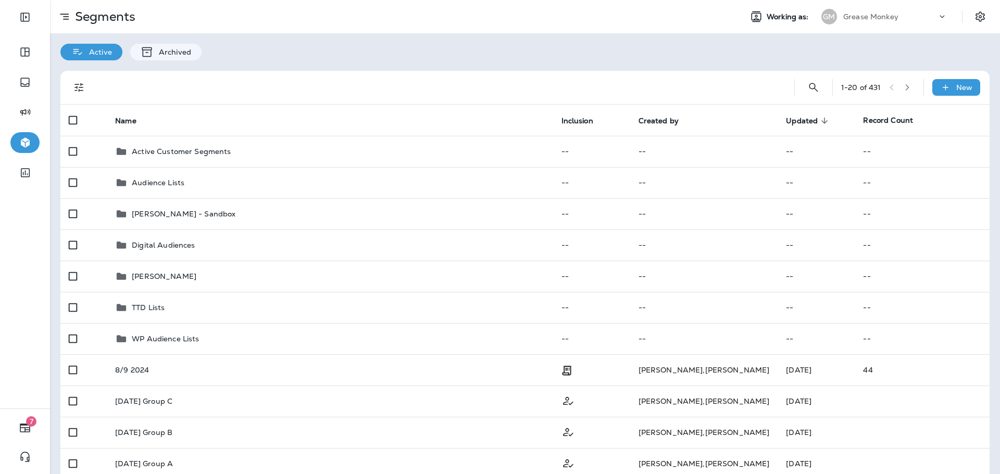
click at [889, 16] on p "Grease Monkey" at bounding box center [870, 16] width 55 height 8
